Goal: Task Accomplishment & Management: Complete application form

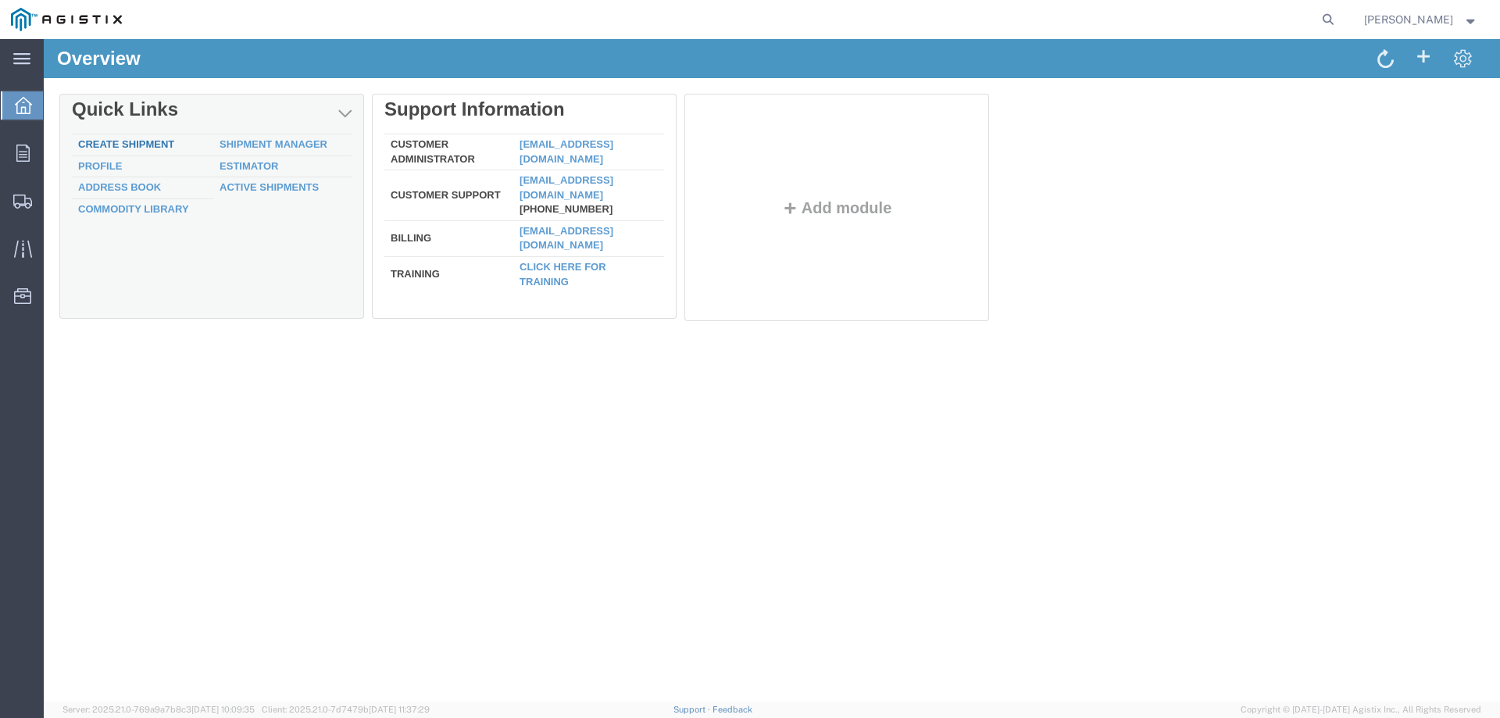
click at [141, 142] on link "Create Shipment" at bounding box center [126, 144] width 96 height 12
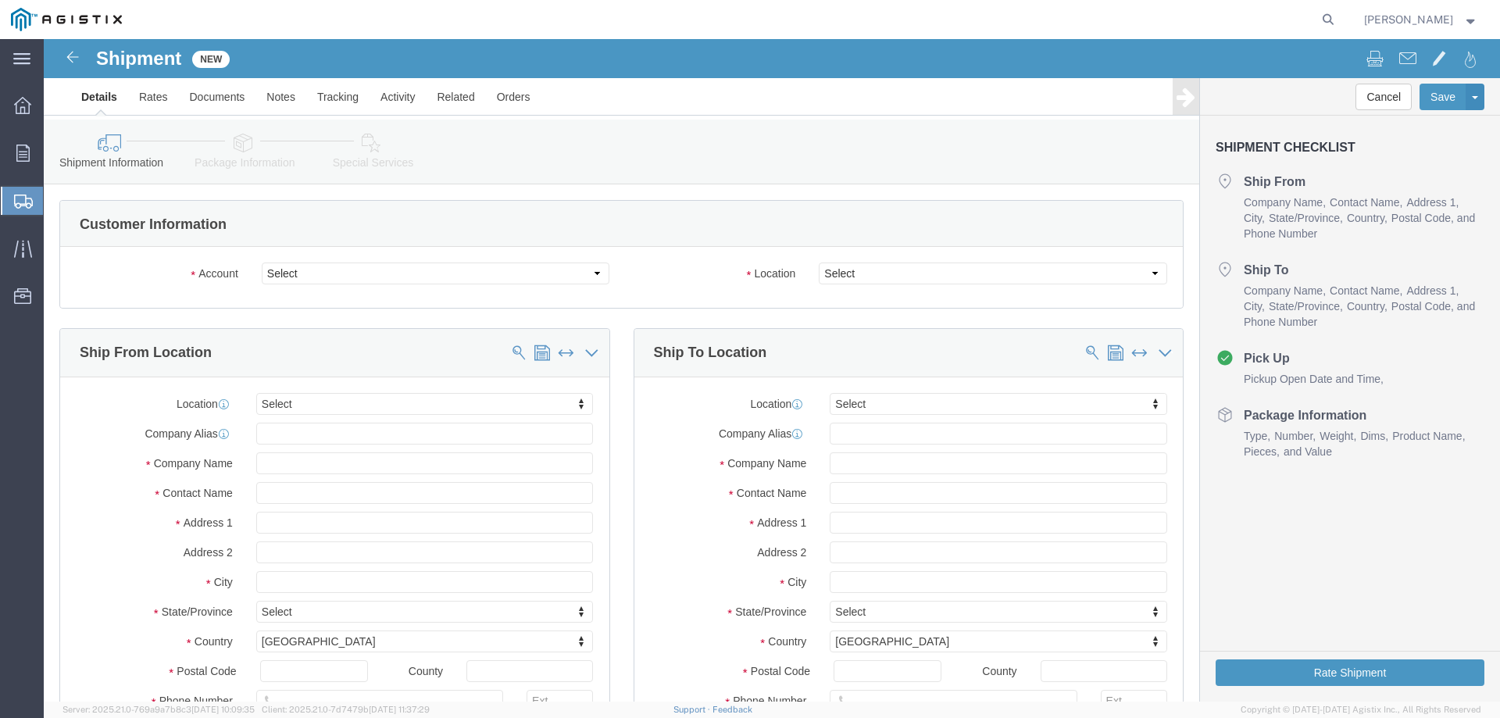
select select
click select "Select MRC Global ([PERSON_NAME] Corp) PG&E"
select select "9596"
click select "Select MRC Global ([PERSON_NAME] Corp) PG&E"
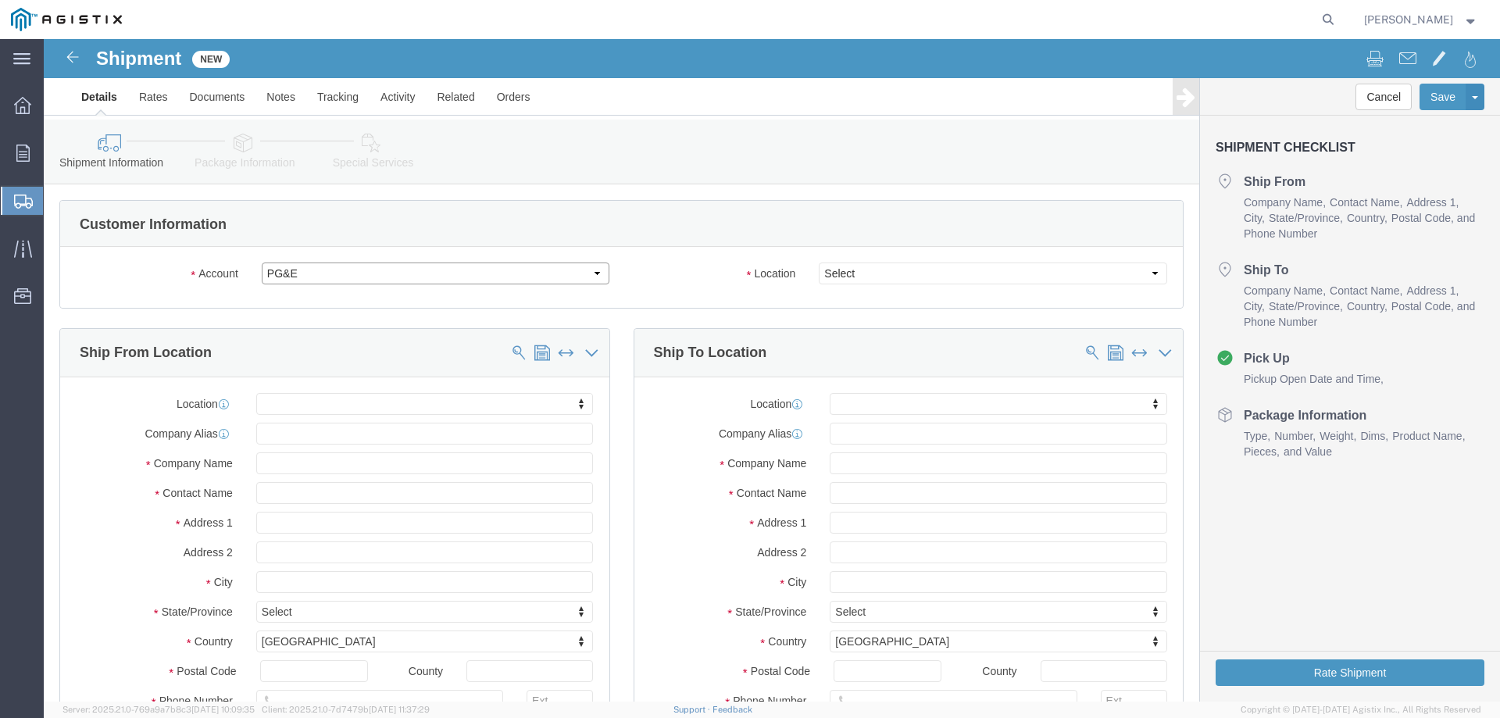
select select "PURCHORD"
select select
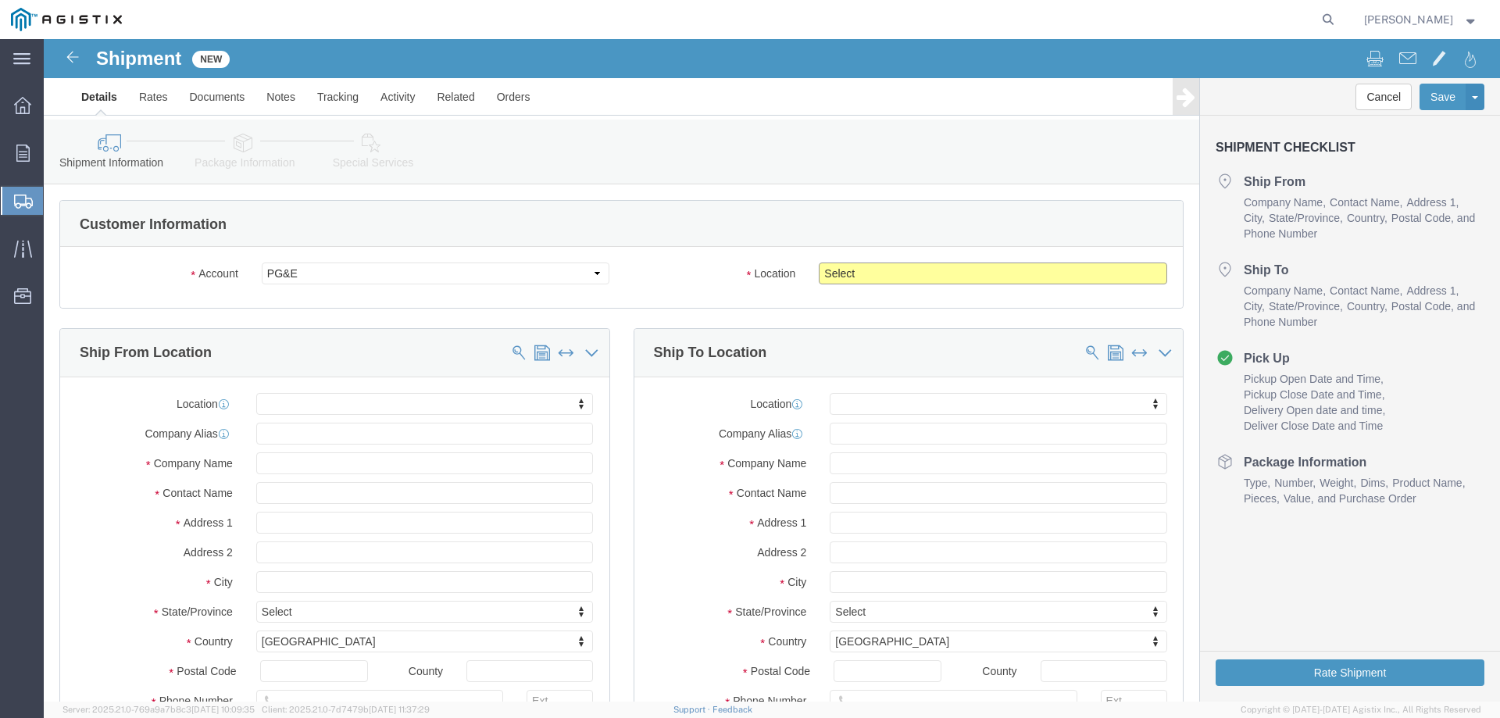
click select "Select All Others [GEOGRAPHIC_DATA] [GEOGRAPHIC_DATA] [GEOGRAPHIC_DATA] [GEOGRA…"
select select "23082"
click select "Select All Others [GEOGRAPHIC_DATA] [GEOGRAPHIC_DATA] [GEOGRAPHIC_DATA] [GEOGRA…"
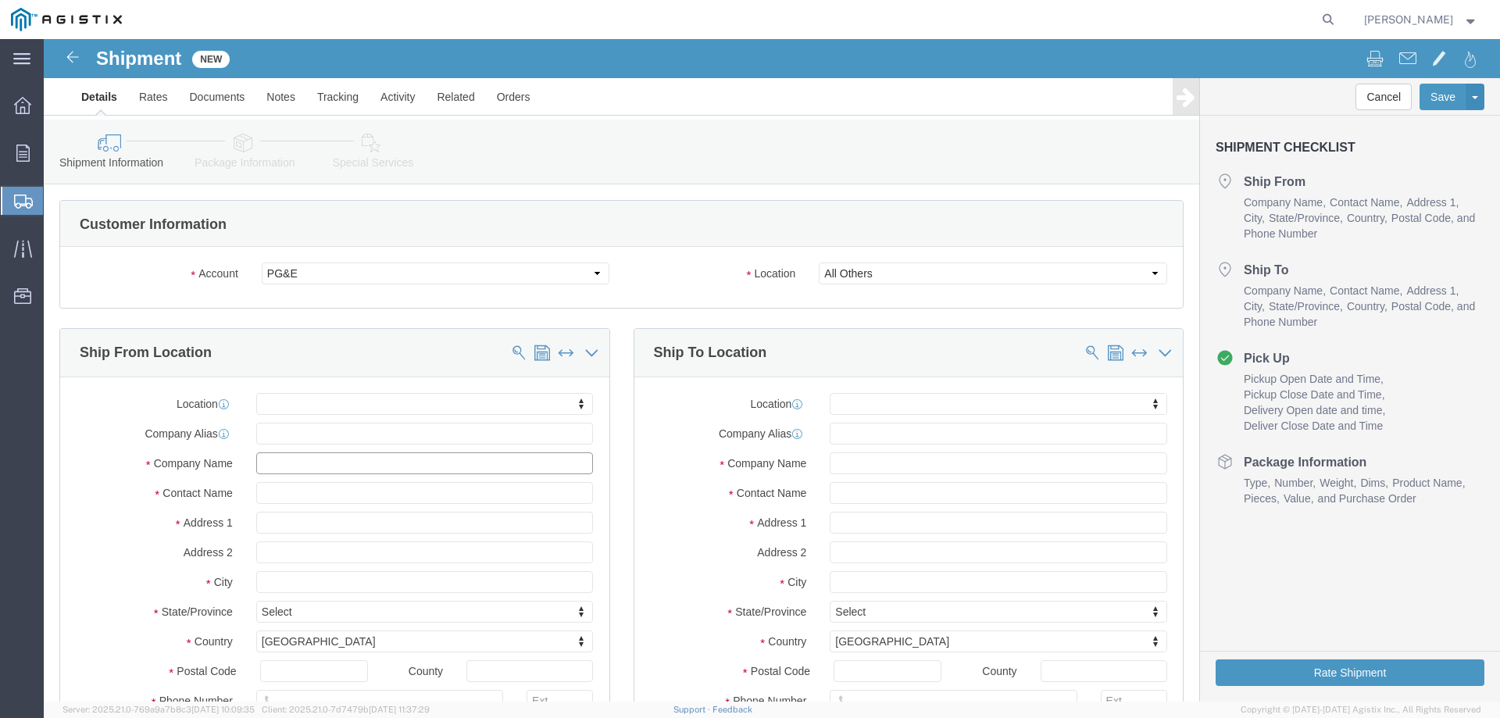
click input "text"
type input "[PERSON_NAME] [PERSON_NAME]"
click input "text"
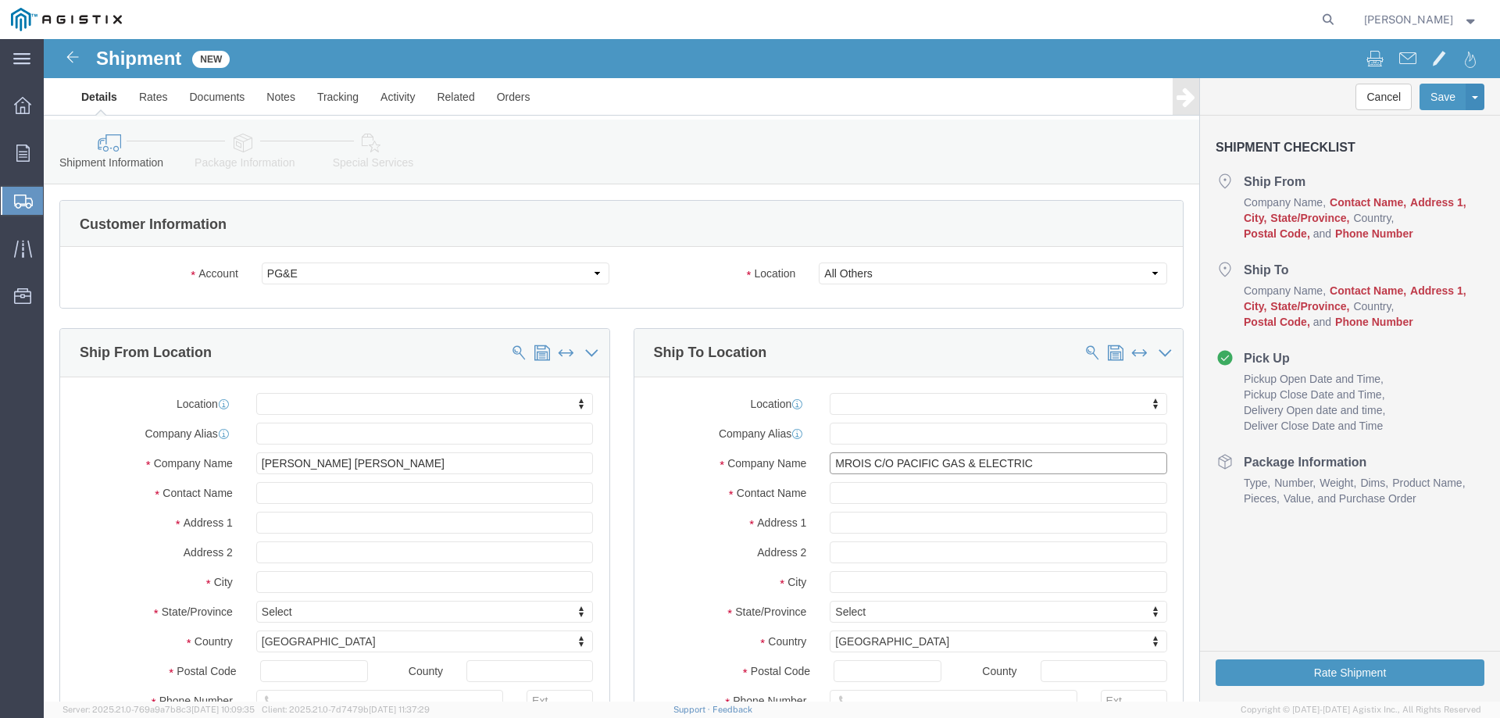
type input "MROIS C/O PACIFIC GAS & ELECTRIC"
click input "text"
type input "[PERSON_NAME]"
click input "text"
type input "[STREET_ADDRESS]"
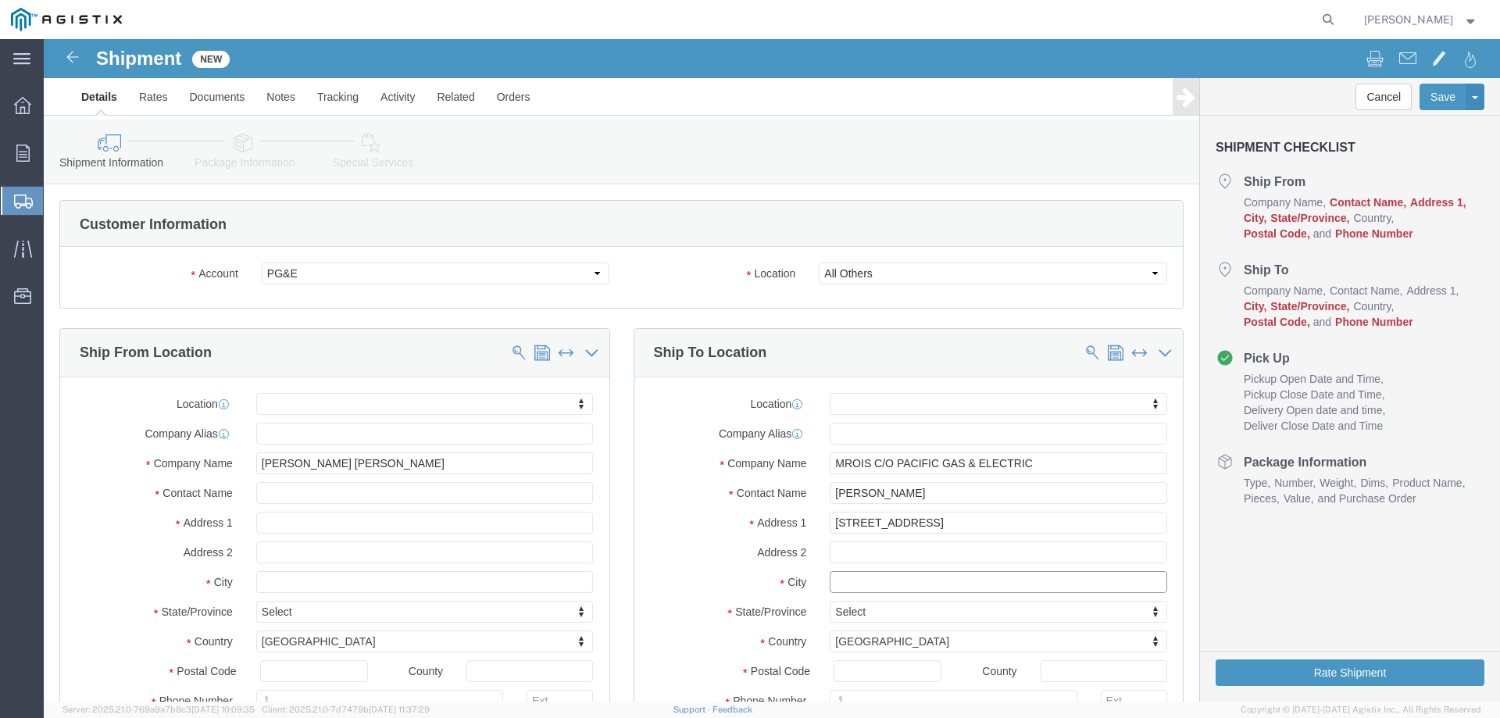
select select
click input "text"
type input "[GEOGRAPHIC_DATA]"
select select
type input "CALI"
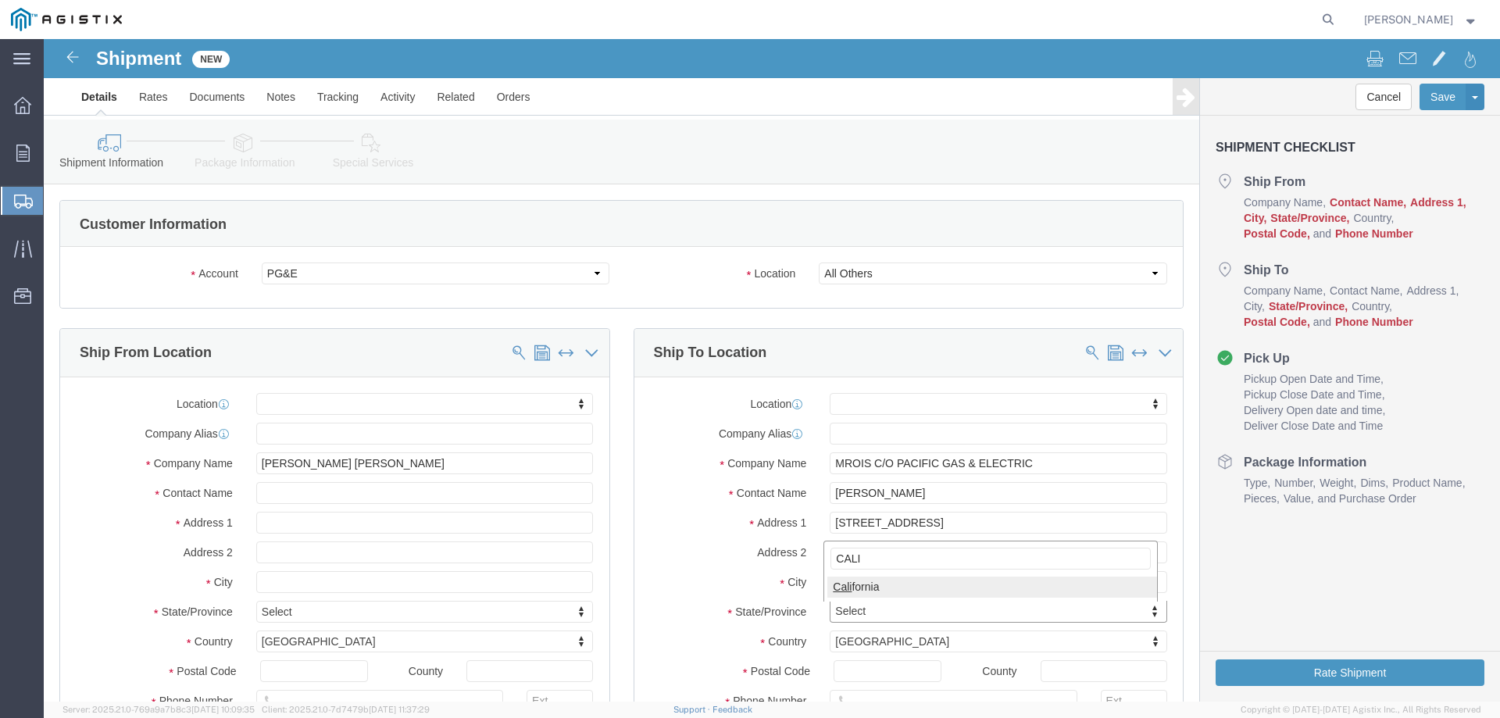
select select
select select "CA"
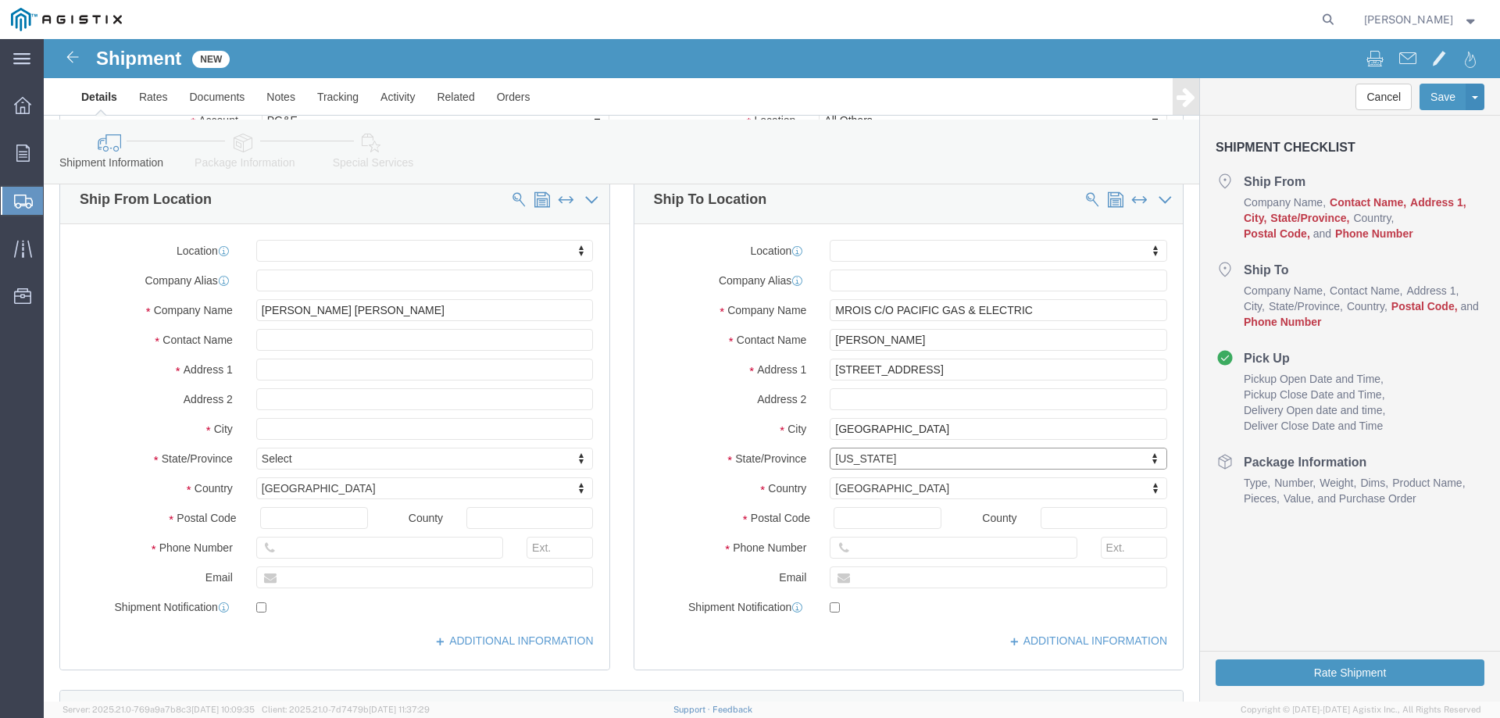
scroll to position [173, 0]
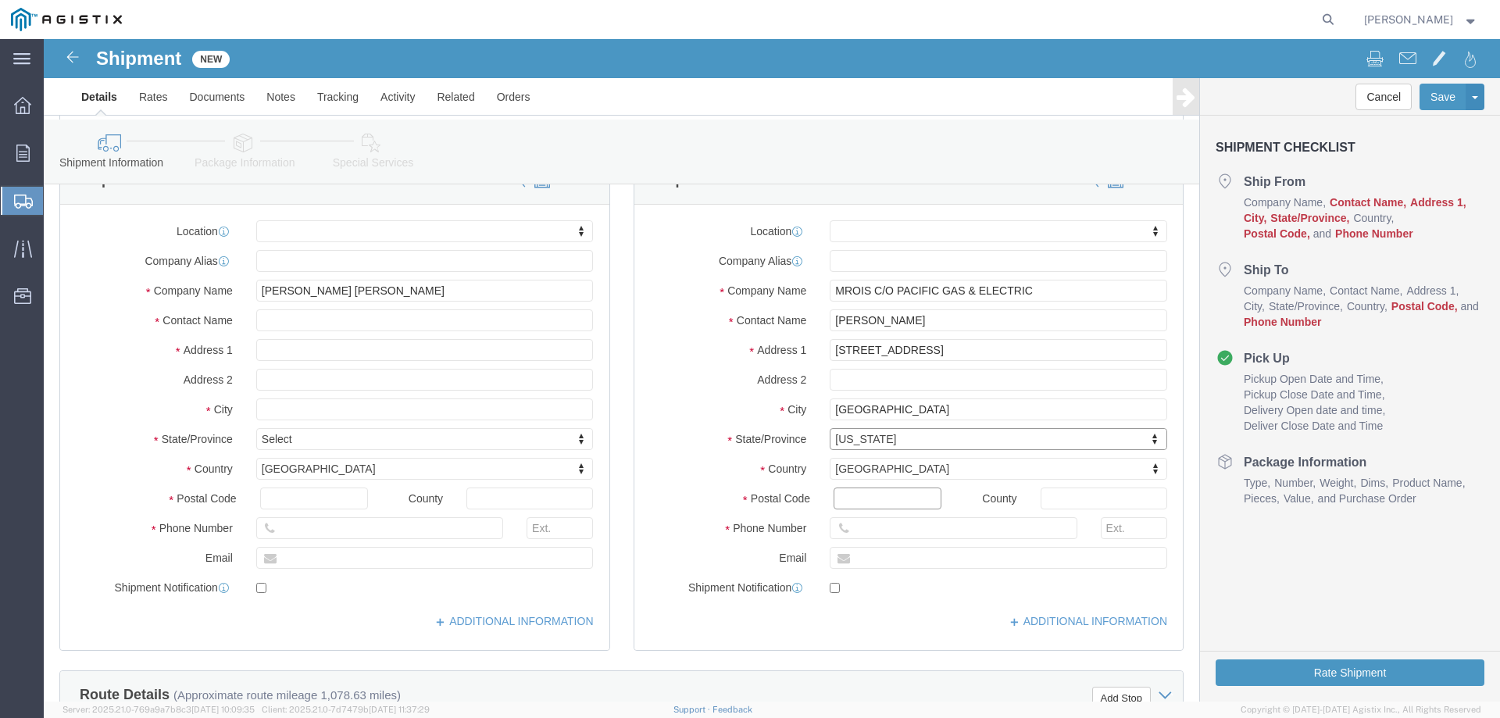
click input "Postal Code"
type input "95692"
select select
click input "text"
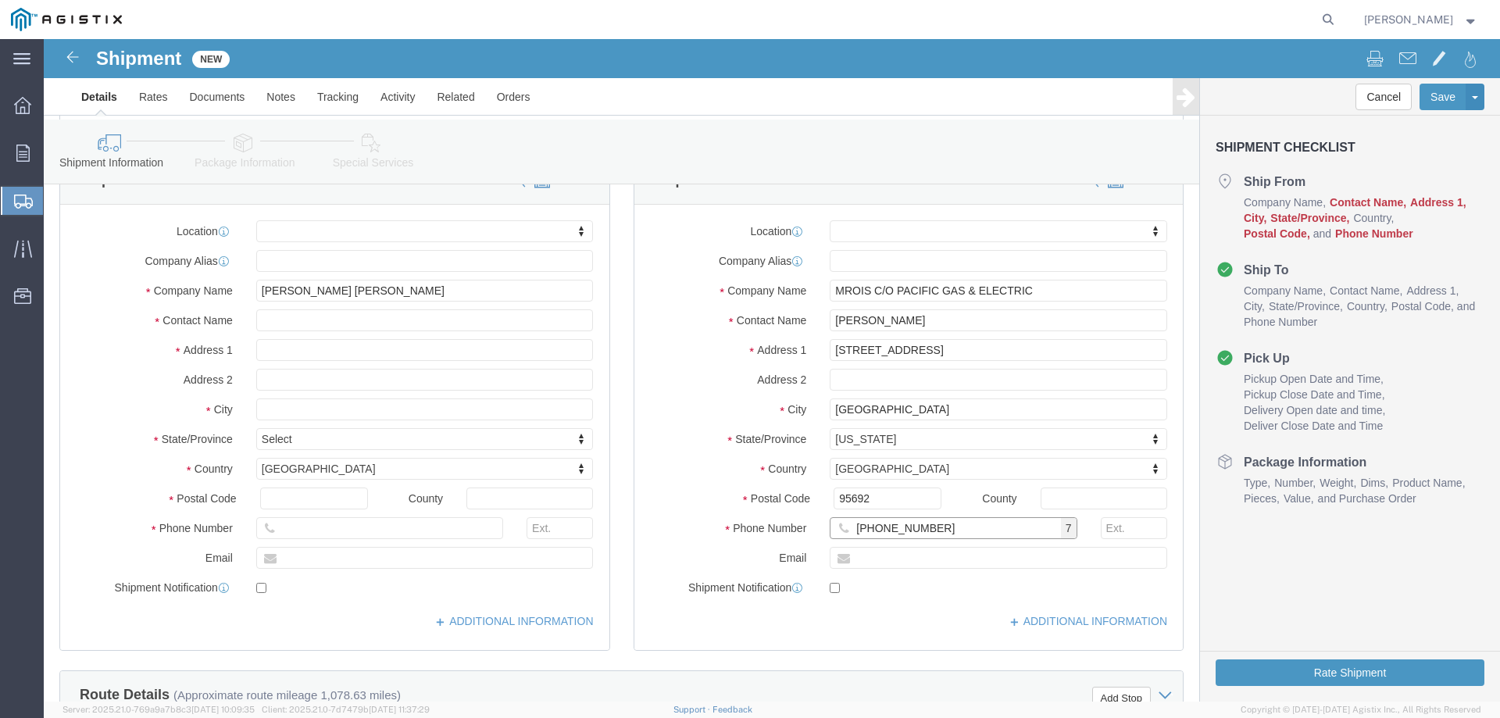
type input "[PHONE_NUMBER]"
click input "text"
type input "r"
type input "[EMAIL_ADDRESS][DOMAIN_NAME]"
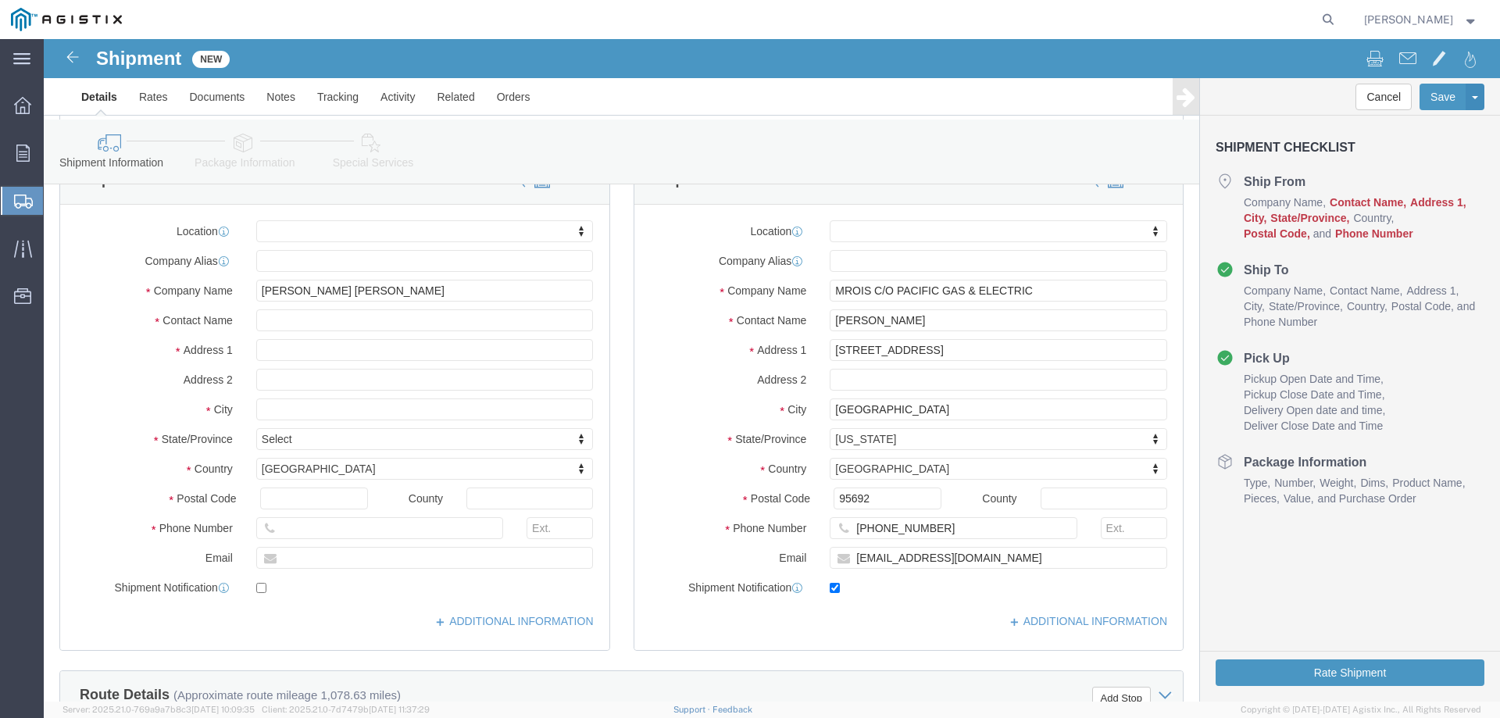
checkbox input "true"
click input "text"
type input "[STREET_ADDRESS]"
select select
click input "text"
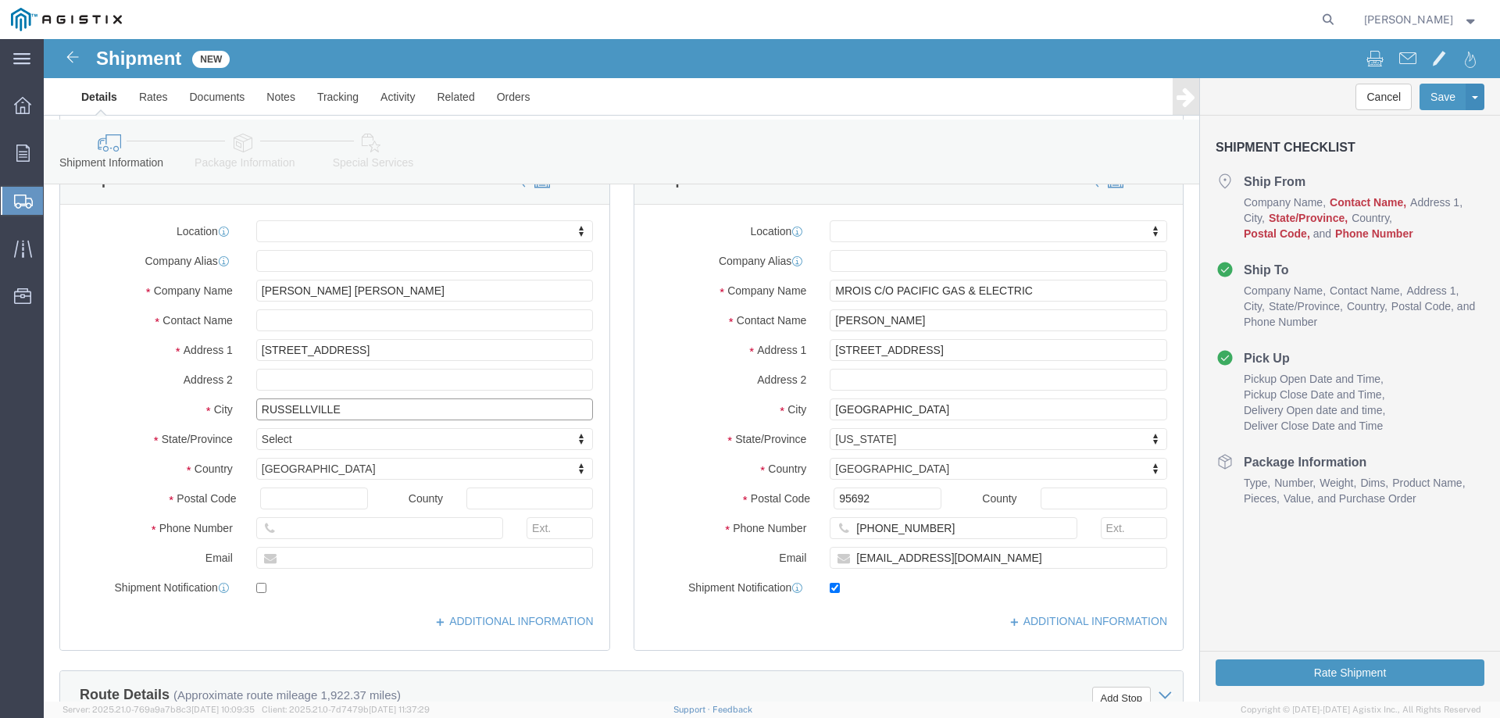
type input "RUSSELLVILLE"
select select
type input "ARI"
select select
select select "AZ"
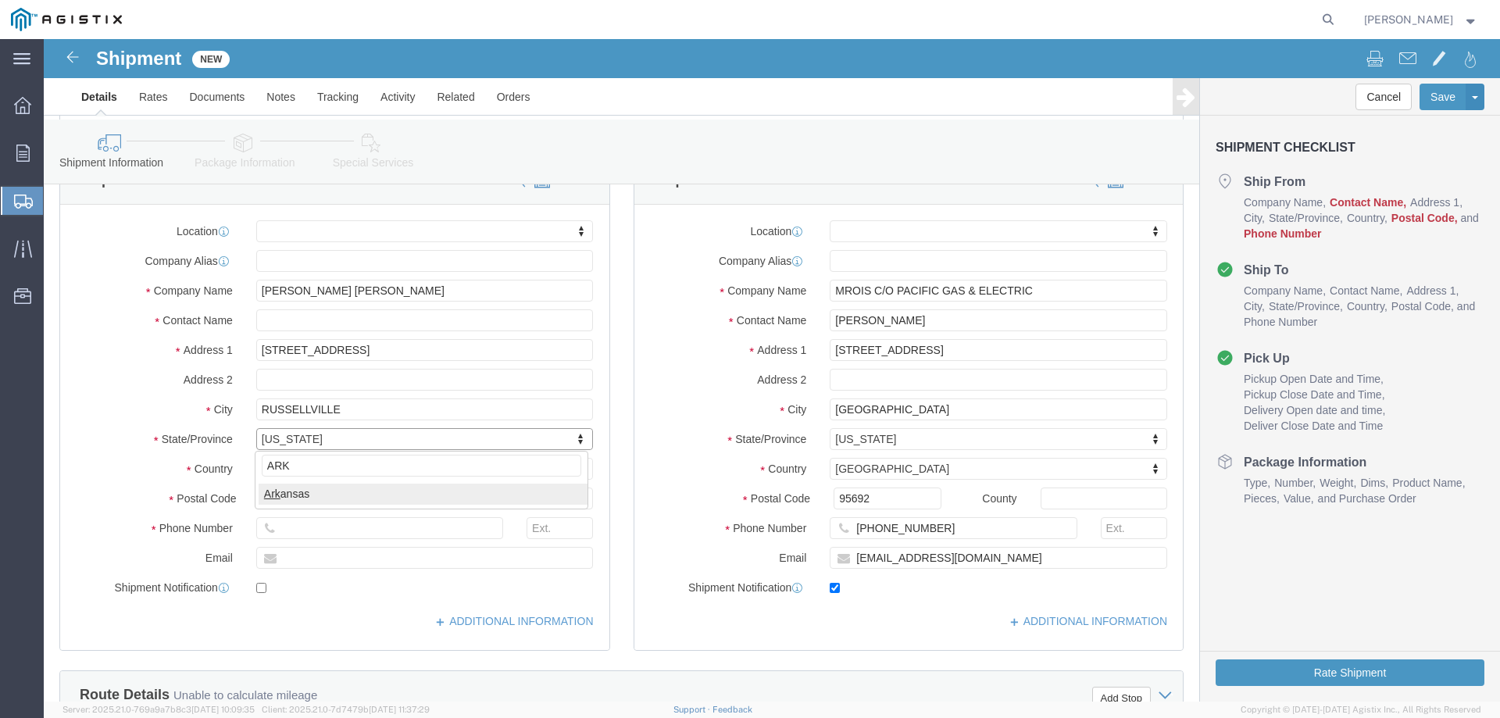
type input "ARK"
select select
select select "AR"
click input "text"
type input "72802-9637"
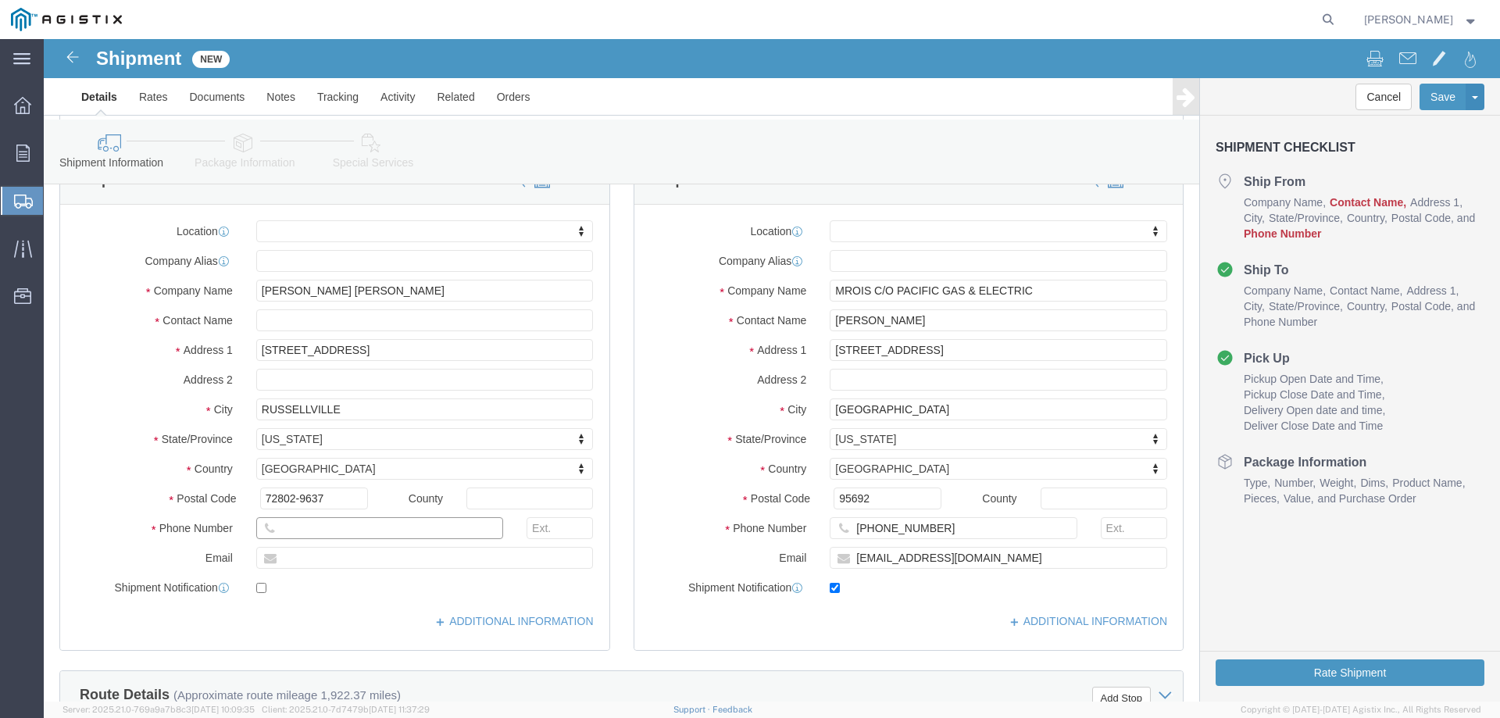
select select
click input "text"
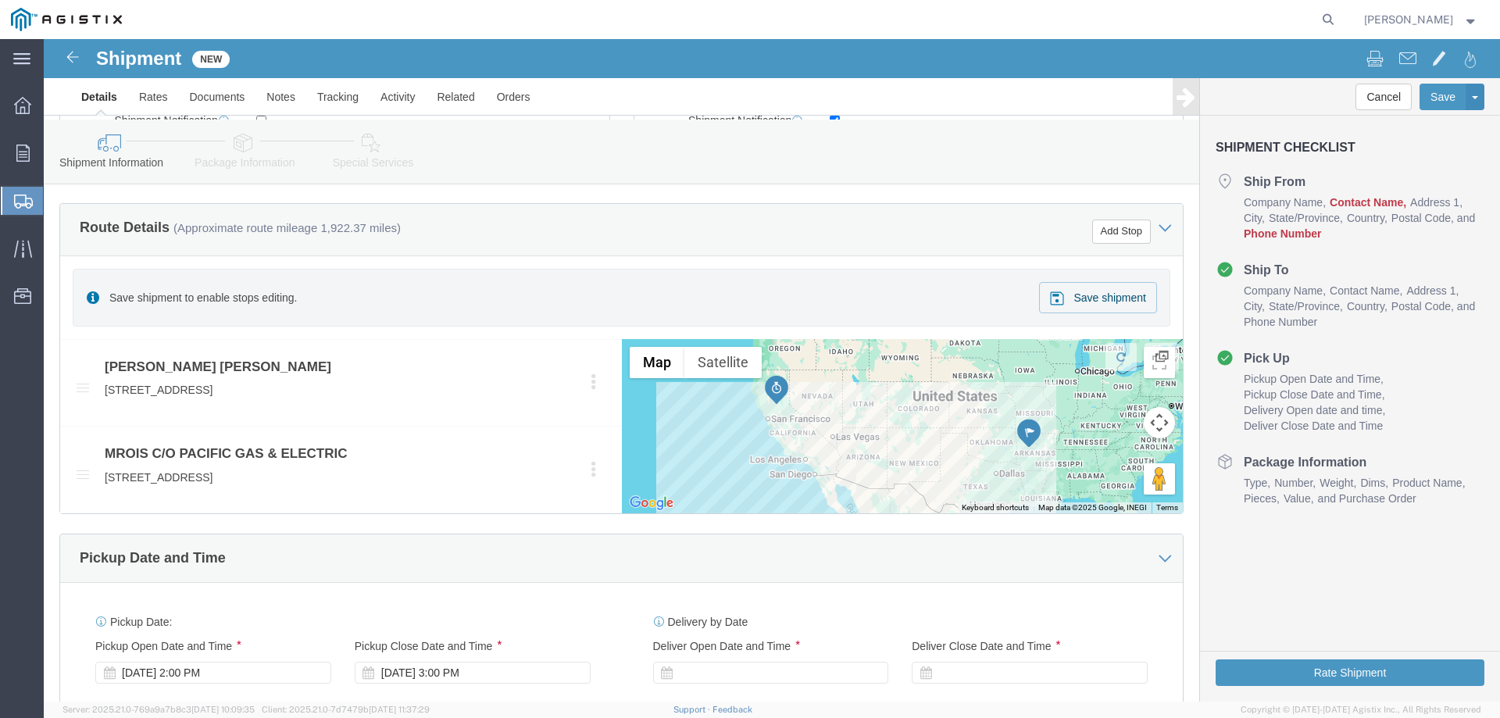
scroll to position [718, 0]
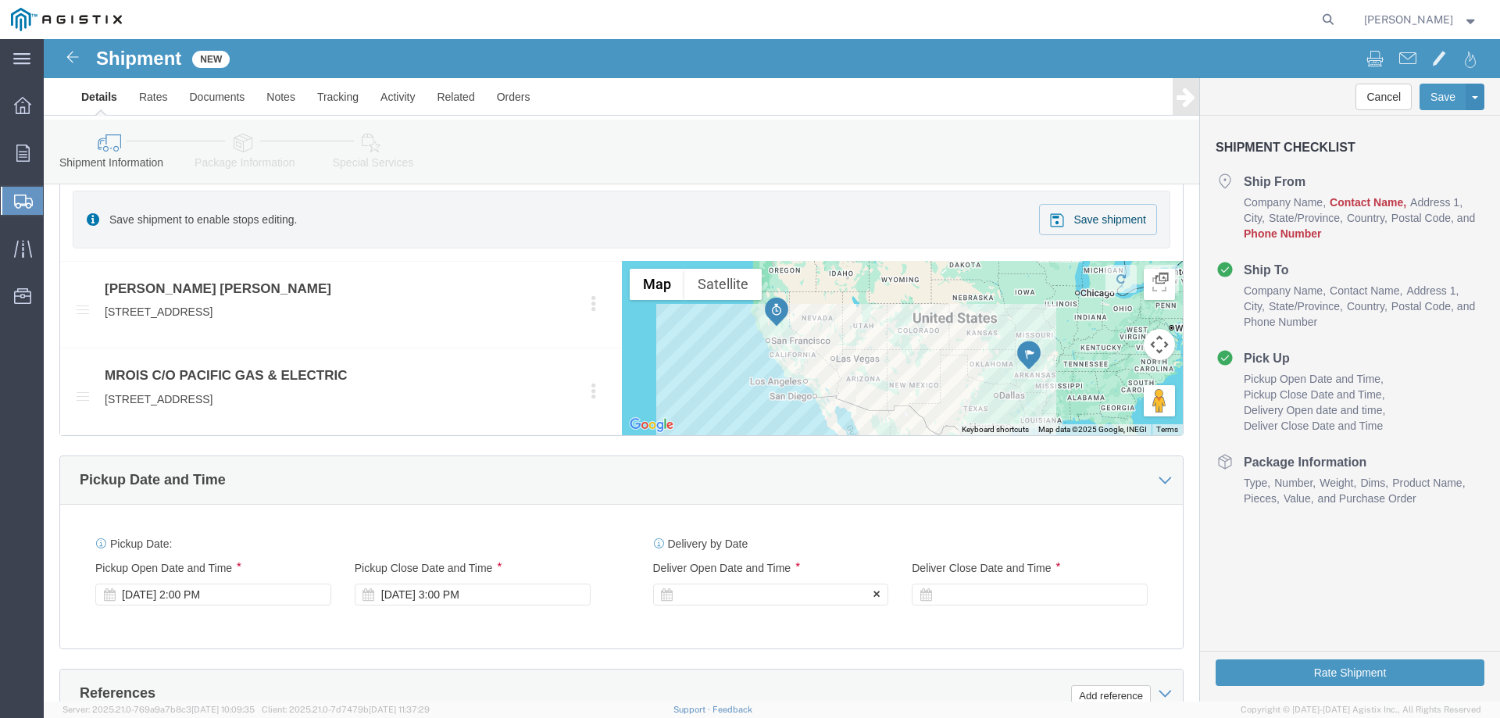
click icon
click div
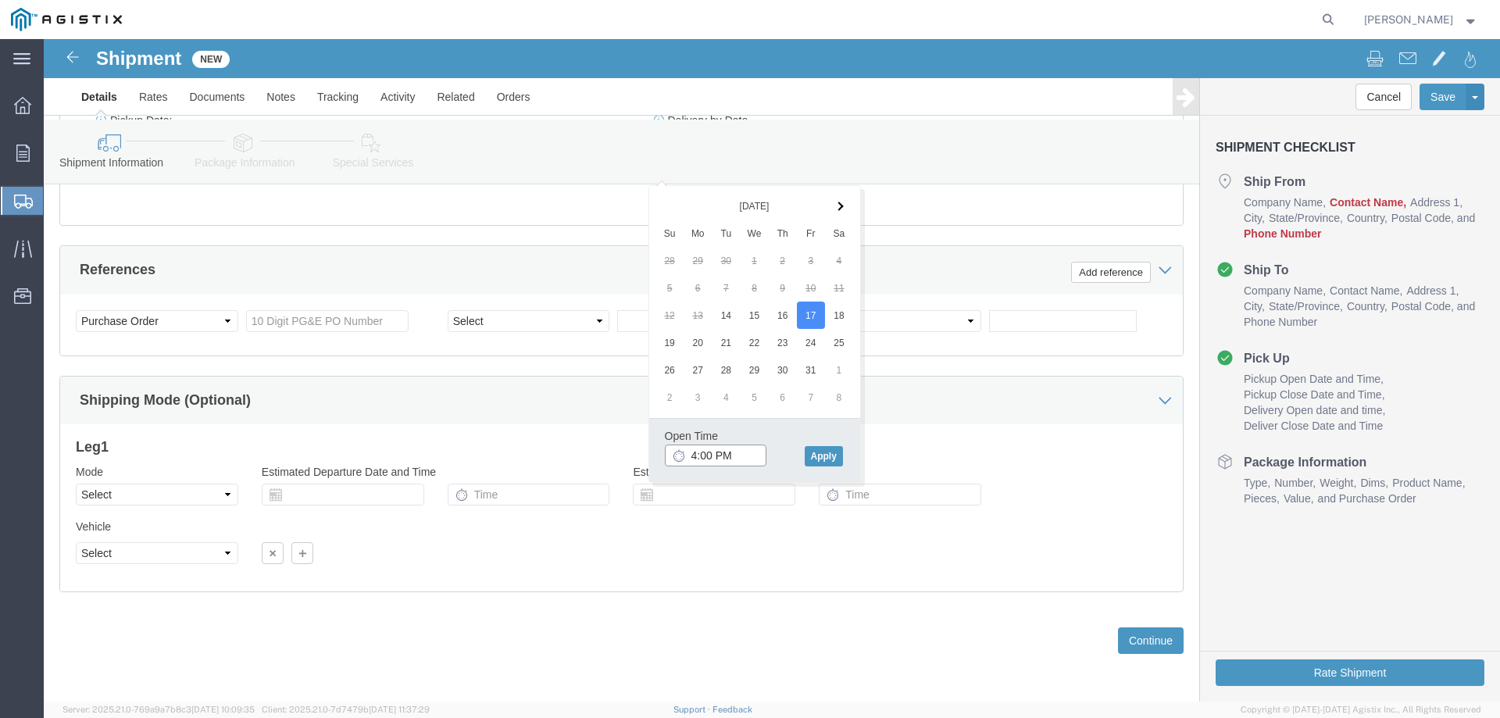
click input "4:00 PM"
click input "6:30 PM"
type input "6:30 AM"
click button "Apply"
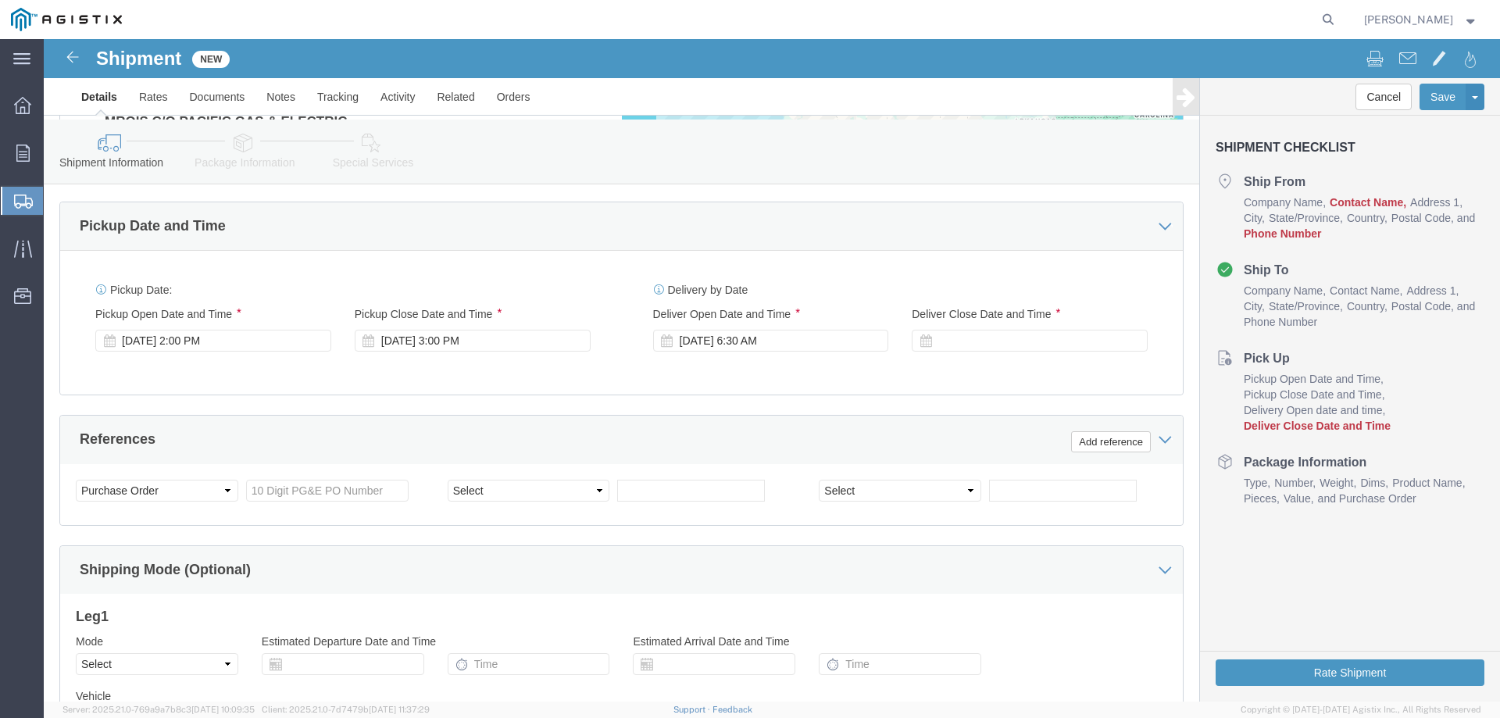
scroll to position [962, 0]
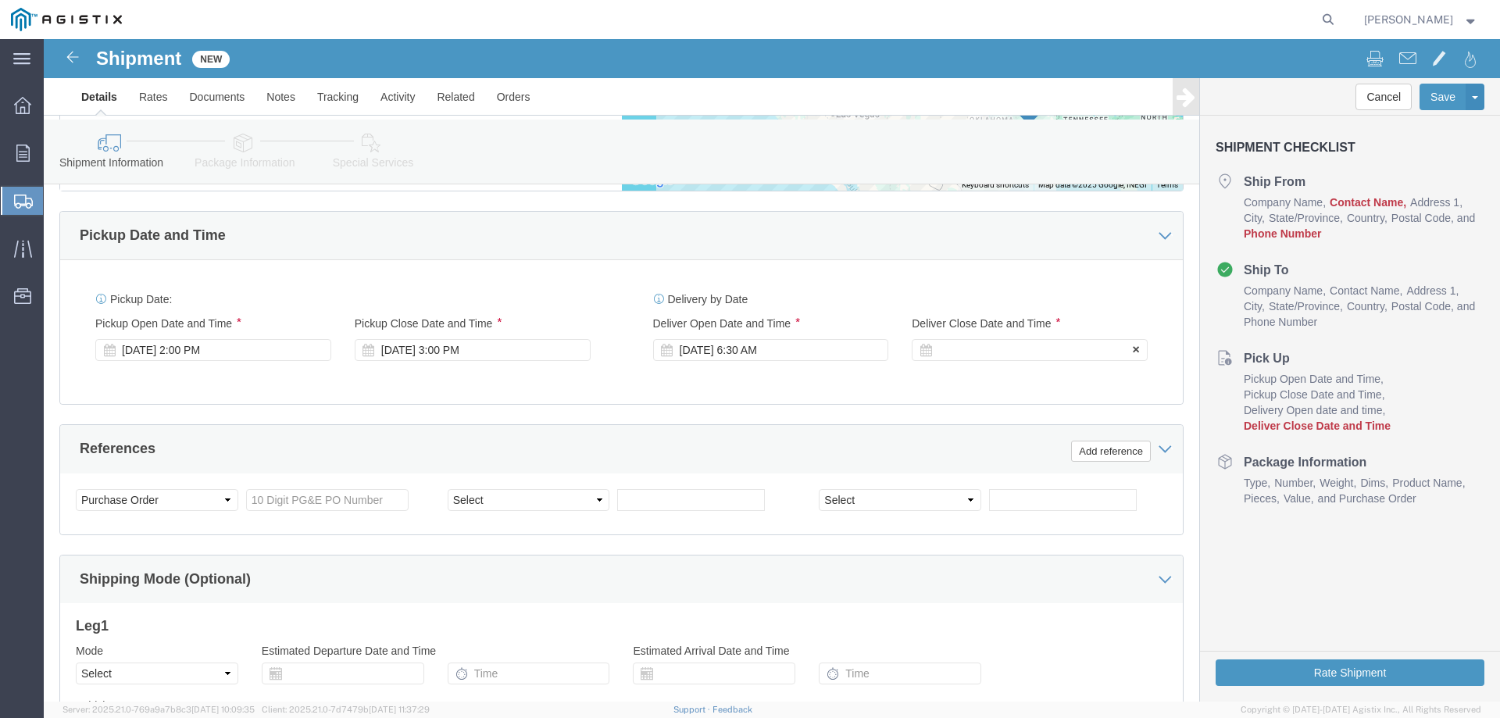
click div
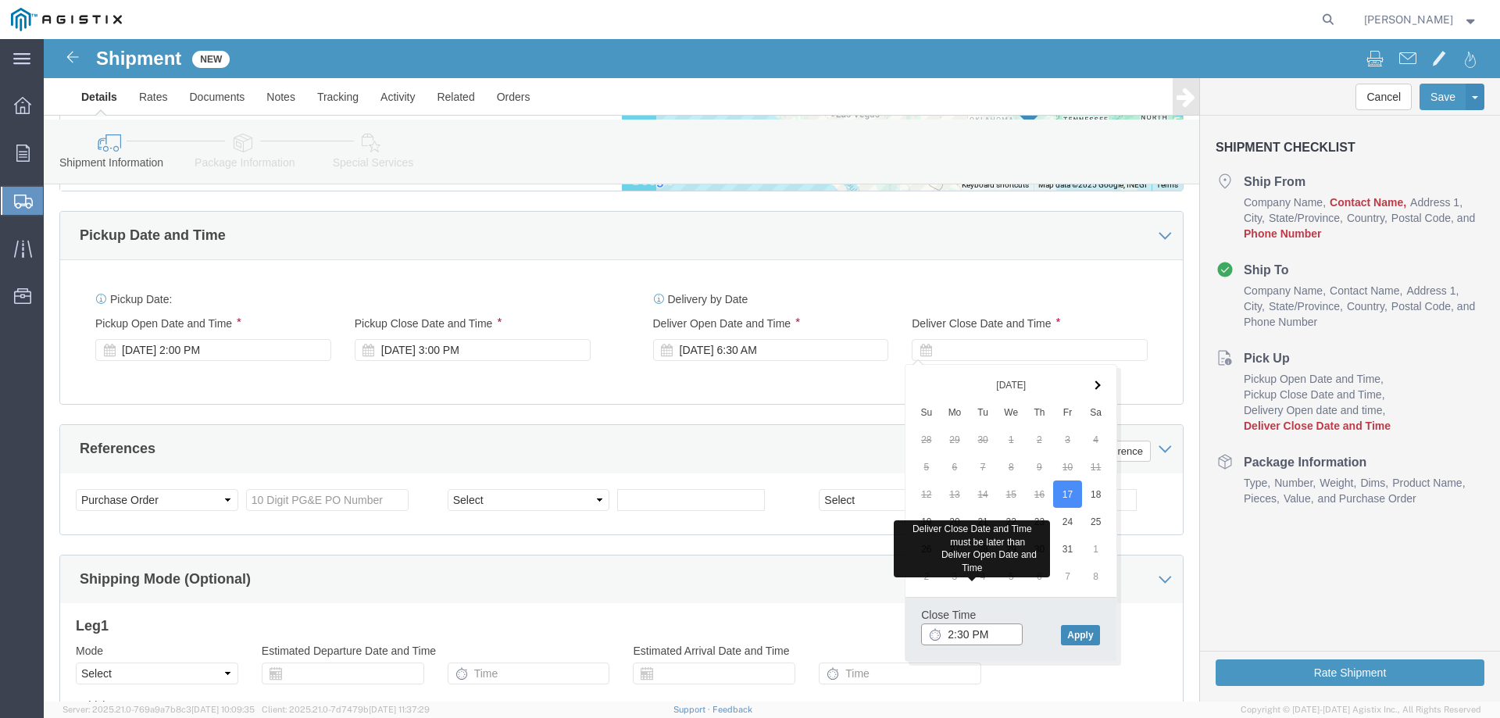
type input "2:30 PM"
click button "Apply"
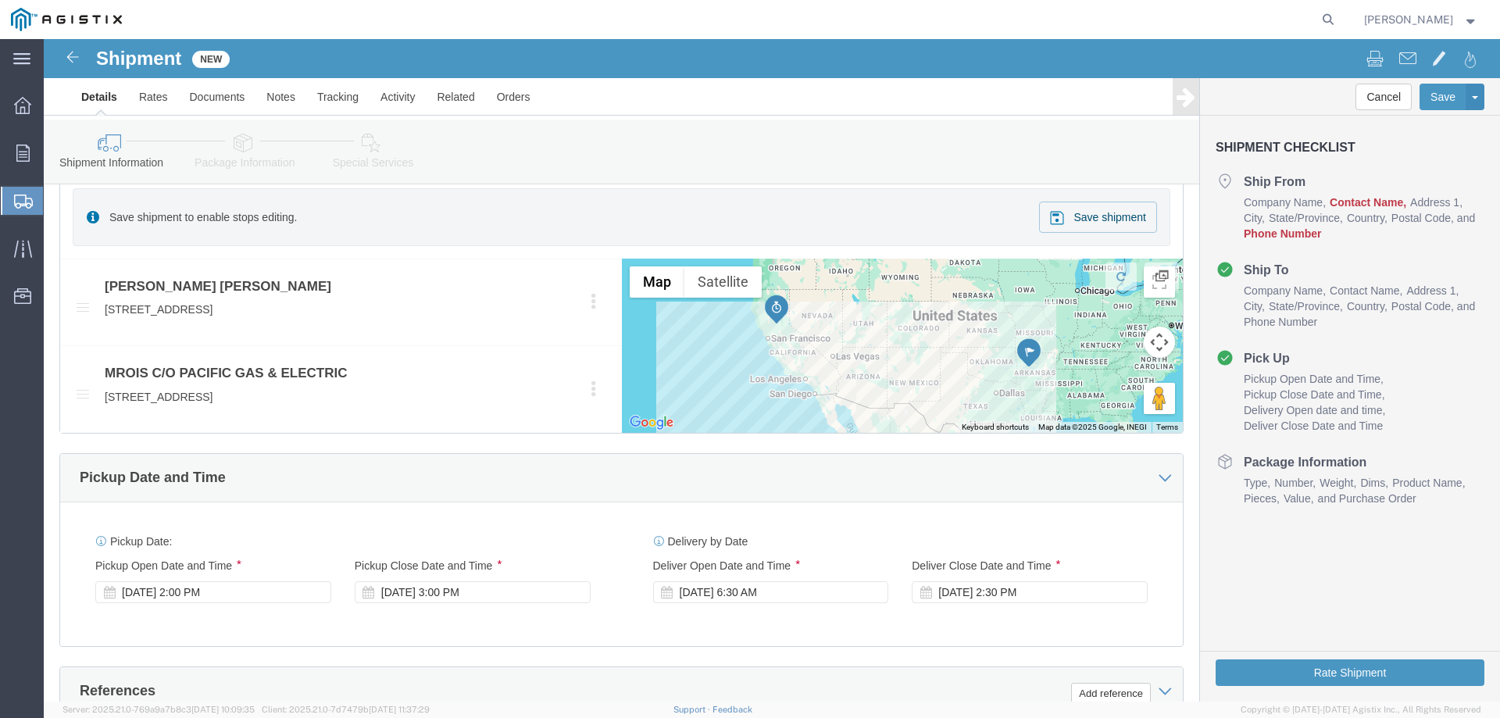
scroll to position [714, 0]
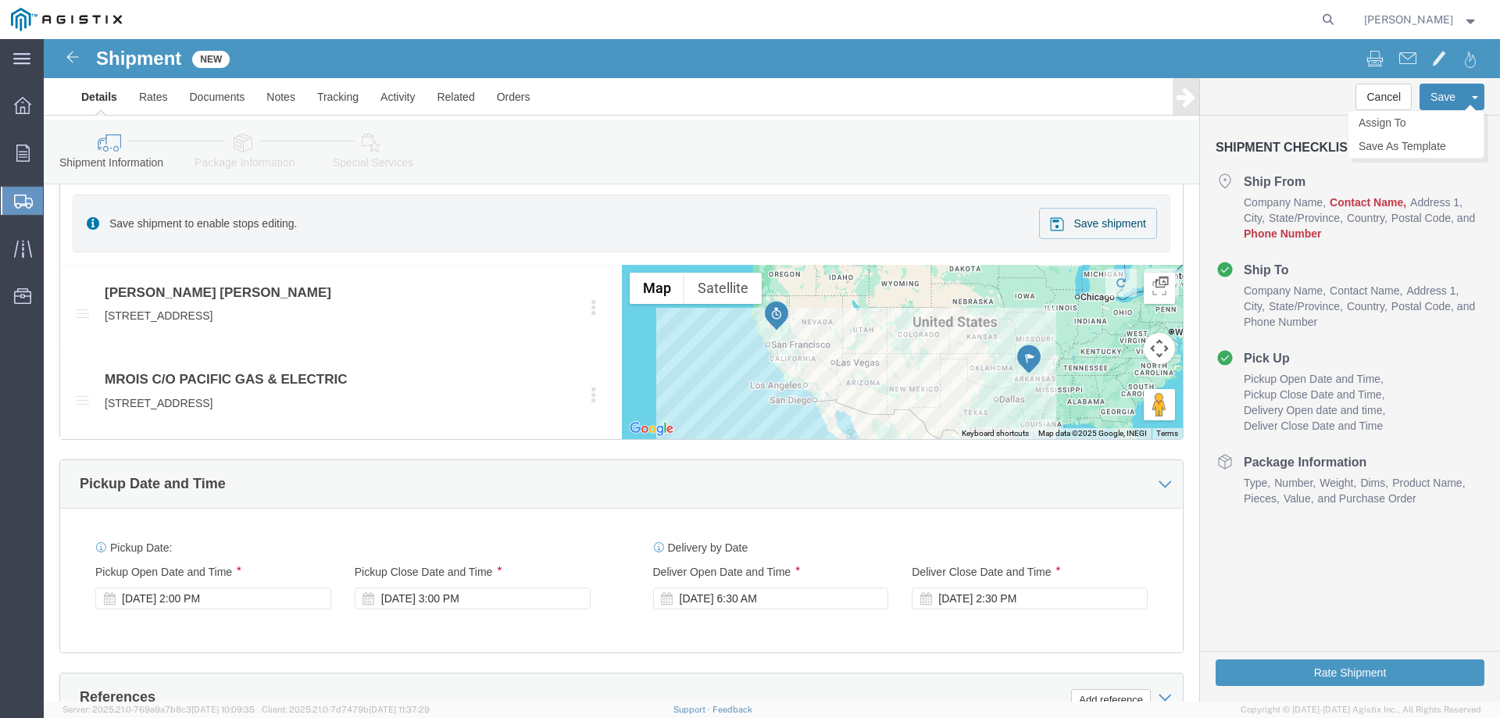
click button "Save"
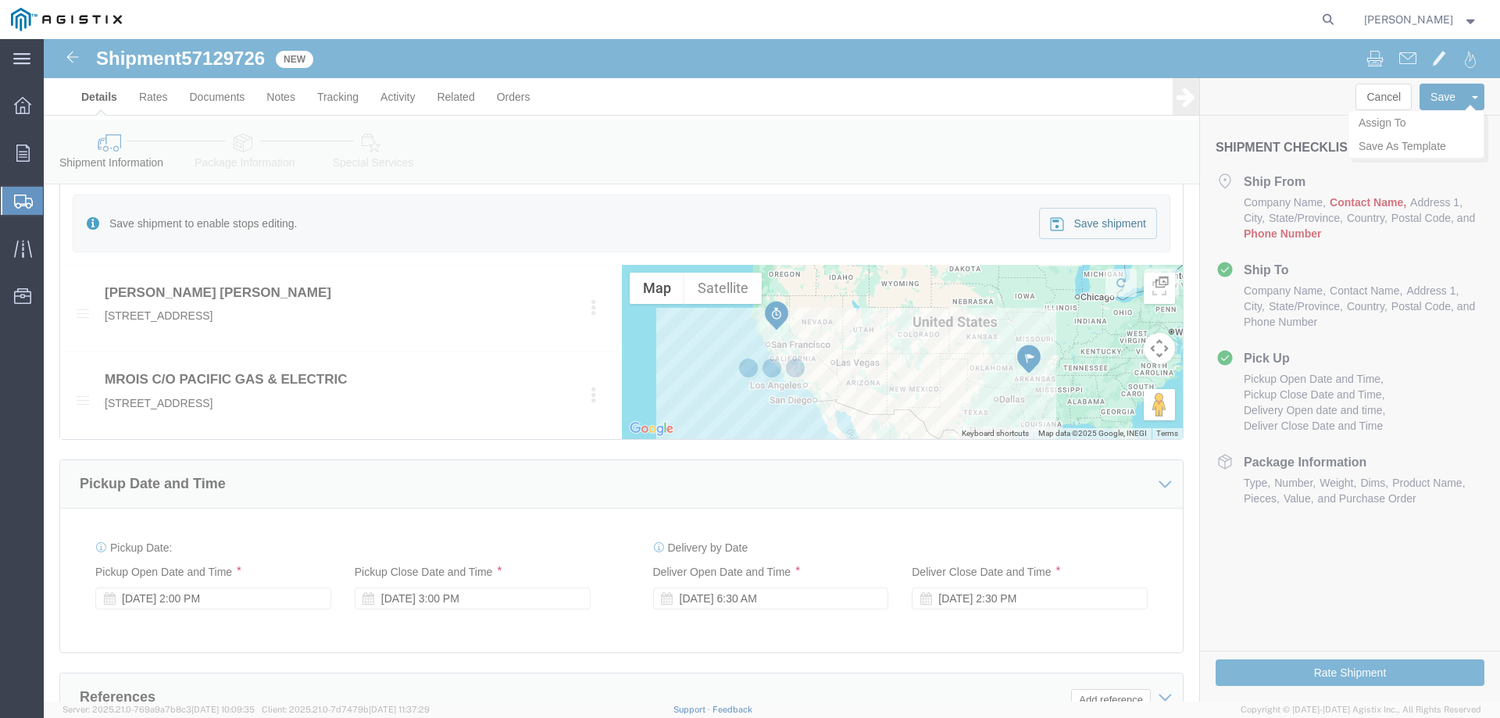
select select "PURCHORD"
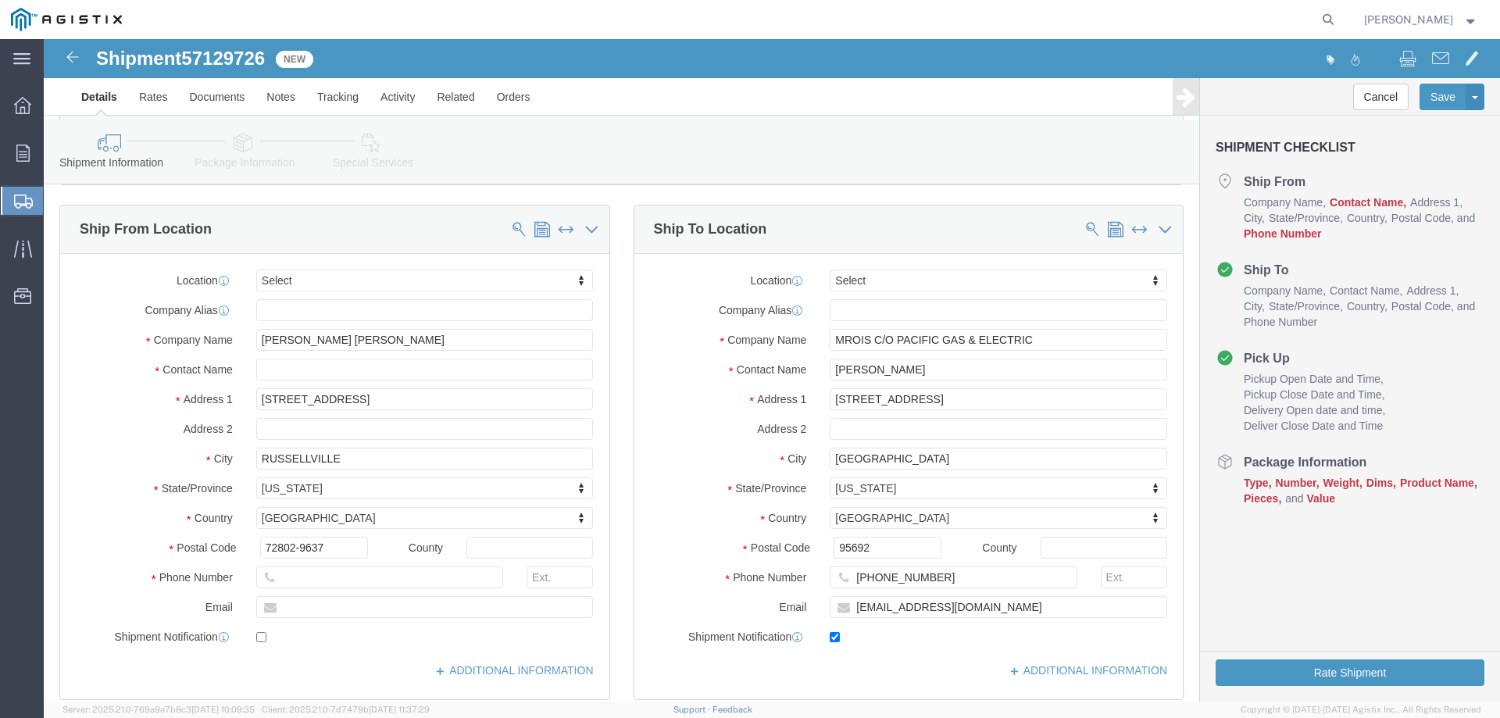
scroll to position [117, 0]
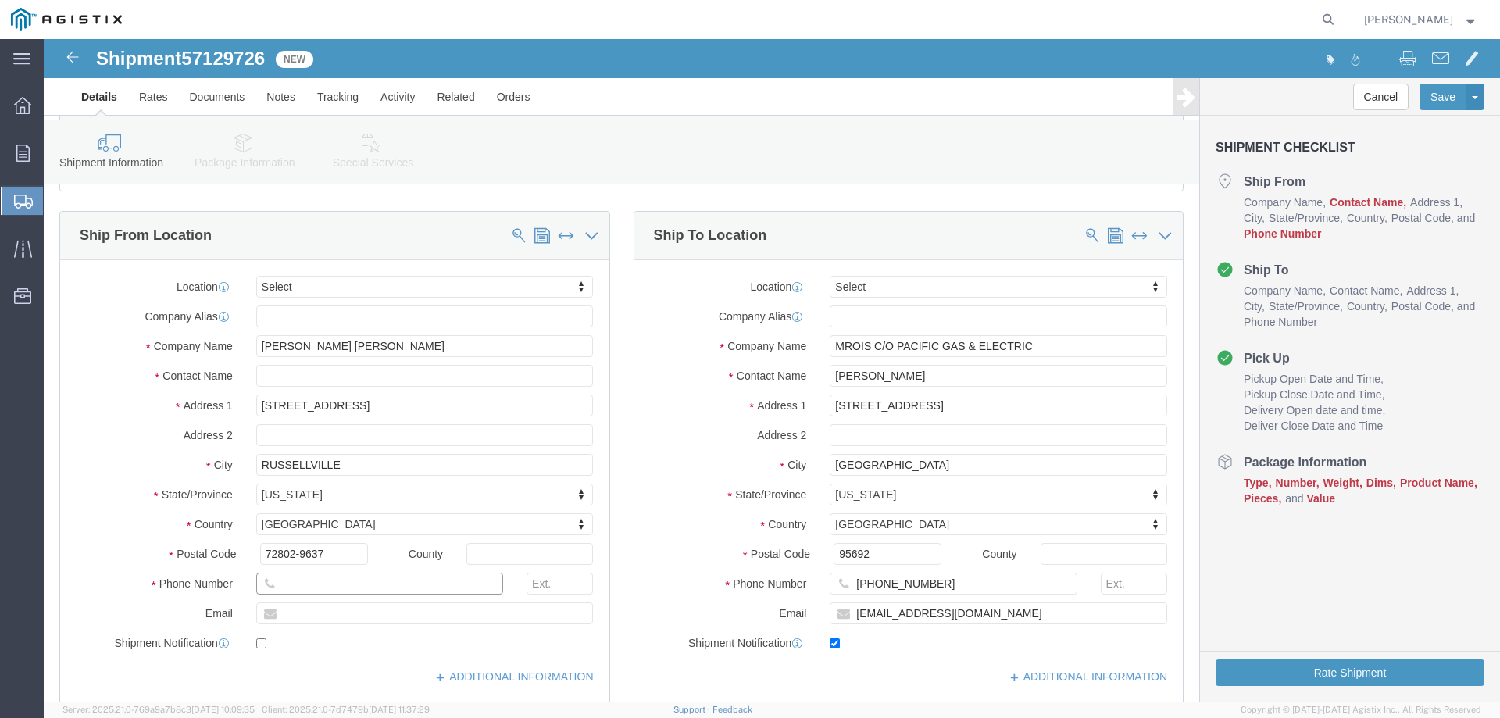
click input "text"
type input "[PHONE_NUMBER]"
click input "text"
type input "T"
type input "[EMAIL_ADDRESS][DOMAIN_NAME]"
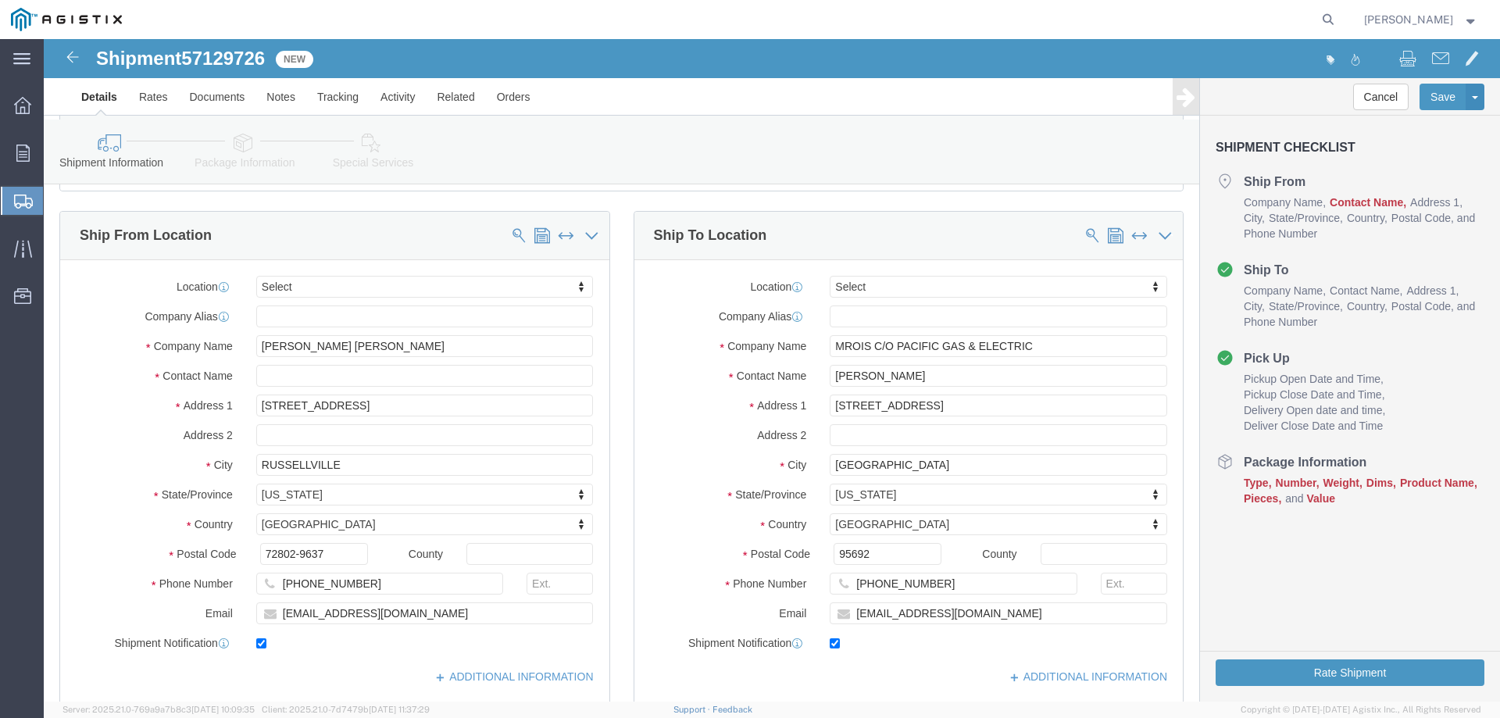
checkbox input "true"
click input "text"
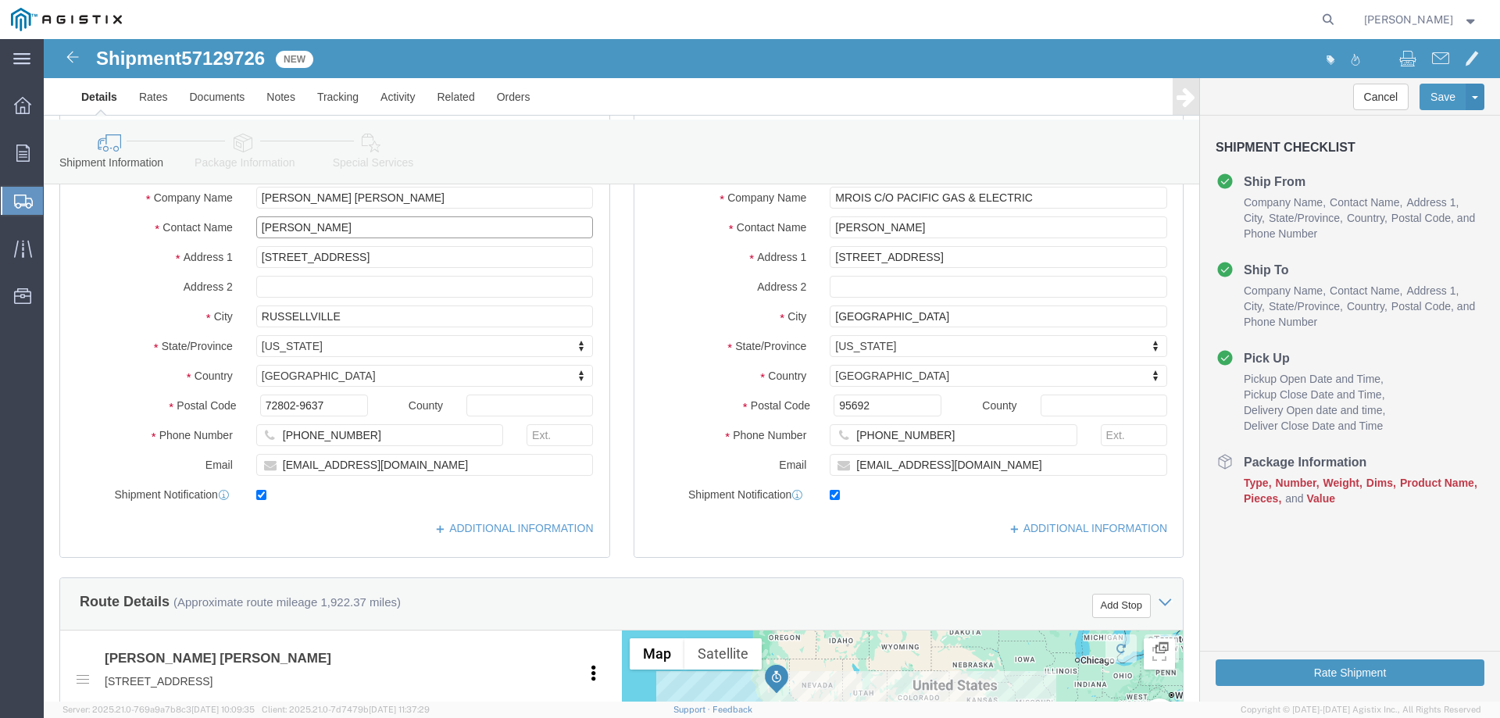
scroll to position [221, 0]
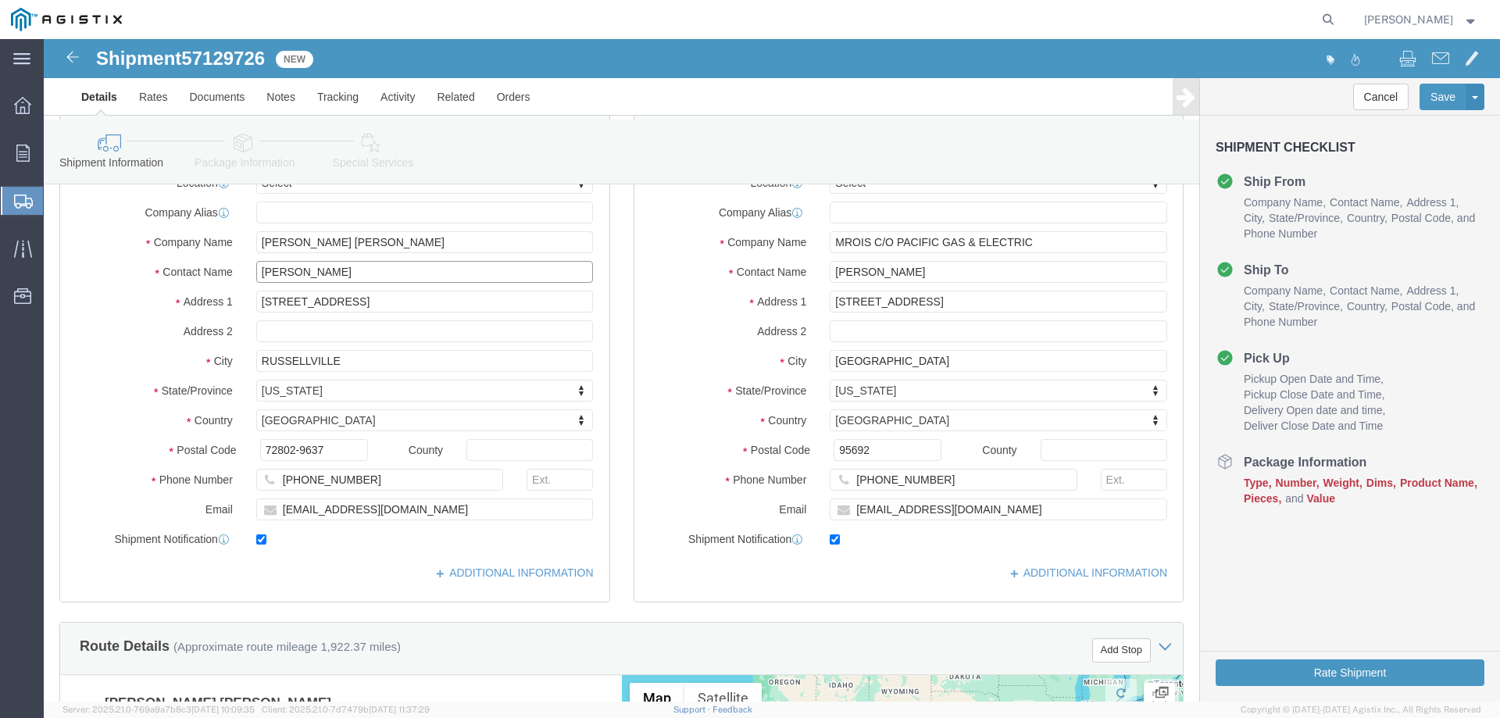
type input "[PERSON_NAME]"
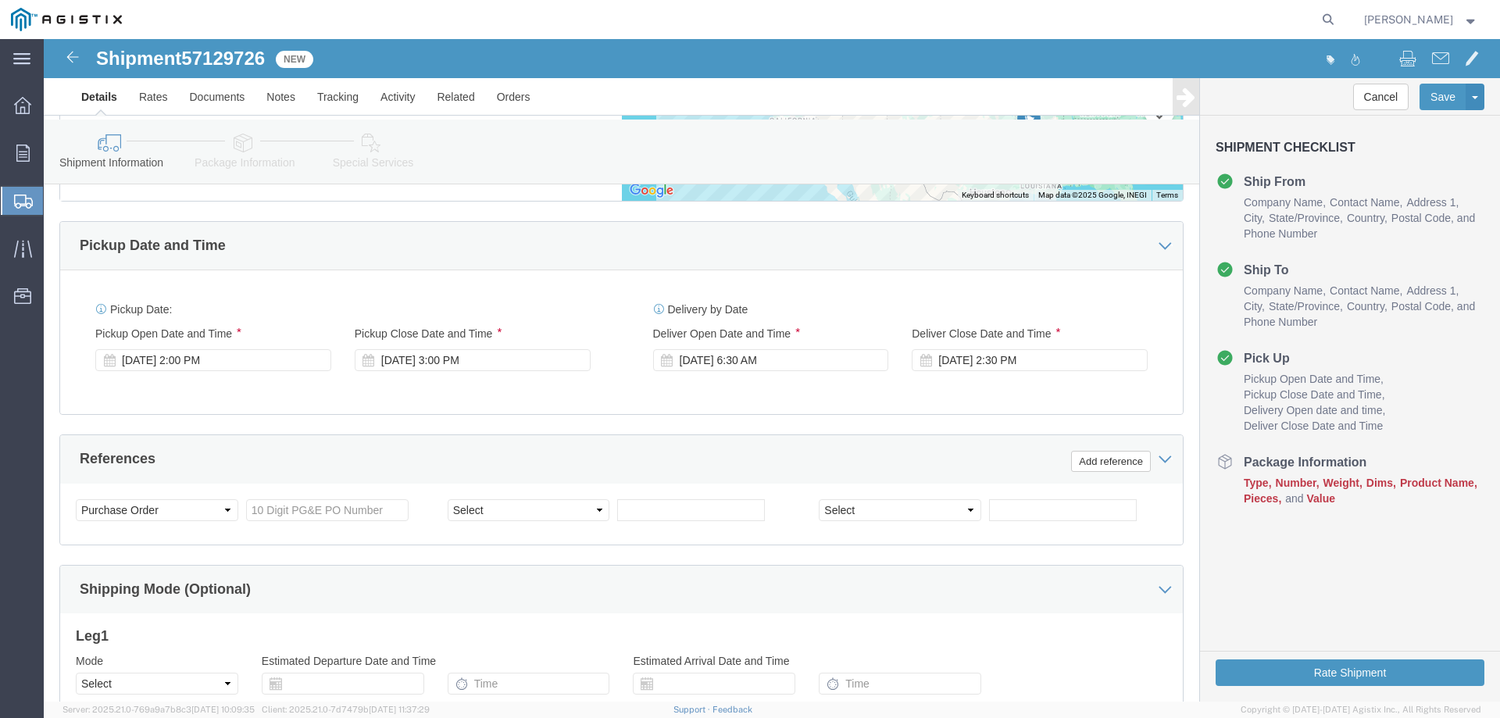
scroll to position [890, 0]
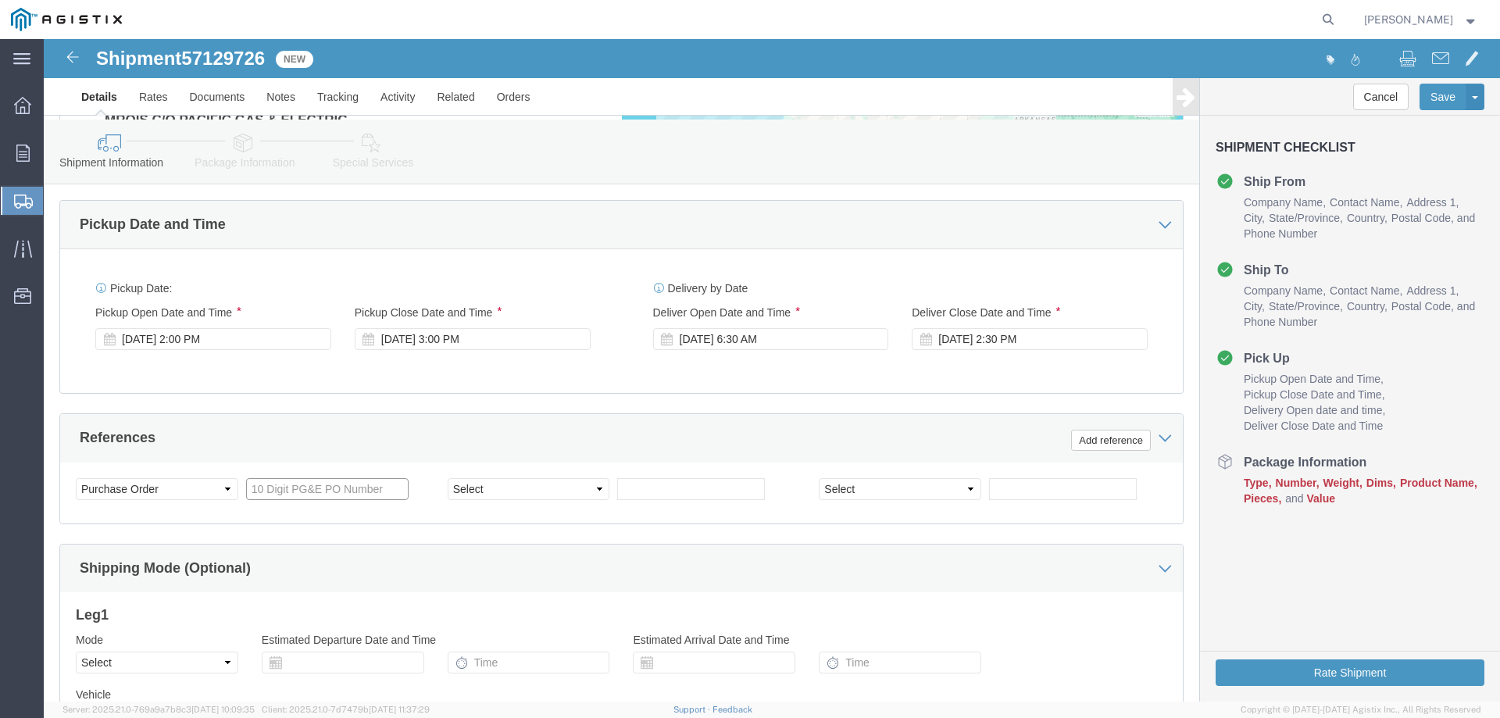
click input "text"
type input "3501424817"
click select "Select Account Type Activity ID Airline Appointment Number ASN Batch Request # …"
select select "PURCHORD"
click select "Select Account Type Activity ID Airline Appointment Number ASN Batch Request # …"
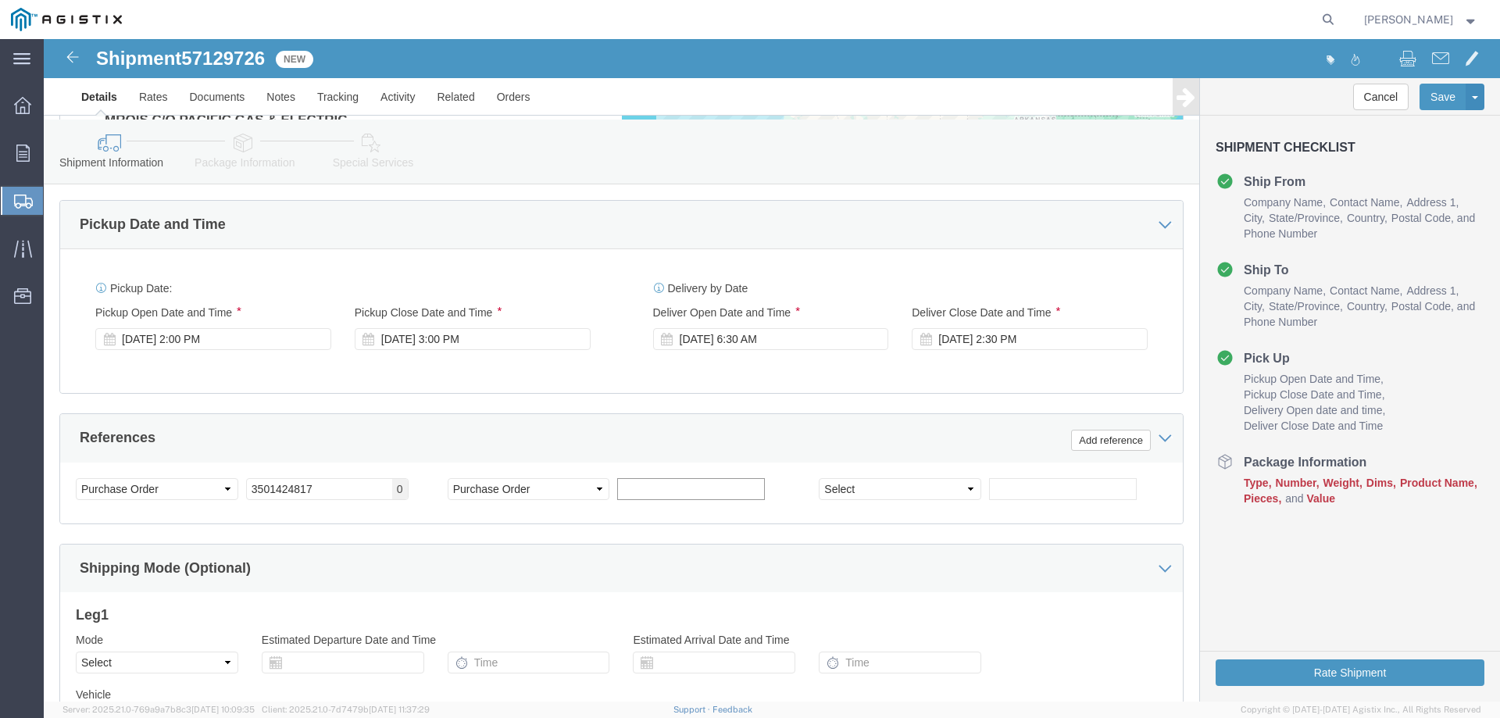
click input "text"
type input "u"
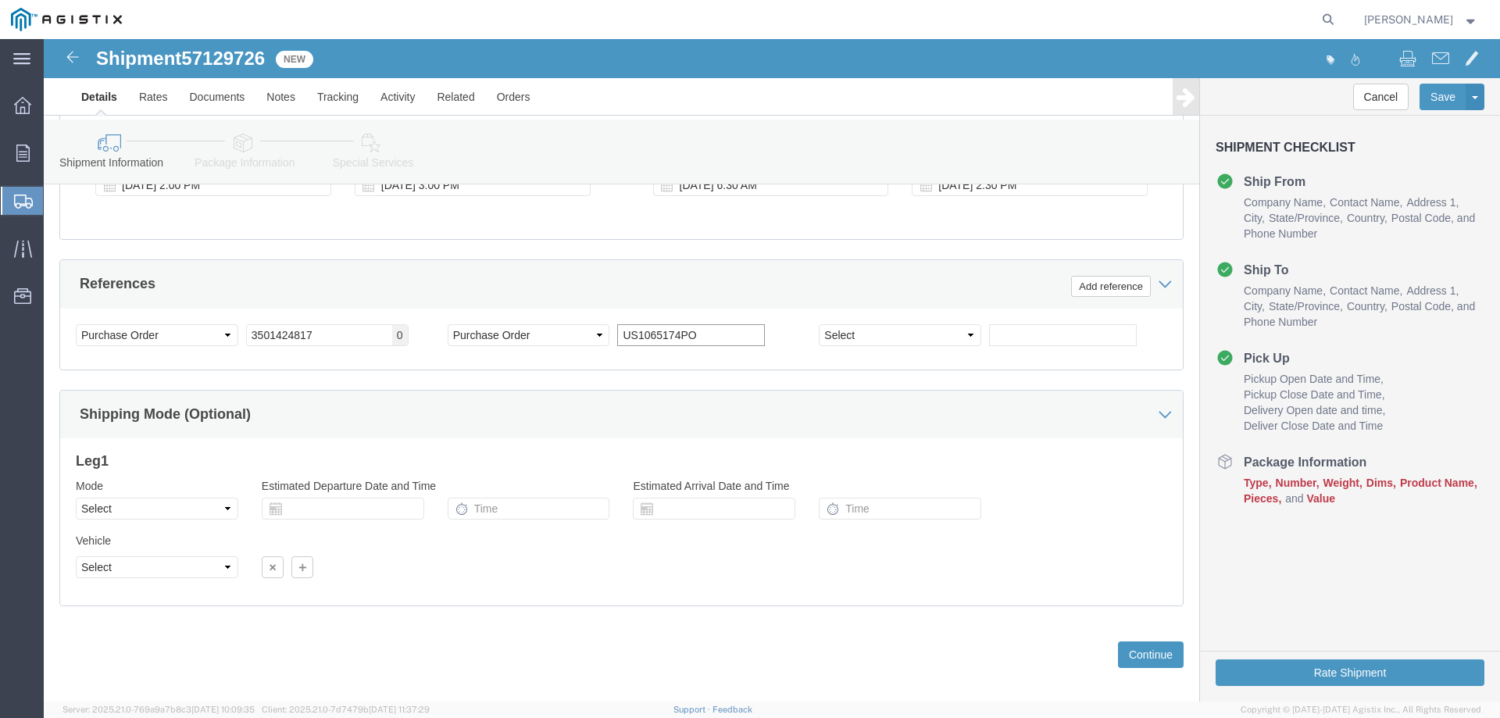
scroll to position [1058, 0]
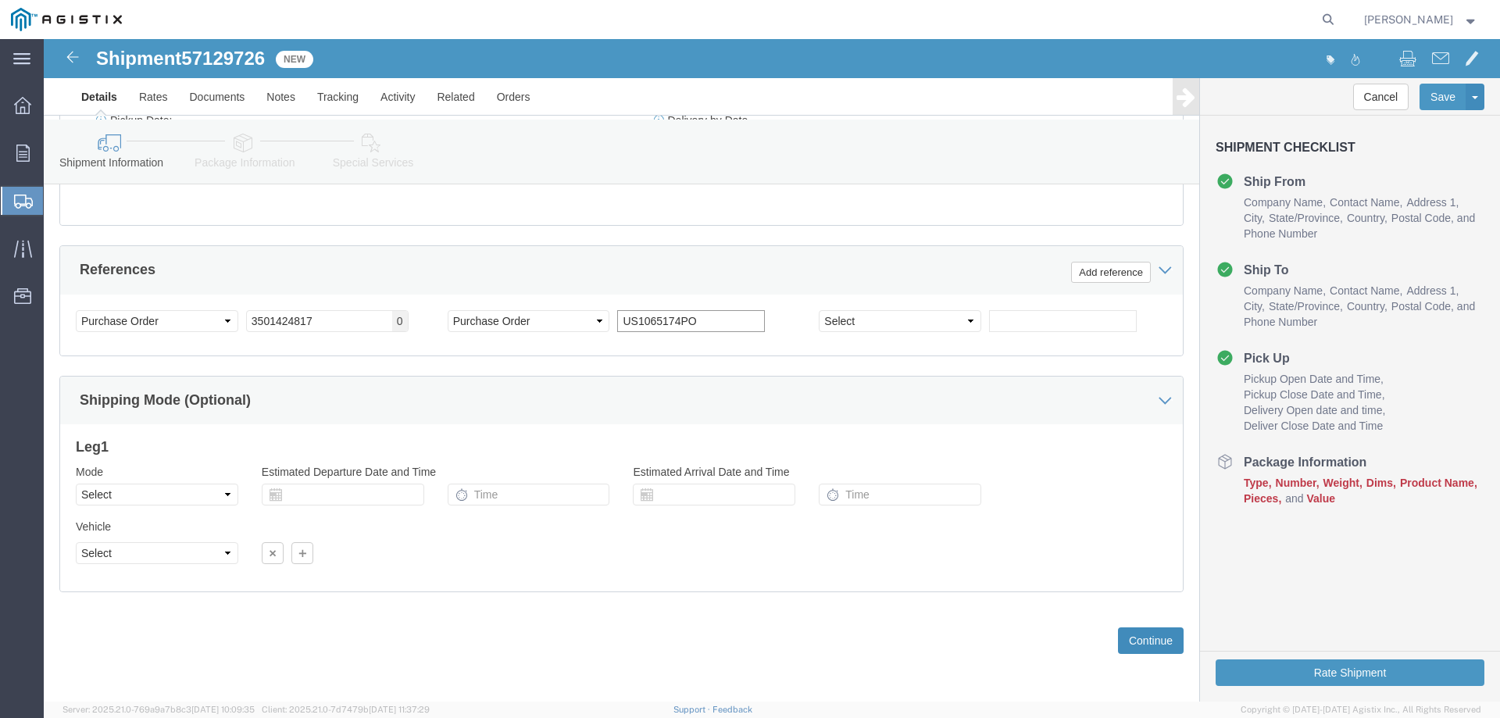
type input "US1065174PO"
click button "Continue"
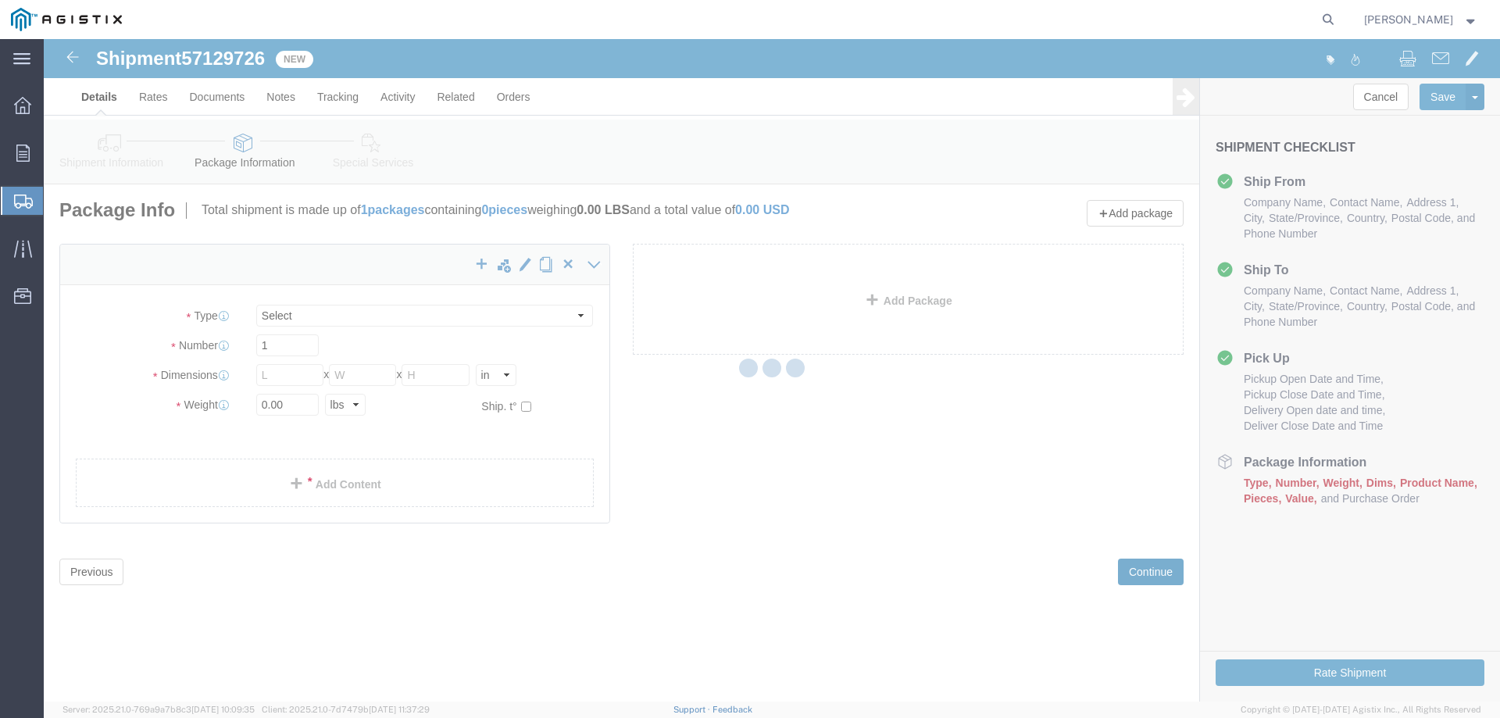
scroll to position [0, 0]
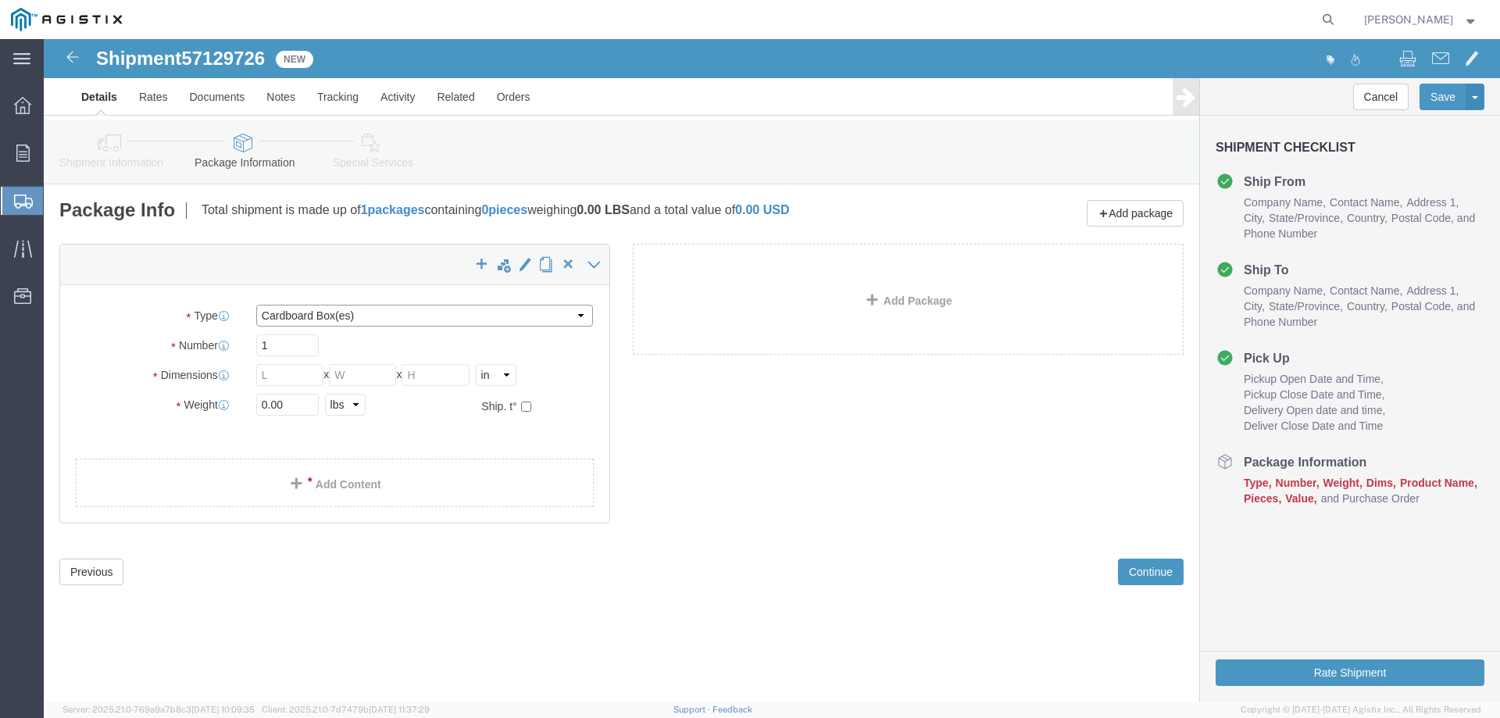
click select "Select Bulk Bundle(s) Cardboard Box(es) Carton(s) Crate(s) Drum(s) (Fiberboard)…"
select select "PSNS"
click select "Select Bulk Bundle(s) Cardboard Box(es) Carton(s) Crate(s) Drum(s) (Fiberboard)…"
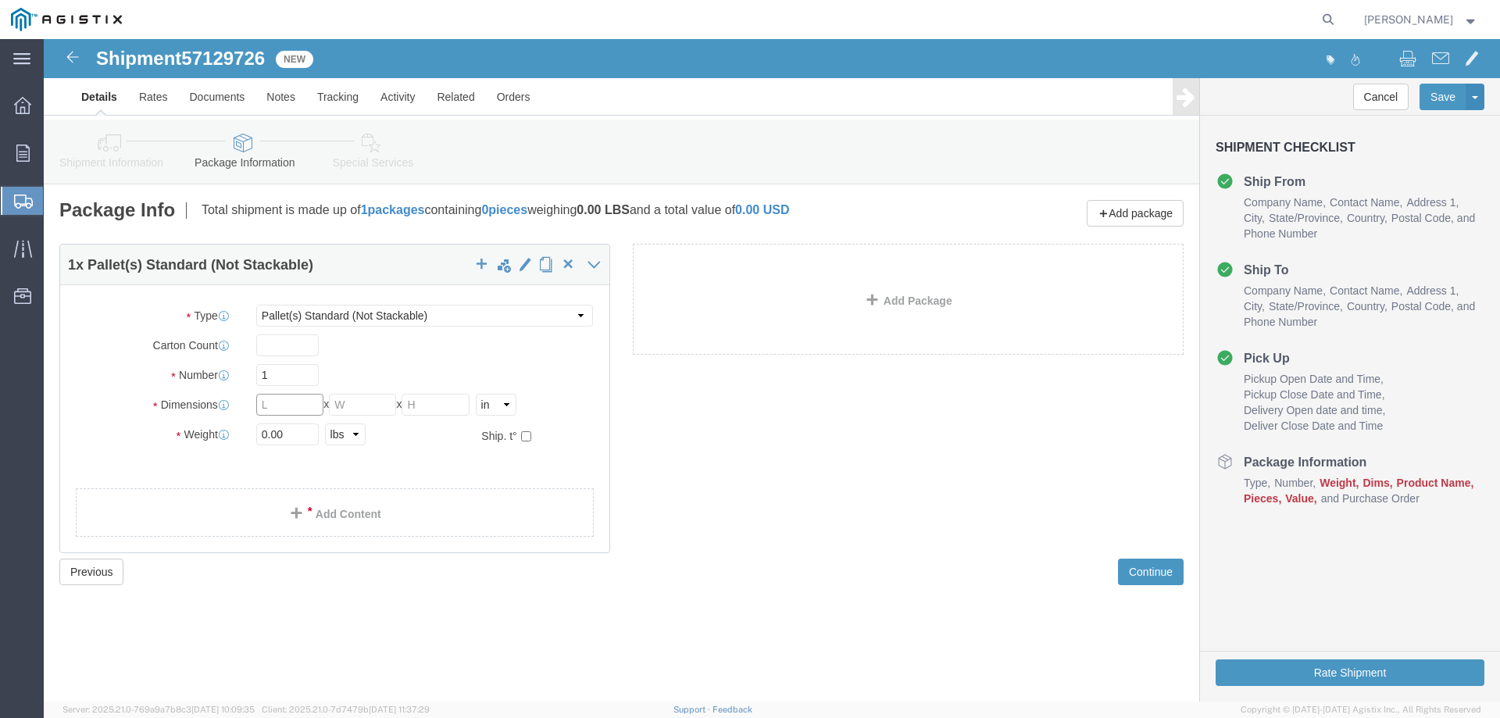
click input "text"
type input "40"
type input "48"
type input "15"
click input "0.00"
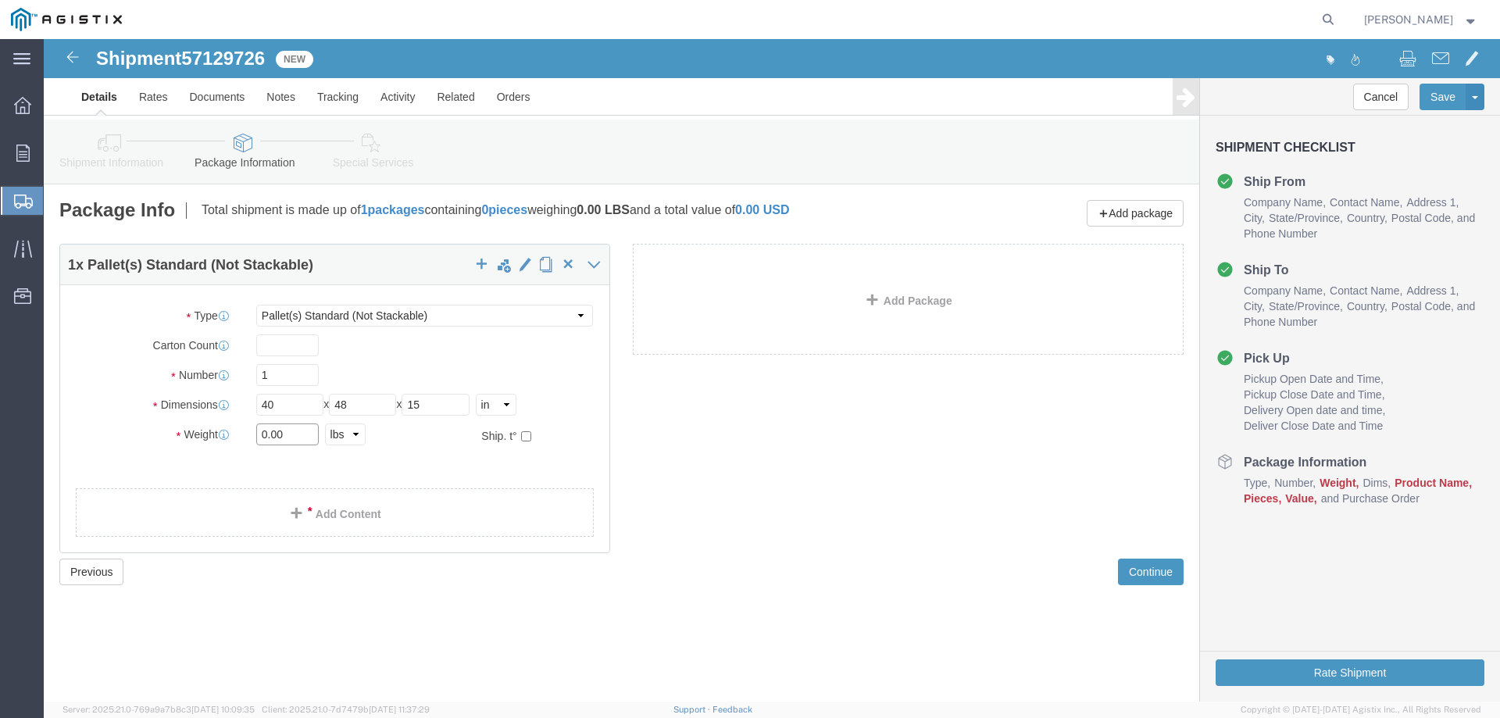
drag, startPoint x: 246, startPoint y: 398, endPoint x: 212, endPoint y: 398, distance: 33.6
click input "0.00"
type input "200"
click link "Add Content"
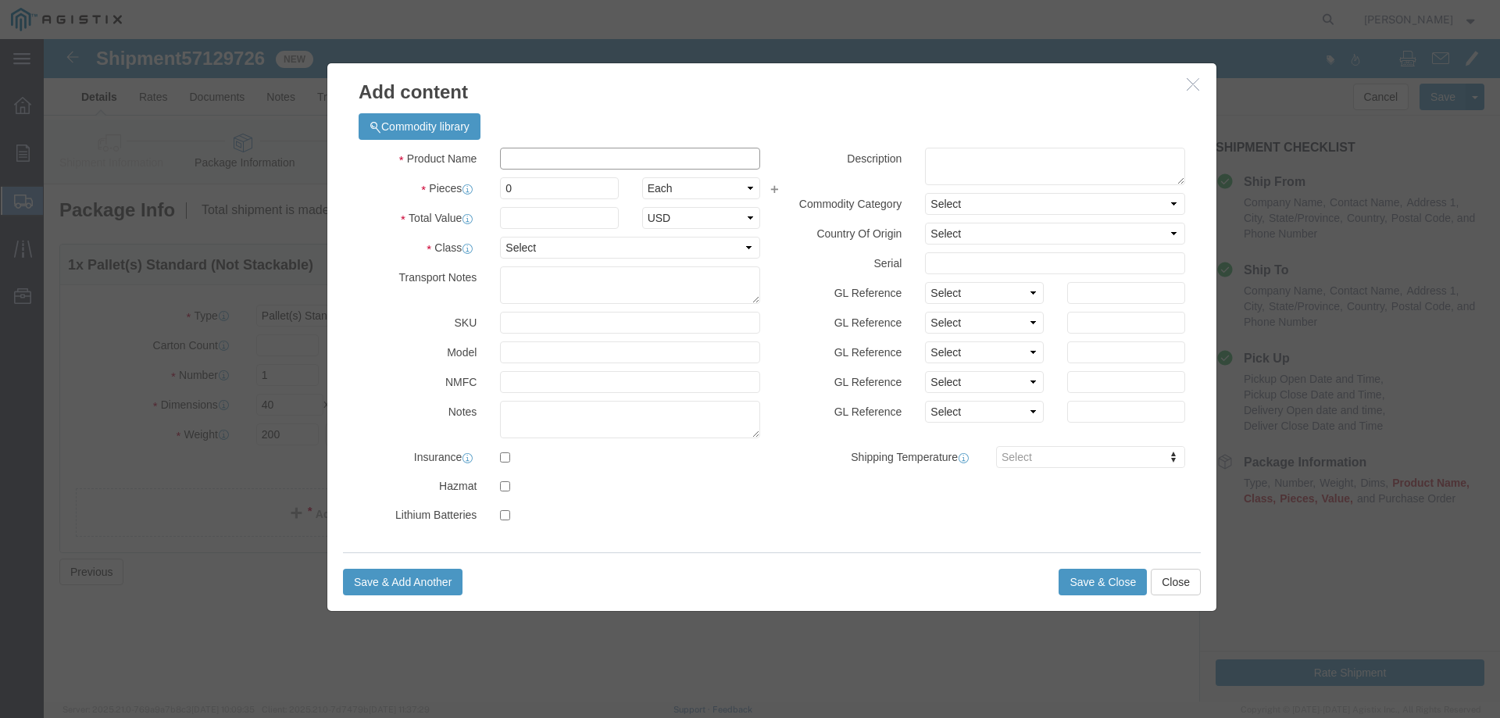
click input "text"
paste input "6 .219 BLK CS LR 45 DEG WELD ELL SA234 WPB"
type input "6 .219 BLK CS LR 45 DEG WELD ELL SA234 WPB"
click input "0"
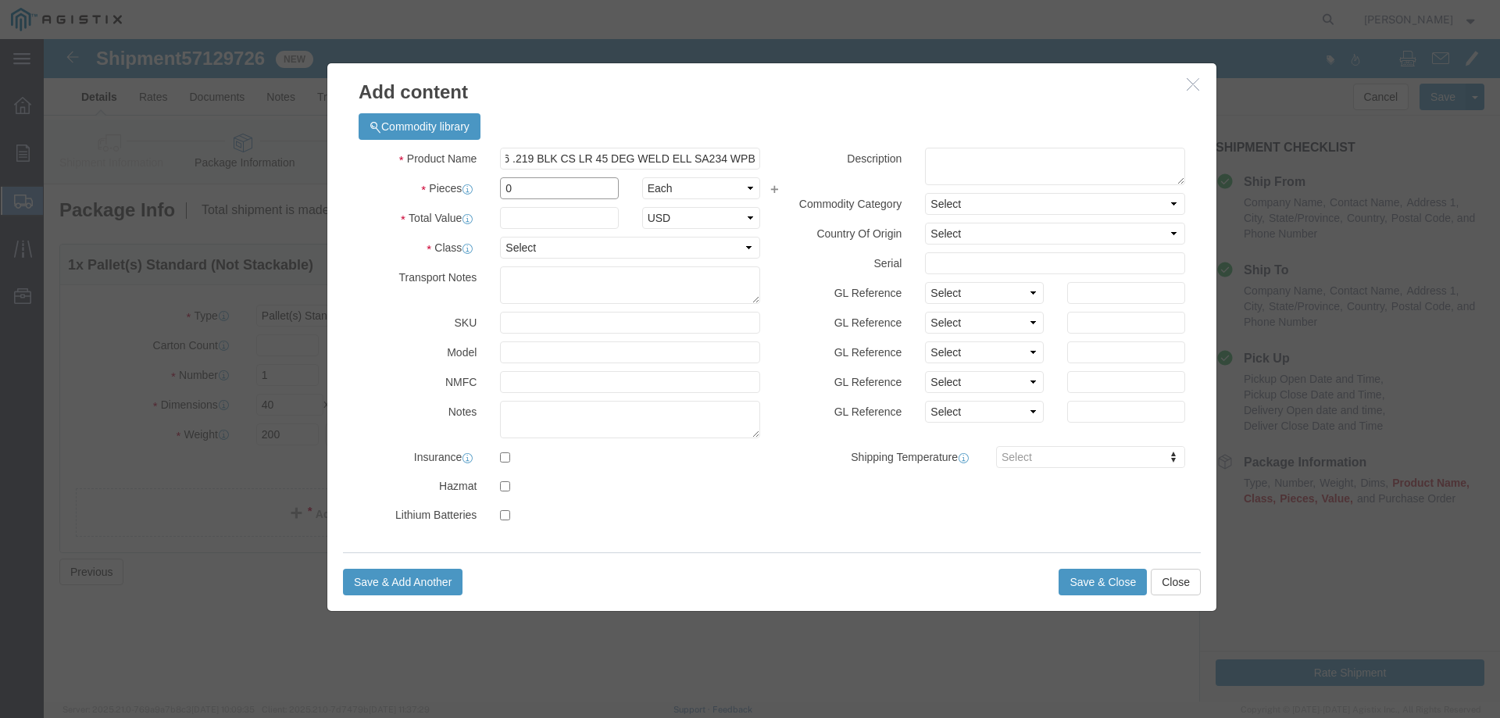
scroll to position [0, 0]
type input "15"
click input "text"
click textarea
type textarea "m"
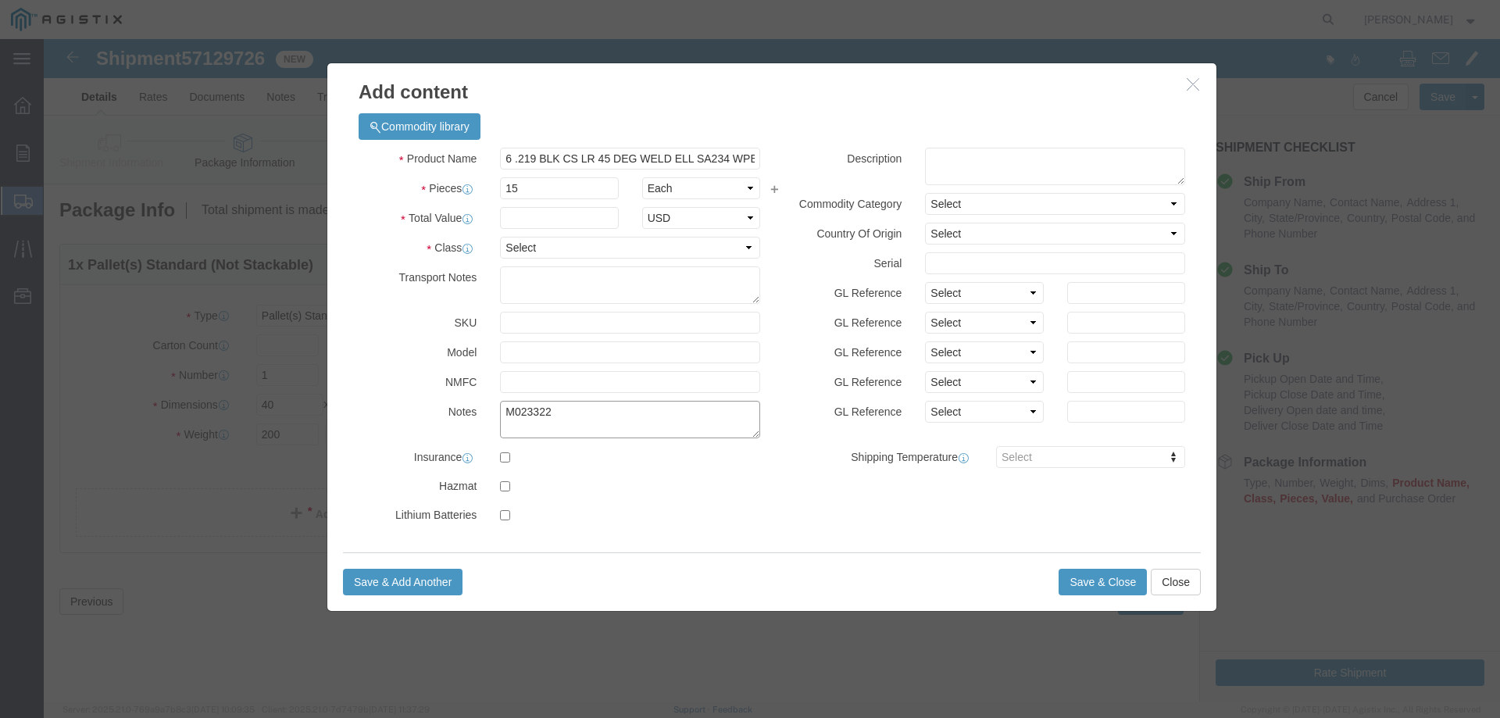
type textarea "M023322"
click input "text"
type input "1750.50"
click select "Select 50 55 60 65 70 85 92.5 100 125 175 250 300 400"
select select "50"
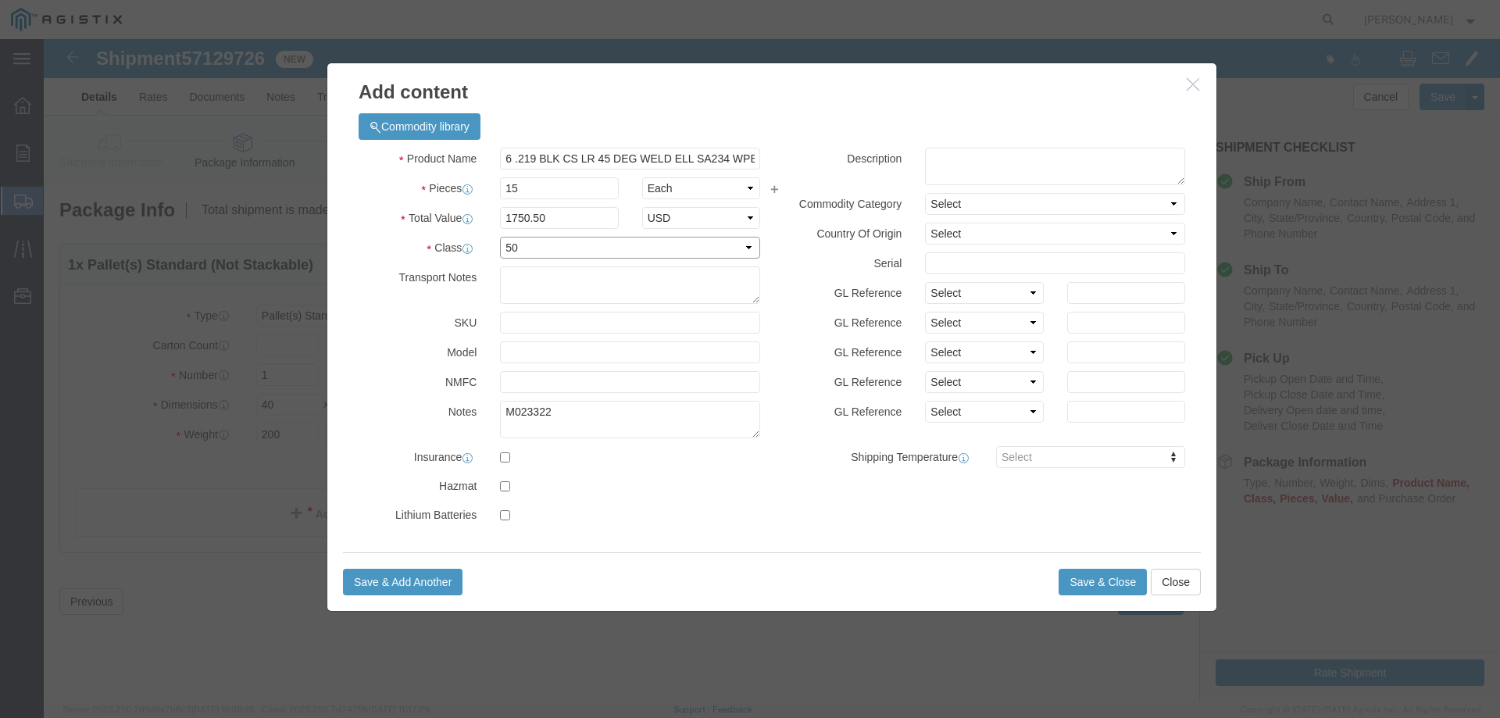
click select "Select 50 55 60 65 70 85 92.5 100 125 175 250 300 400"
click button "Save & Close"
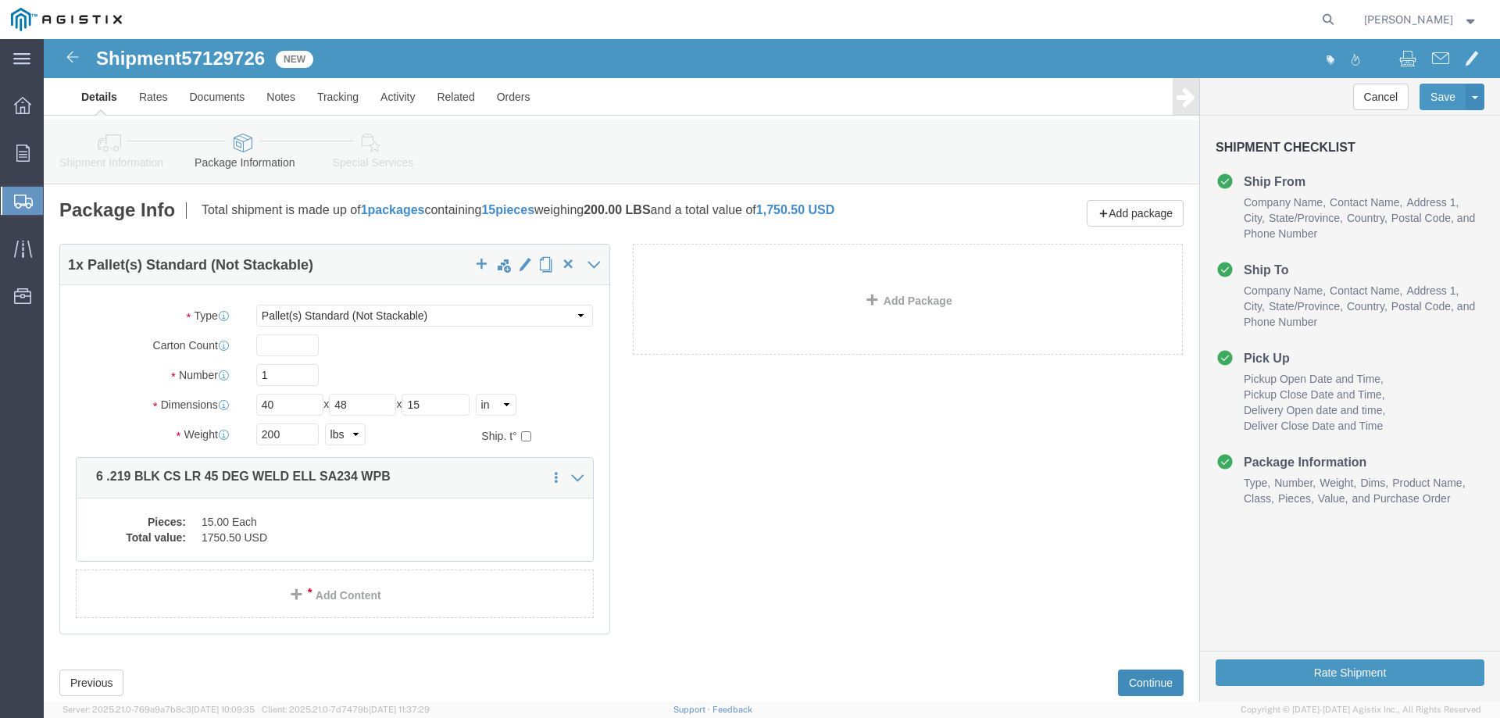
click button "Continue"
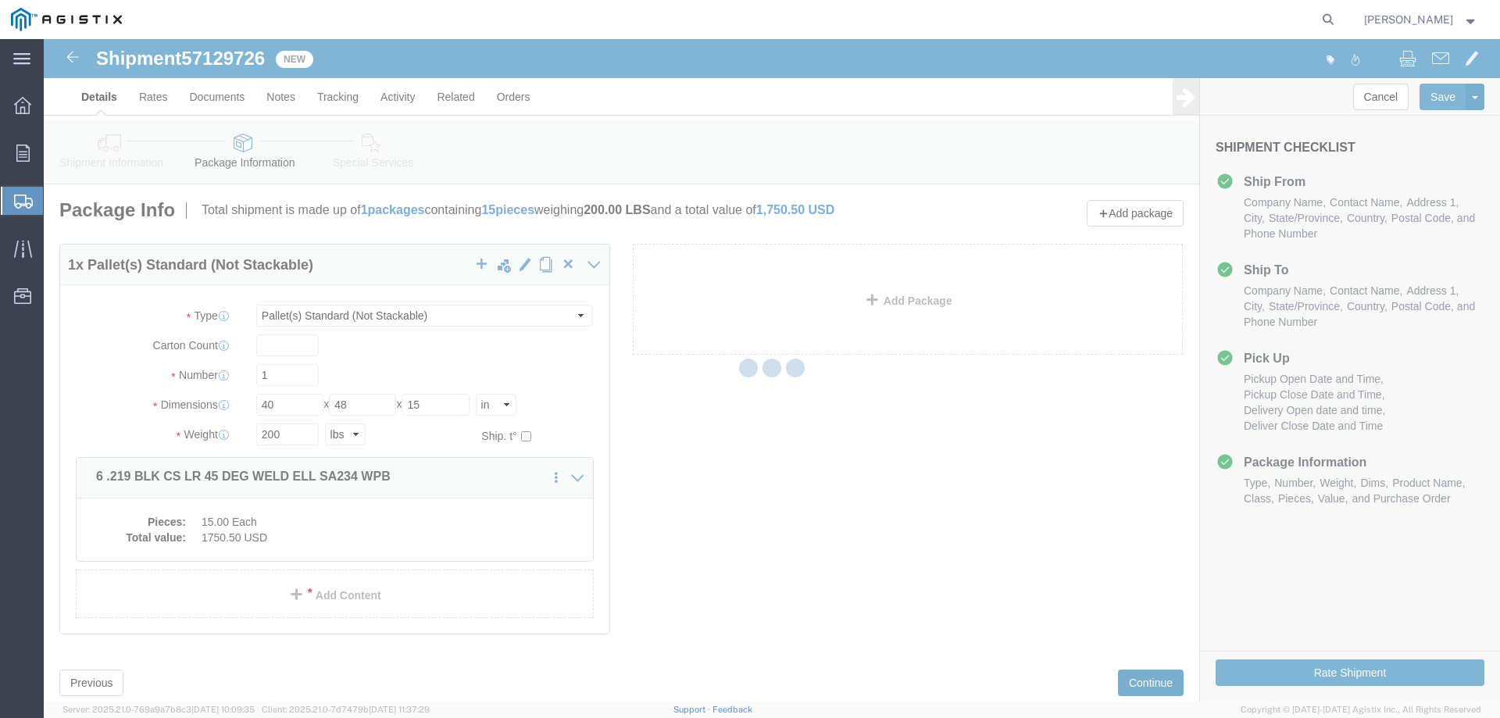
select select
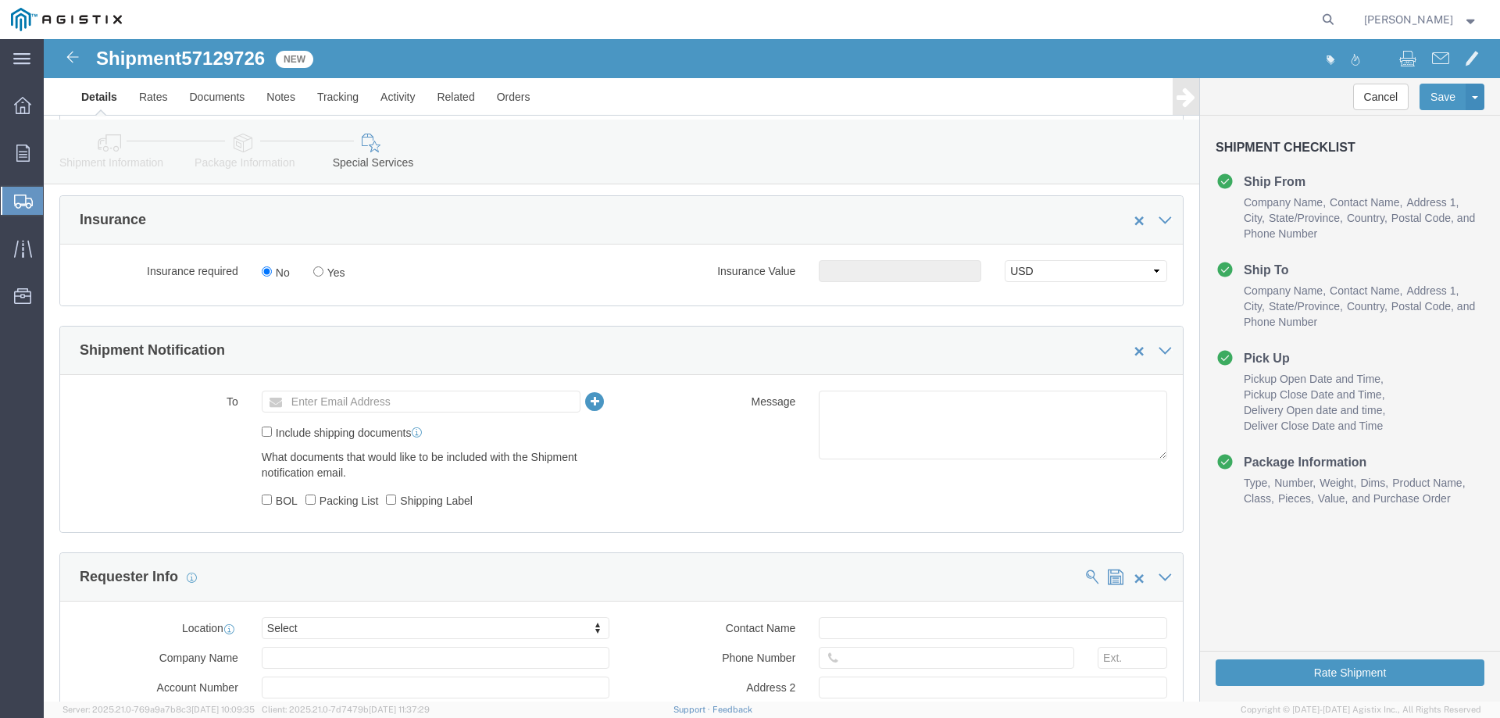
scroll to position [713, 0]
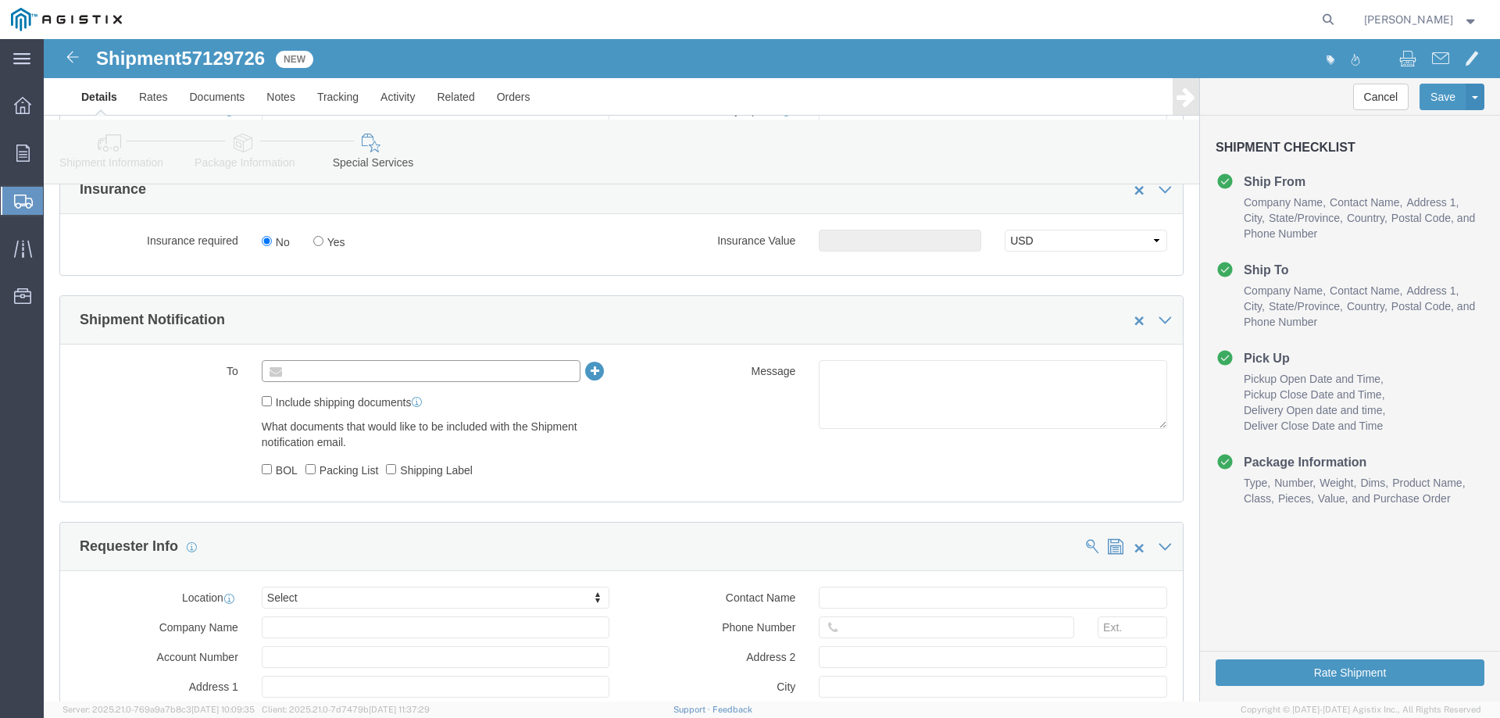
click input "text"
type input "P"
type input "[DOMAIN_NAME][EMAIL_ADDRESS][DOMAIN_NAME]"
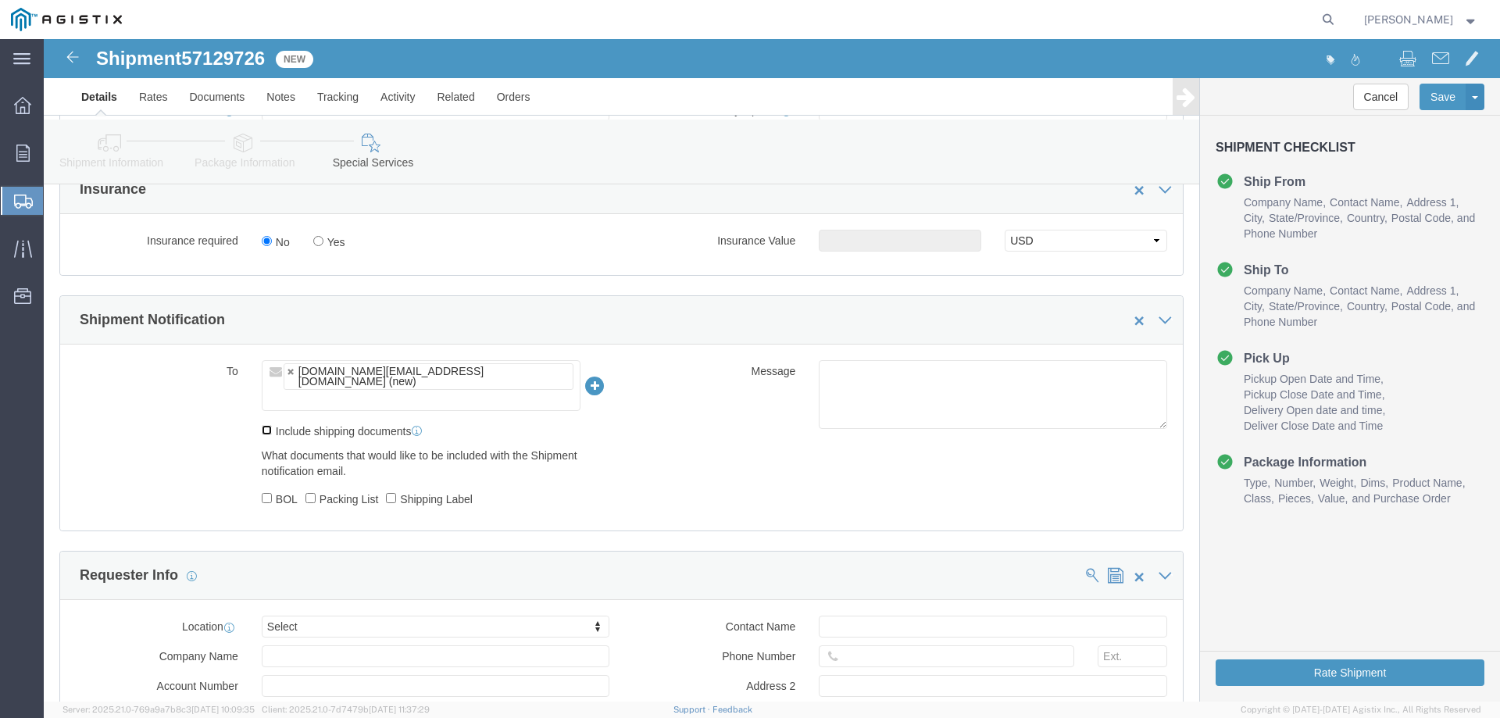
click input "Include shipping documents"
checkbox input "true"
click input "BOL"
checkbox input "true"
click input "Packing List"
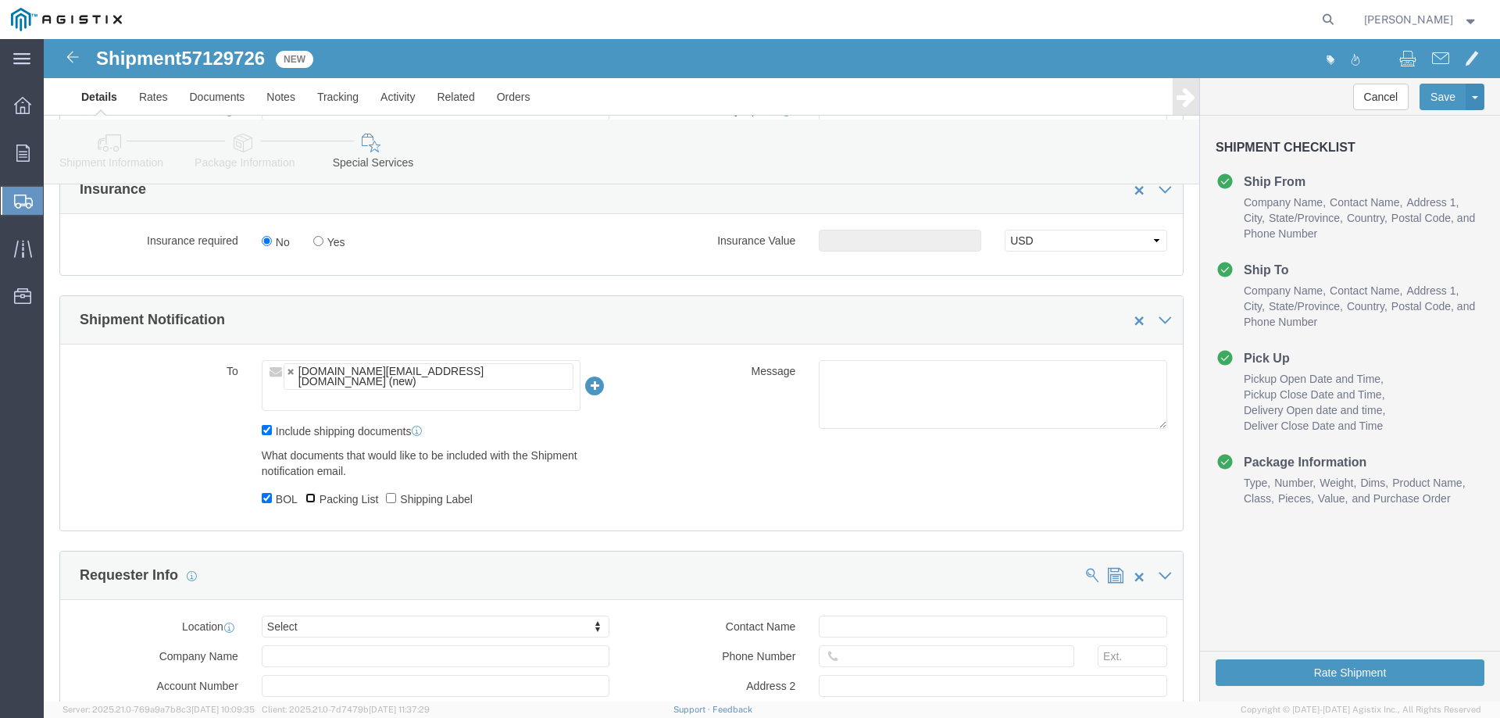
checkbox input "true"
click input "Shipping Label"
checkbox input "true"
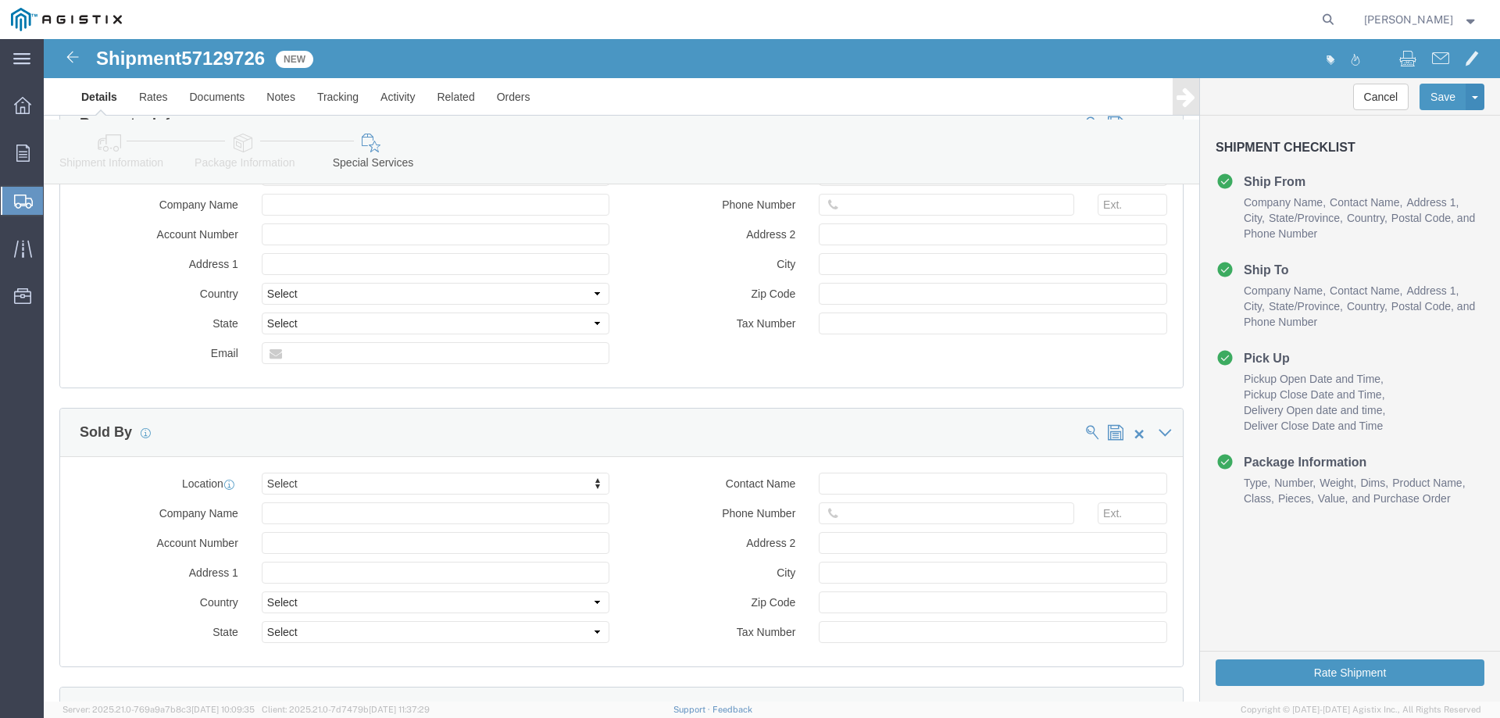
scroll to position [1271, 0]
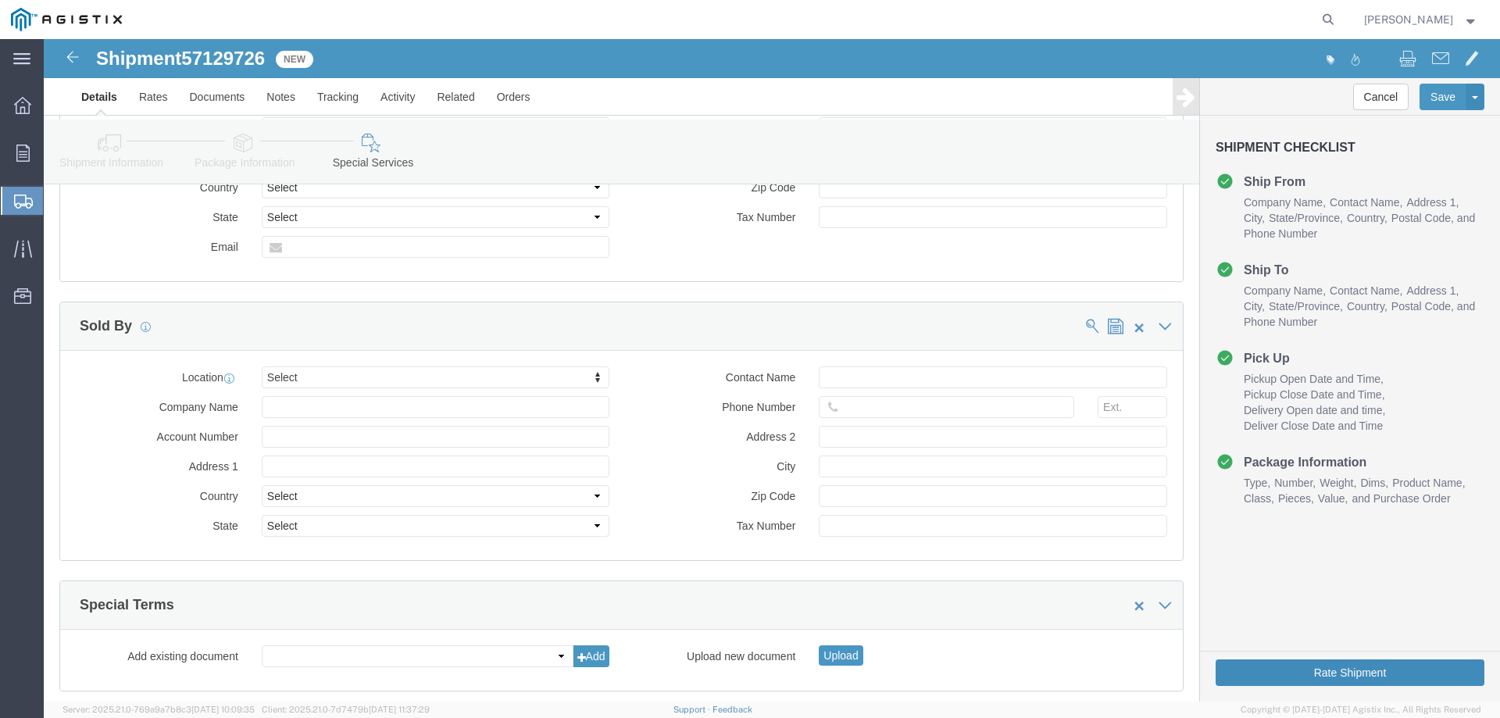
click button "Rate Shipment"
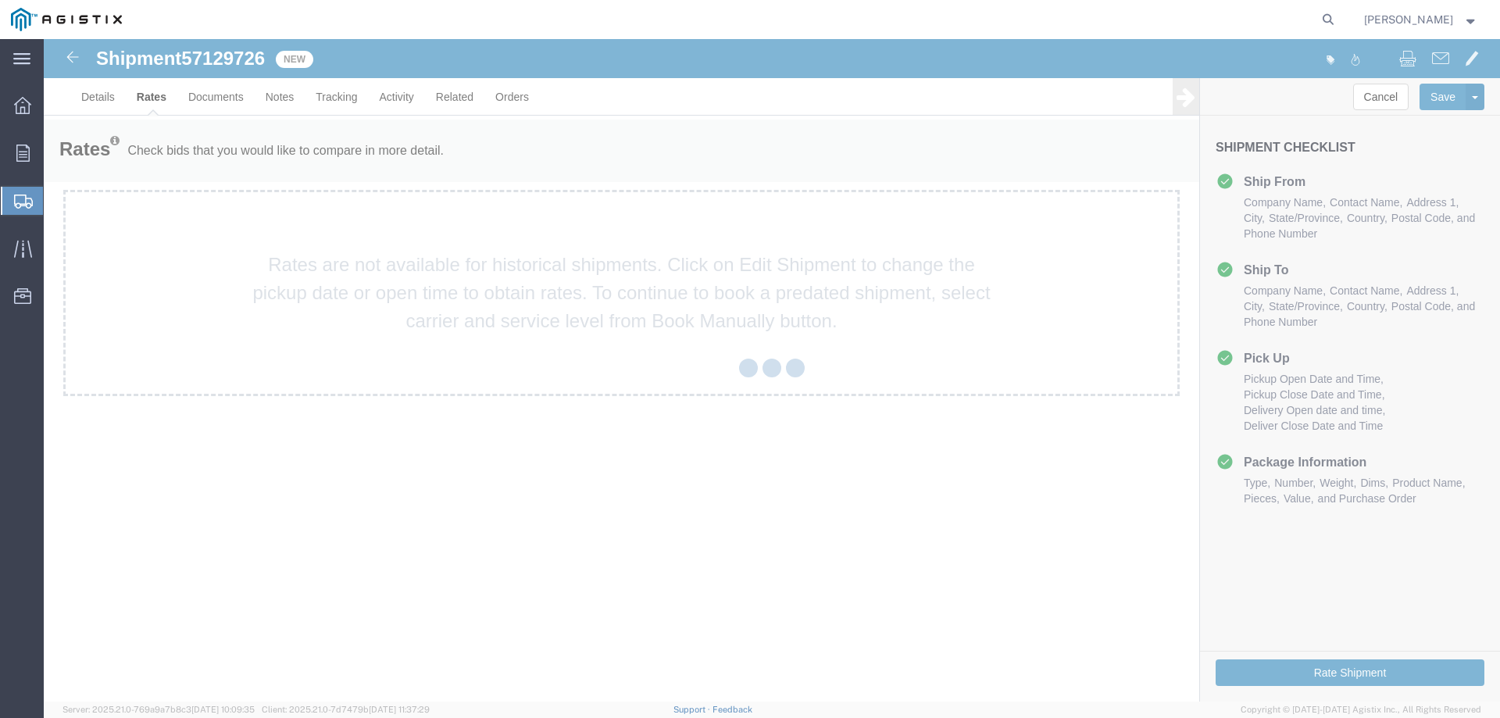
scroll to position [0, 0]
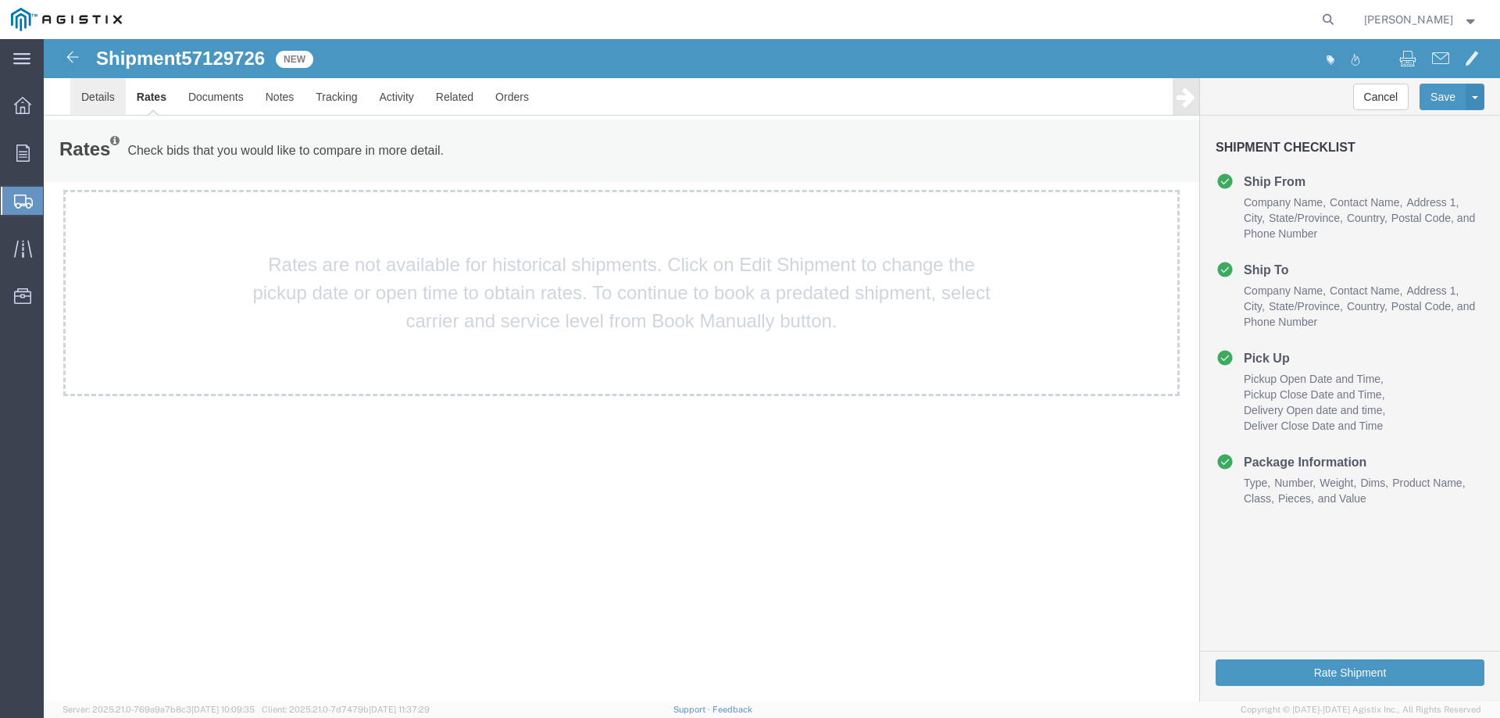
click at [104, 101] on link "Details" at bounding box center [97, 96] width 55 height 37
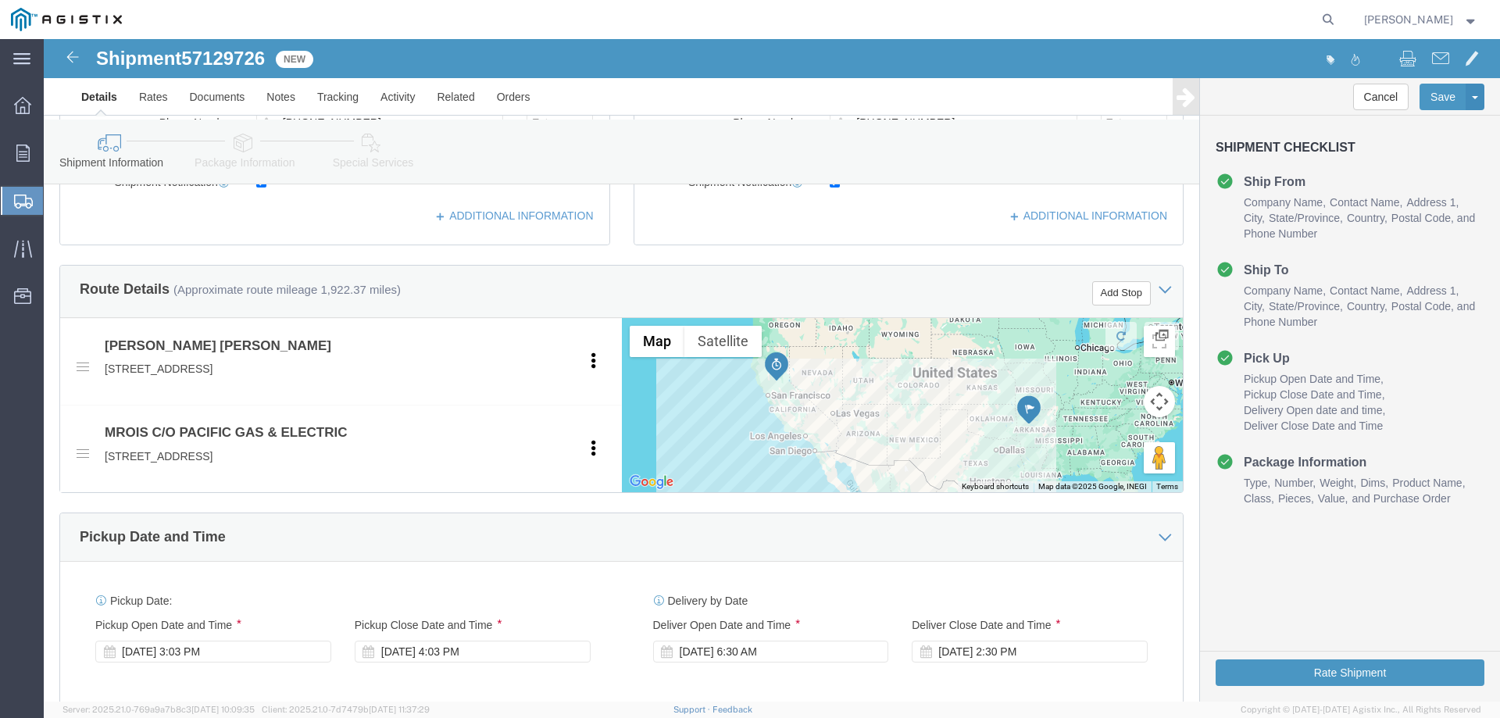
scroll to position [671, 0]
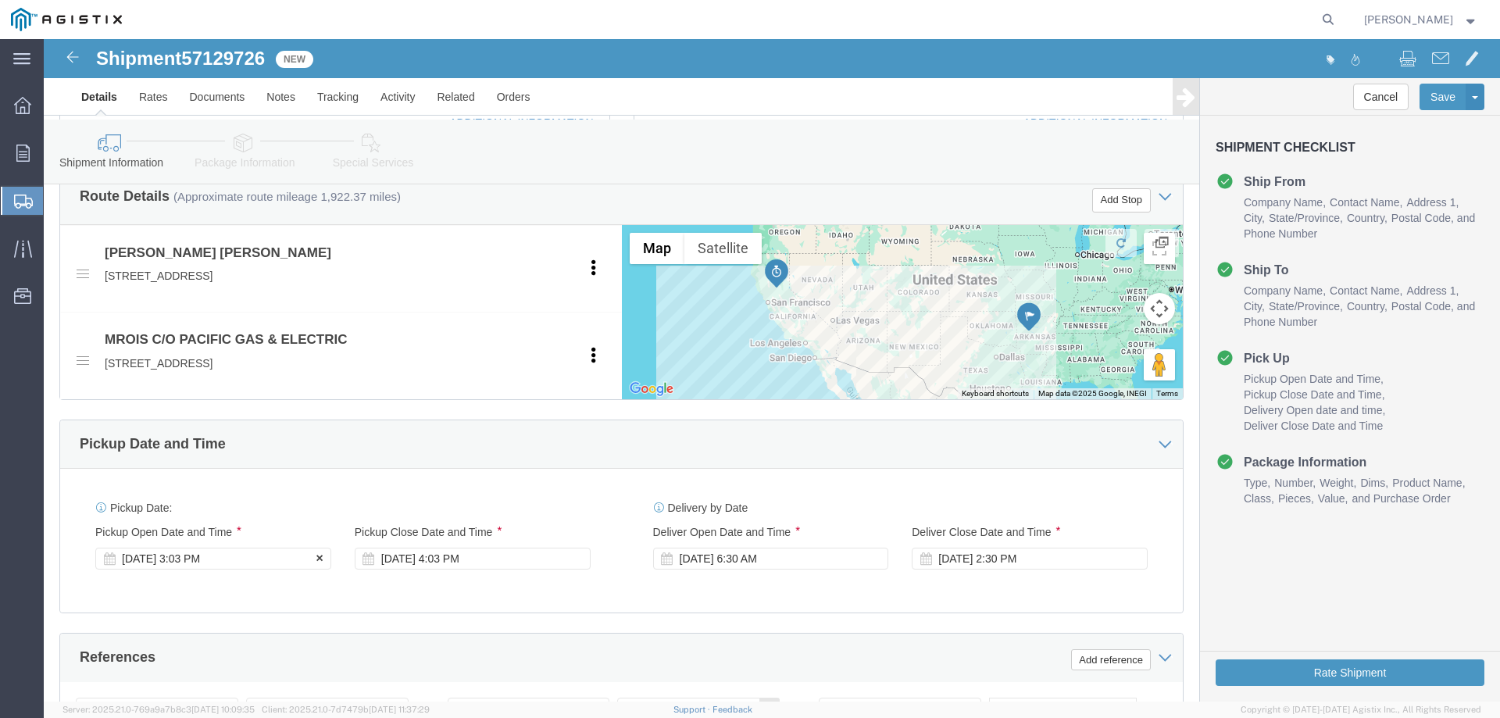
click div "[DATE] 3:03 PM"
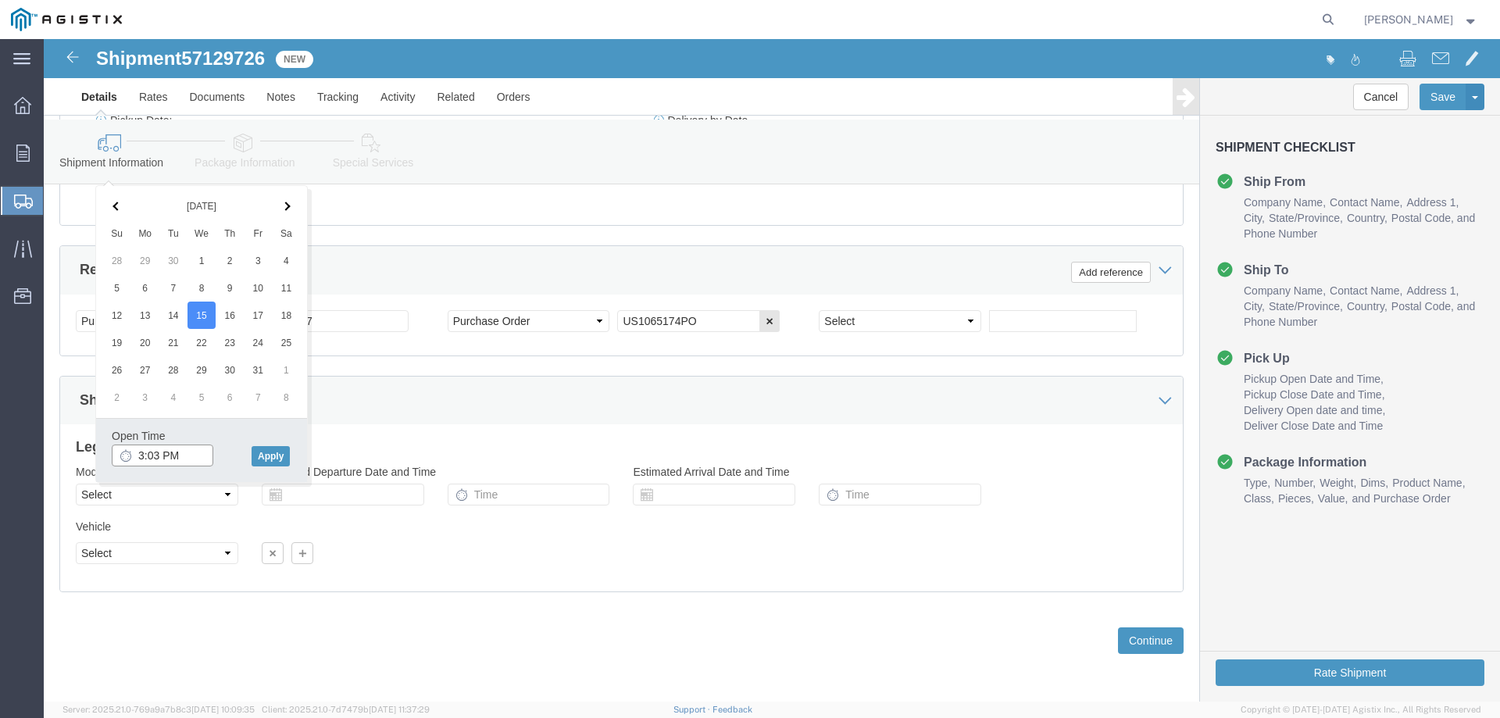
click input "3:03 PM"
type input "6:00 AM"
click button "Apply"
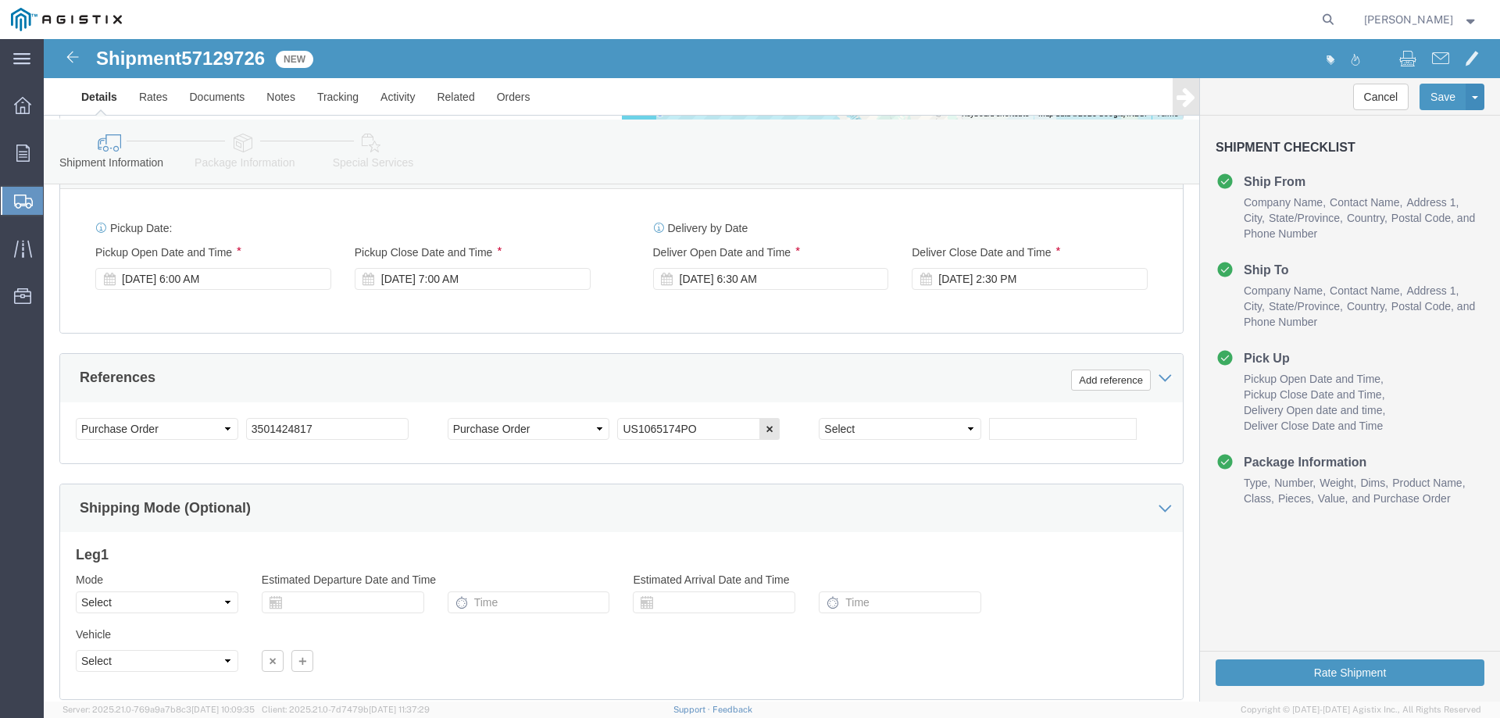
scroll to position [937, 0]
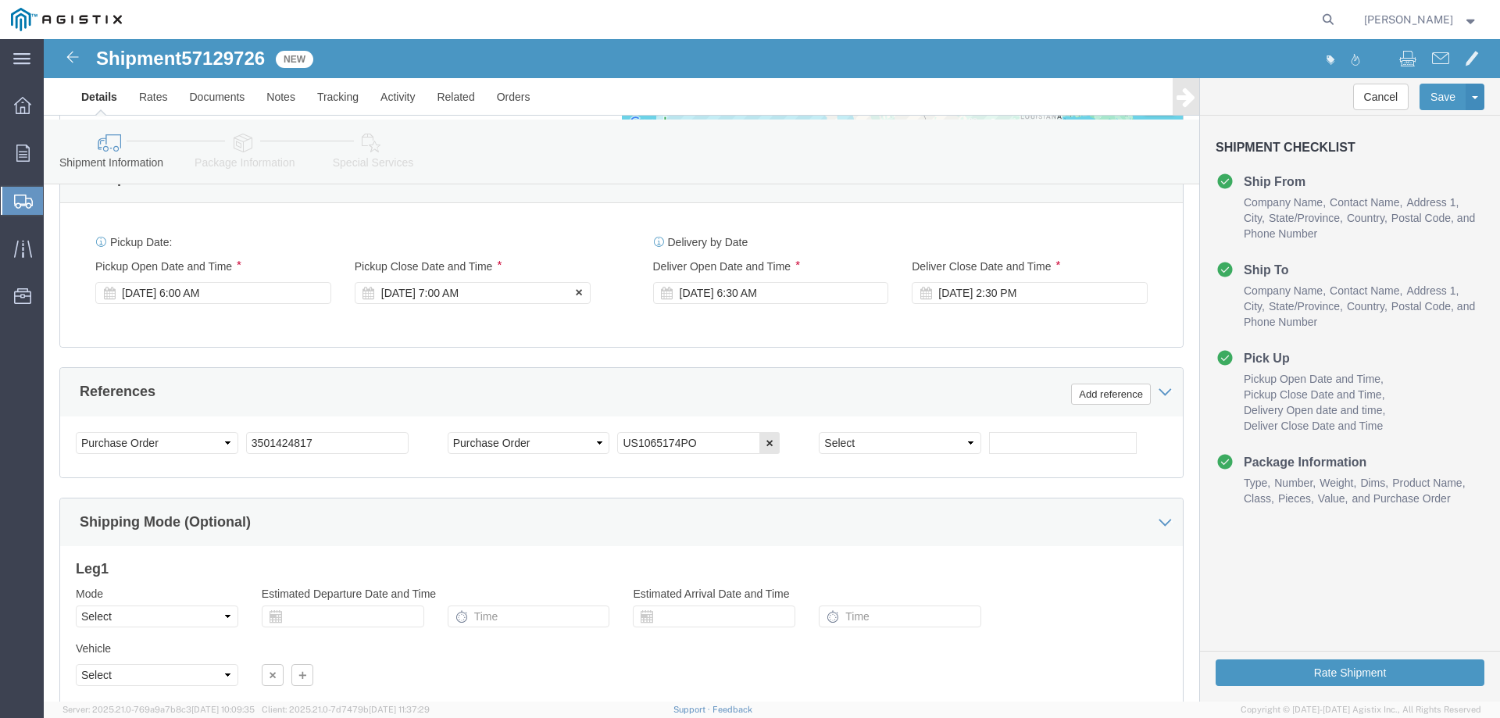
click div "[DATE] 7:00 AM"
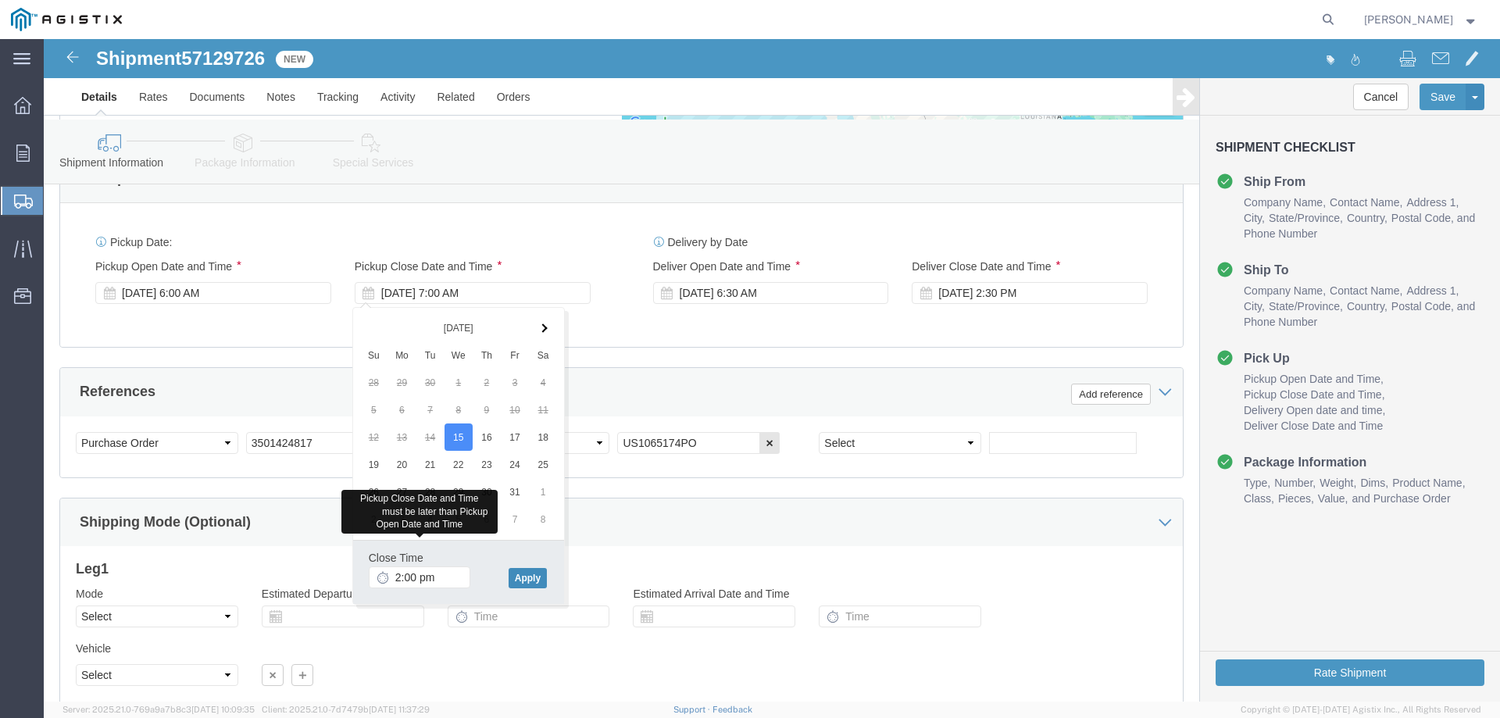
type input "2:00 PM"
click button "Apply"
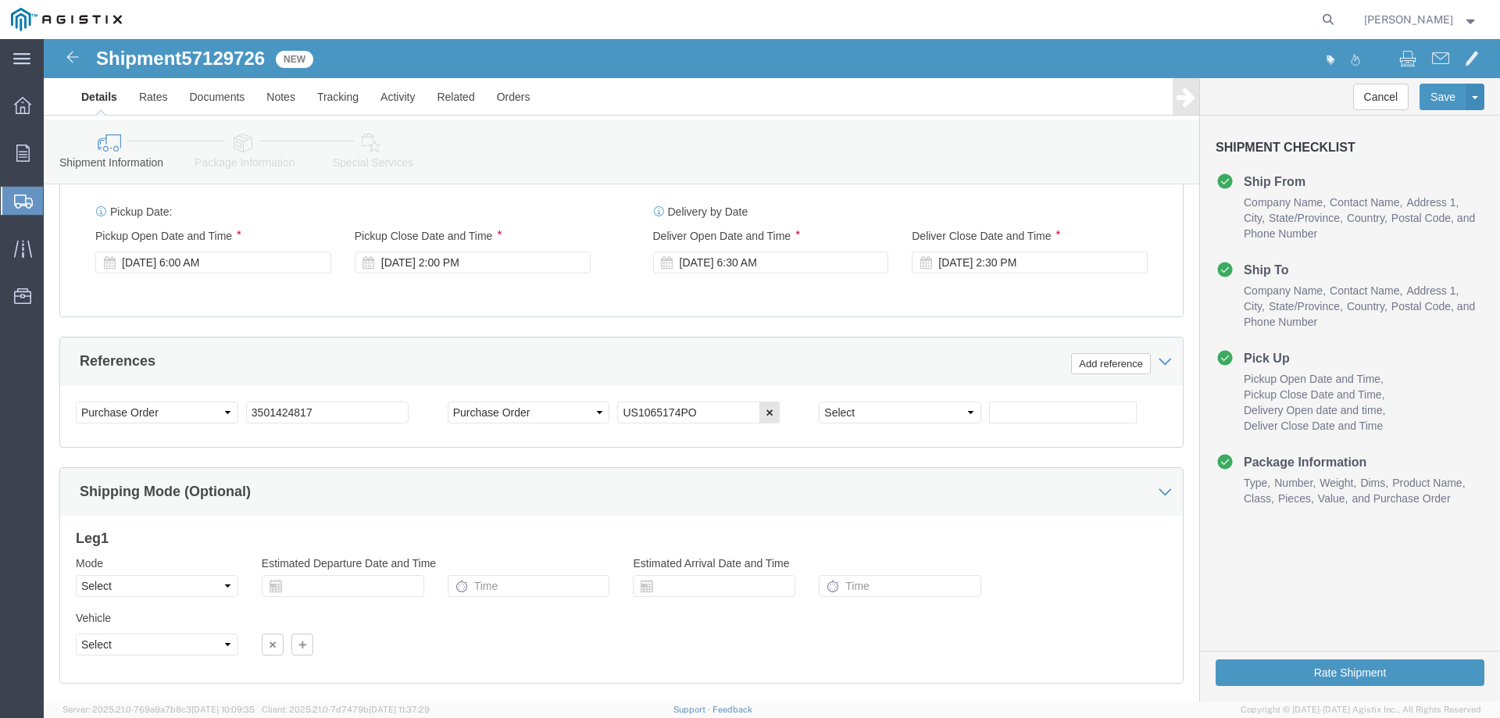
scroll to position [1002, 0]
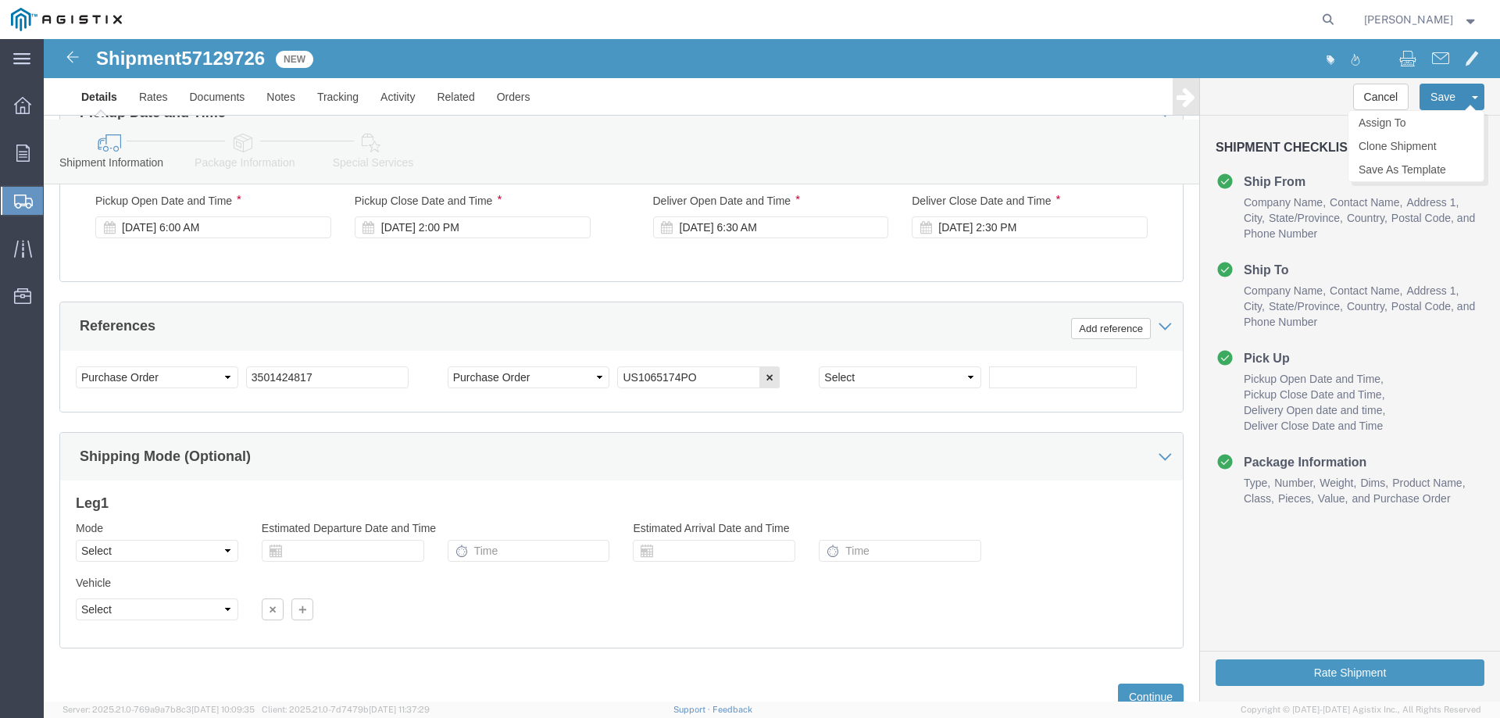
click button "Save"
click button "Continue"
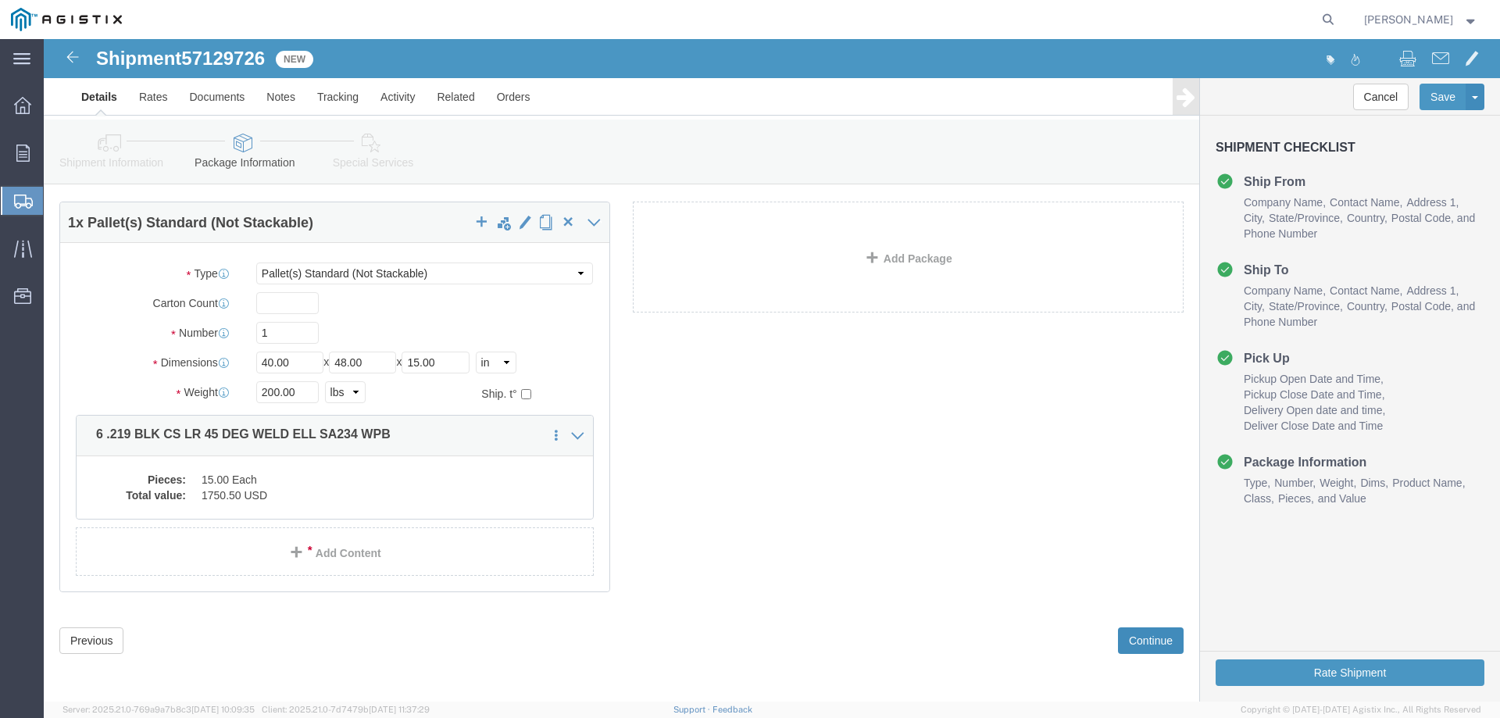
scroll to position [0, 0]
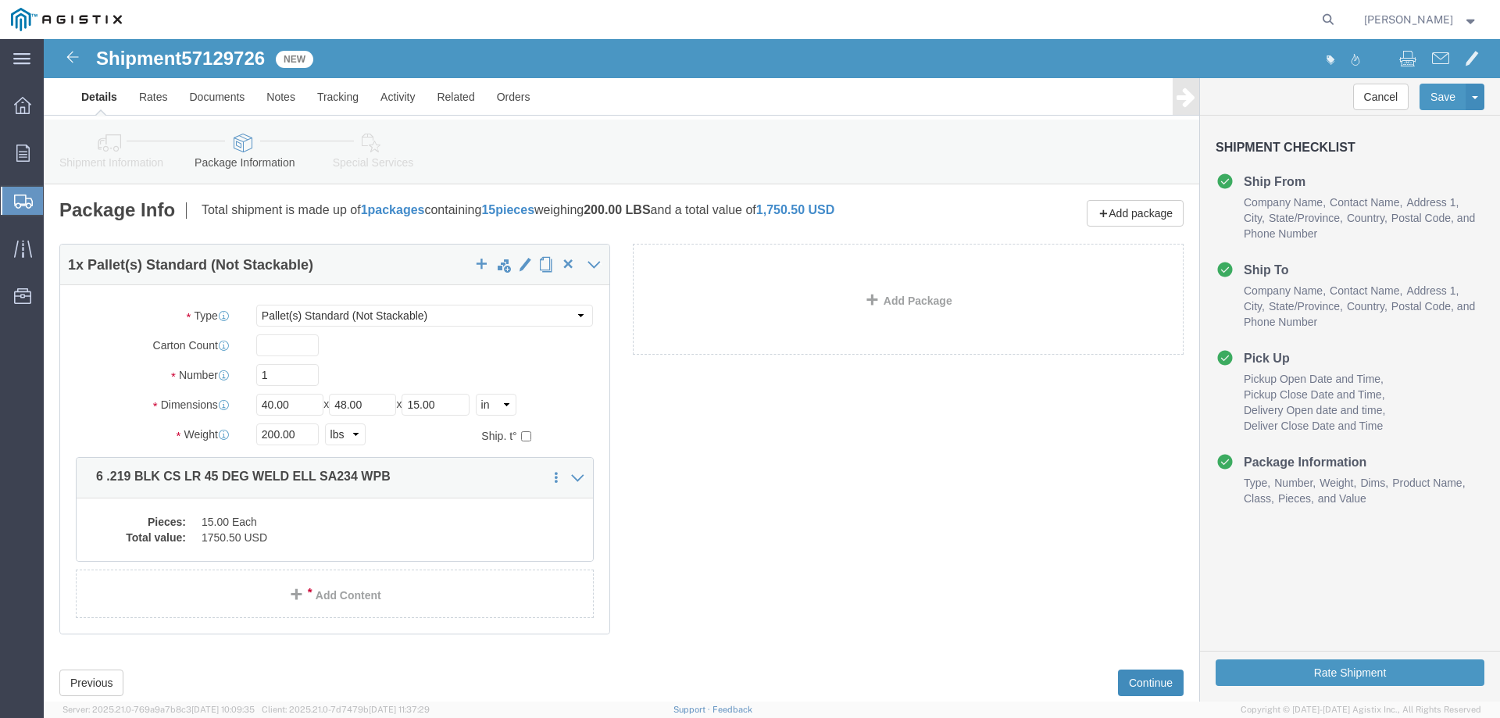
click button "Continue"
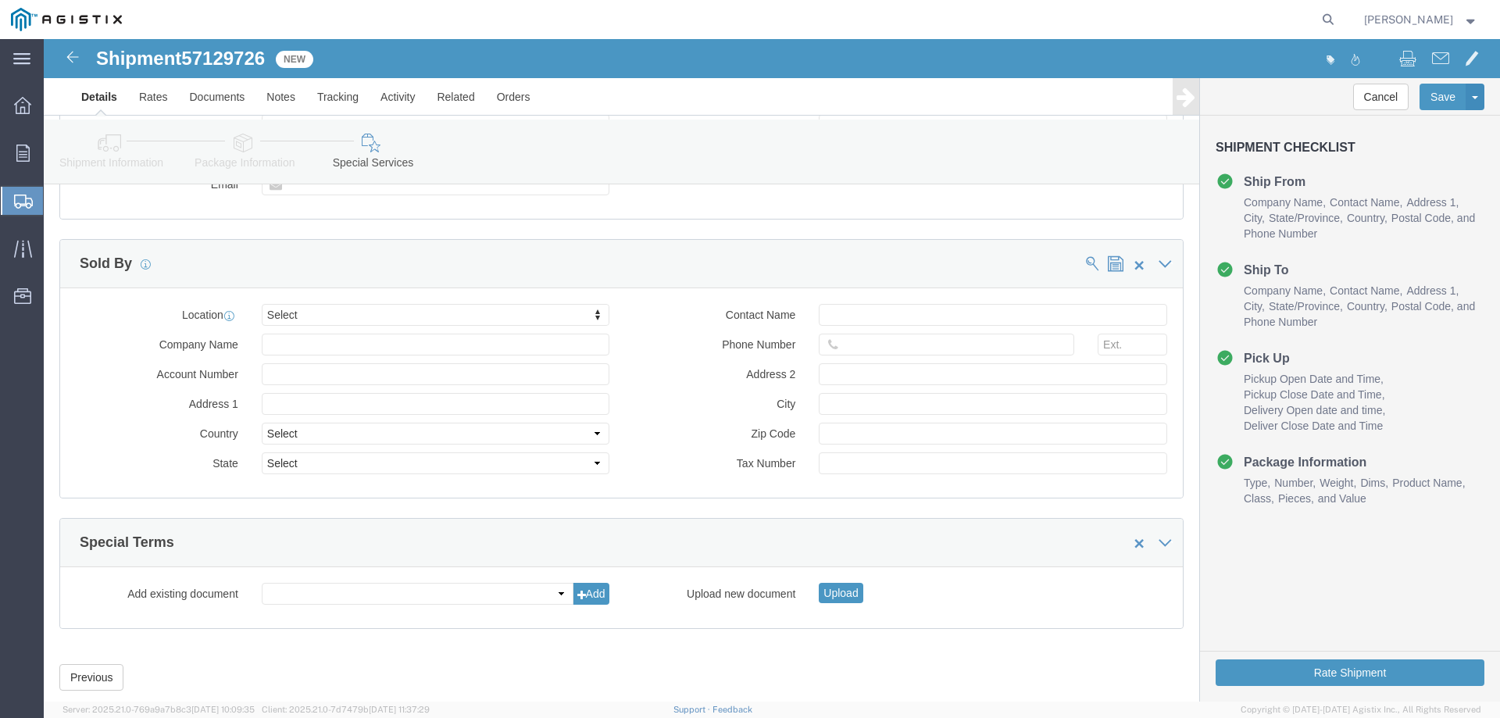
scroll to position [1341, 0]
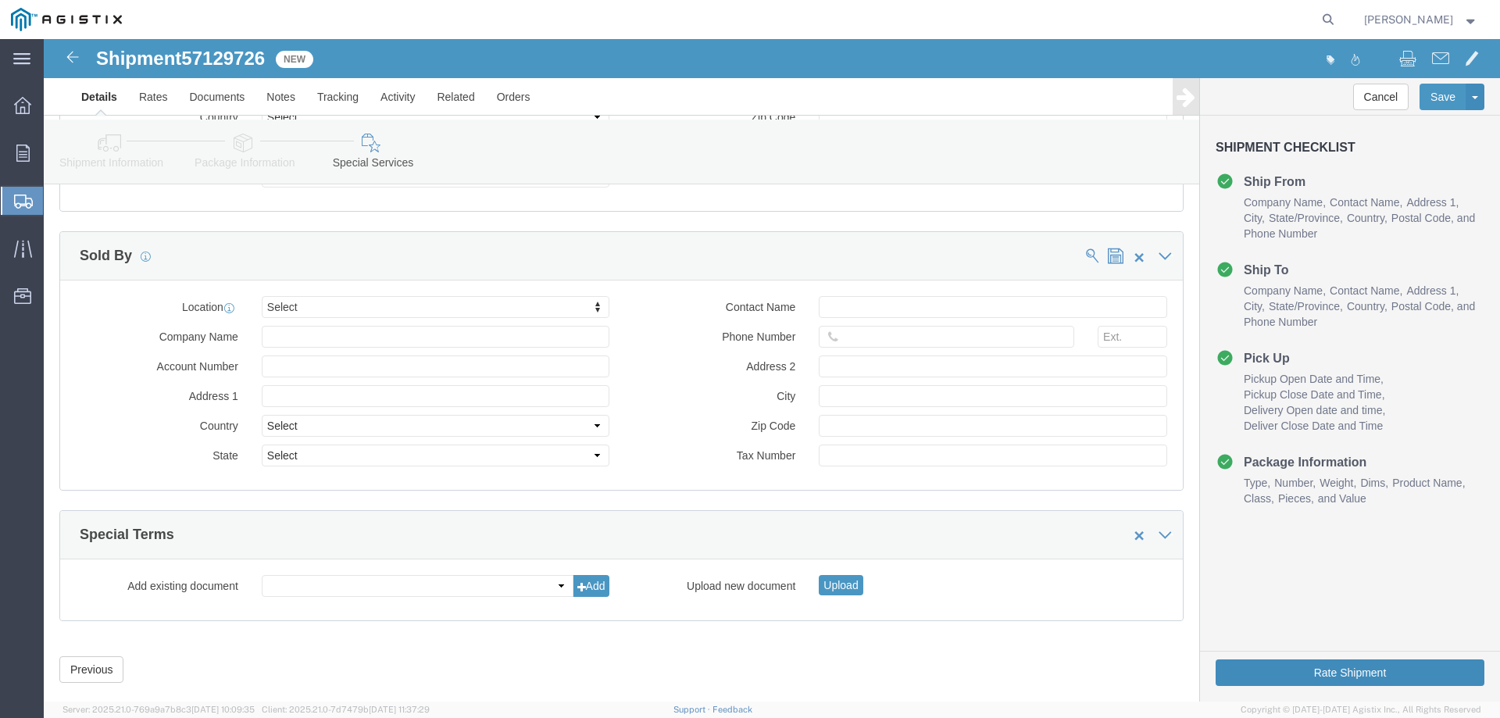
click button "Rate Shipment"
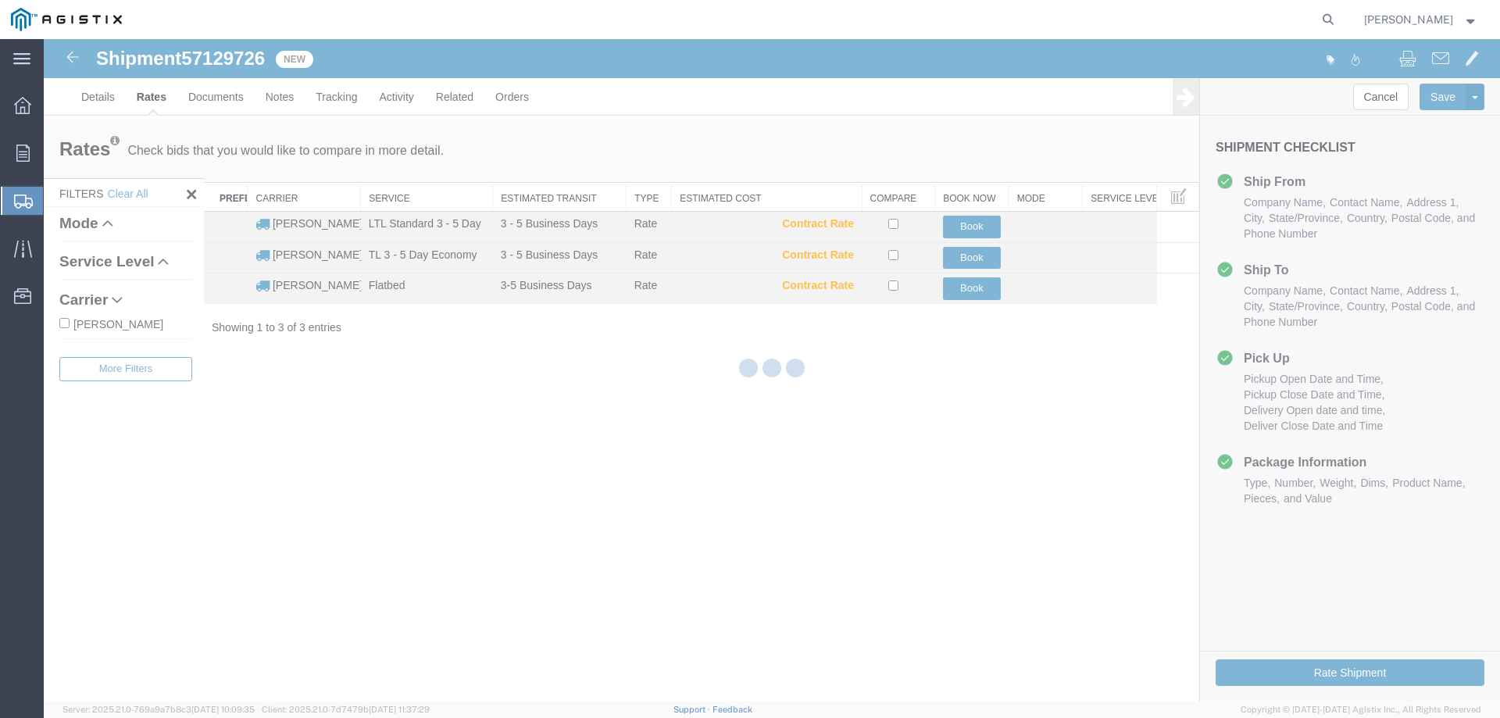
scroll to position [0, 0]
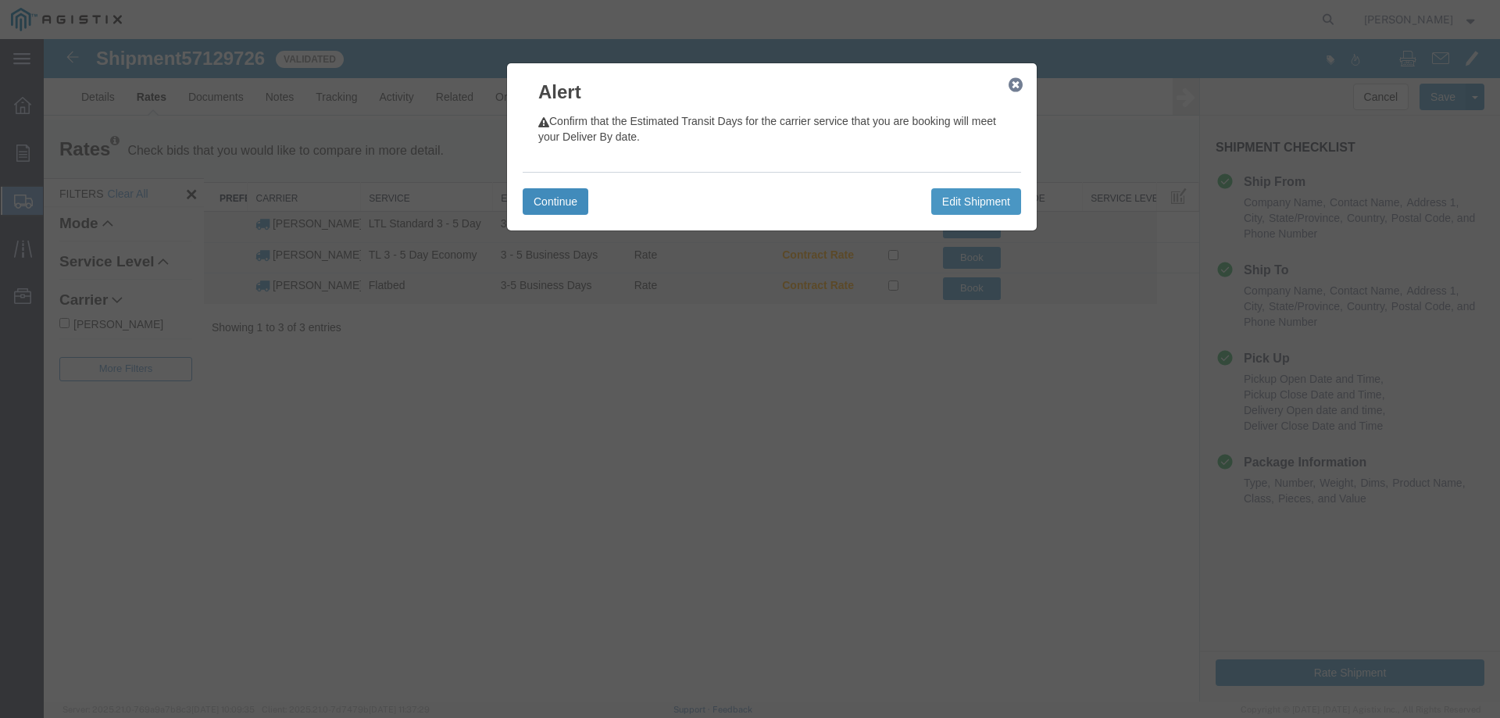
click at [577, 209] on button "Continue" at bounding box center [556, 201] width 66 height 27
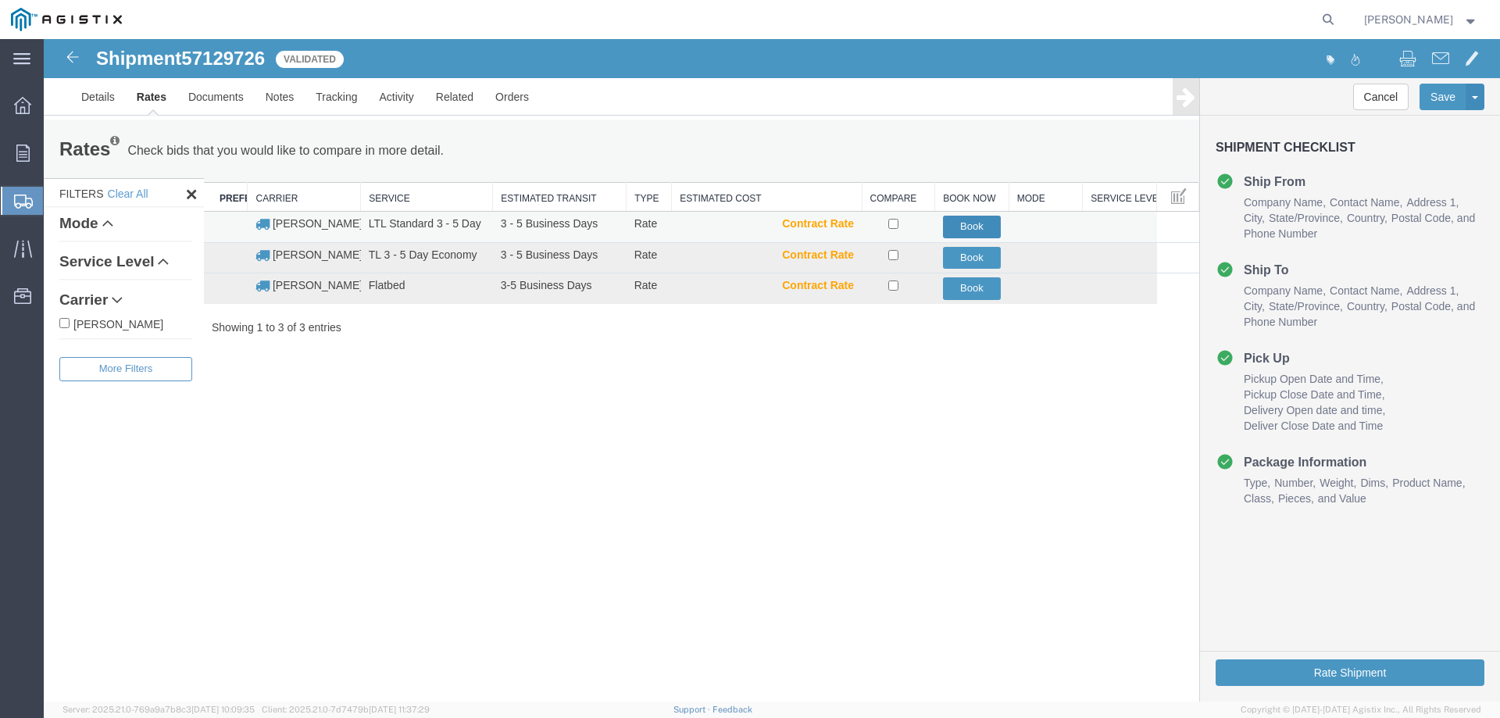
click at [979, 225] on button "Book" at bounding box center [972, 227] width 59 height 23
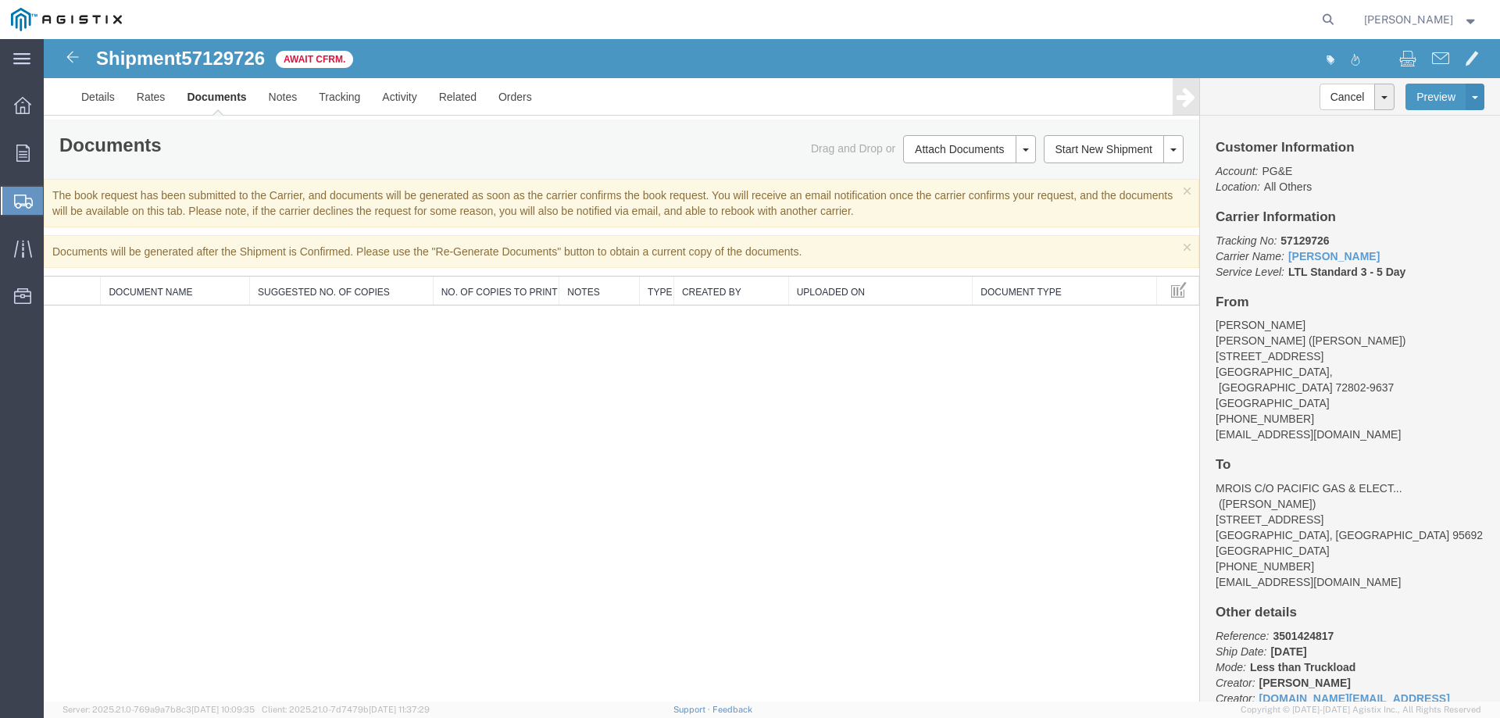
click at [1469, 24] on span "[PERSON_NAME]" at bounding box center [1421, 19] width 114 height 17
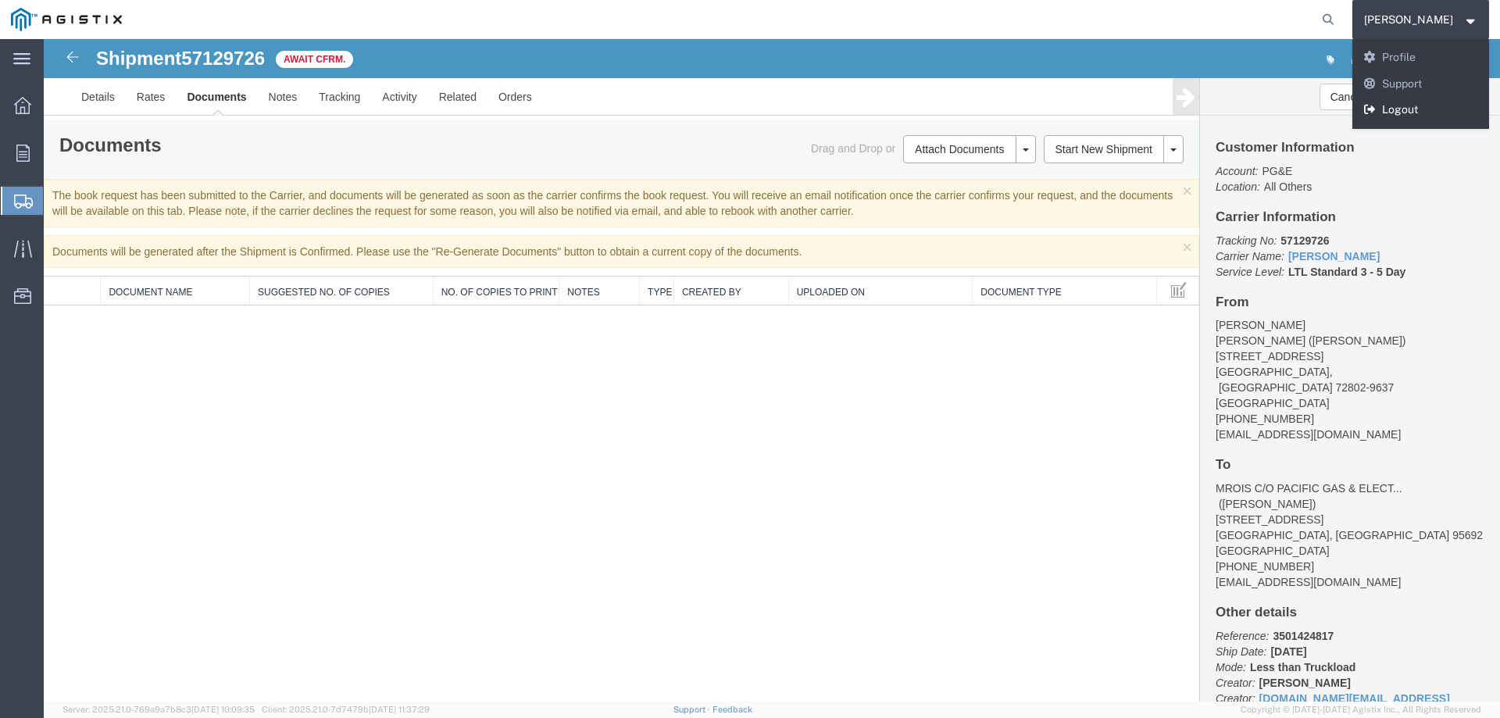
click at [1422, 112] on link "Logout" at bounding box center [1420, 110] width 137 height 27
